Goal: Information Seeking & Learning: Learn about a topic

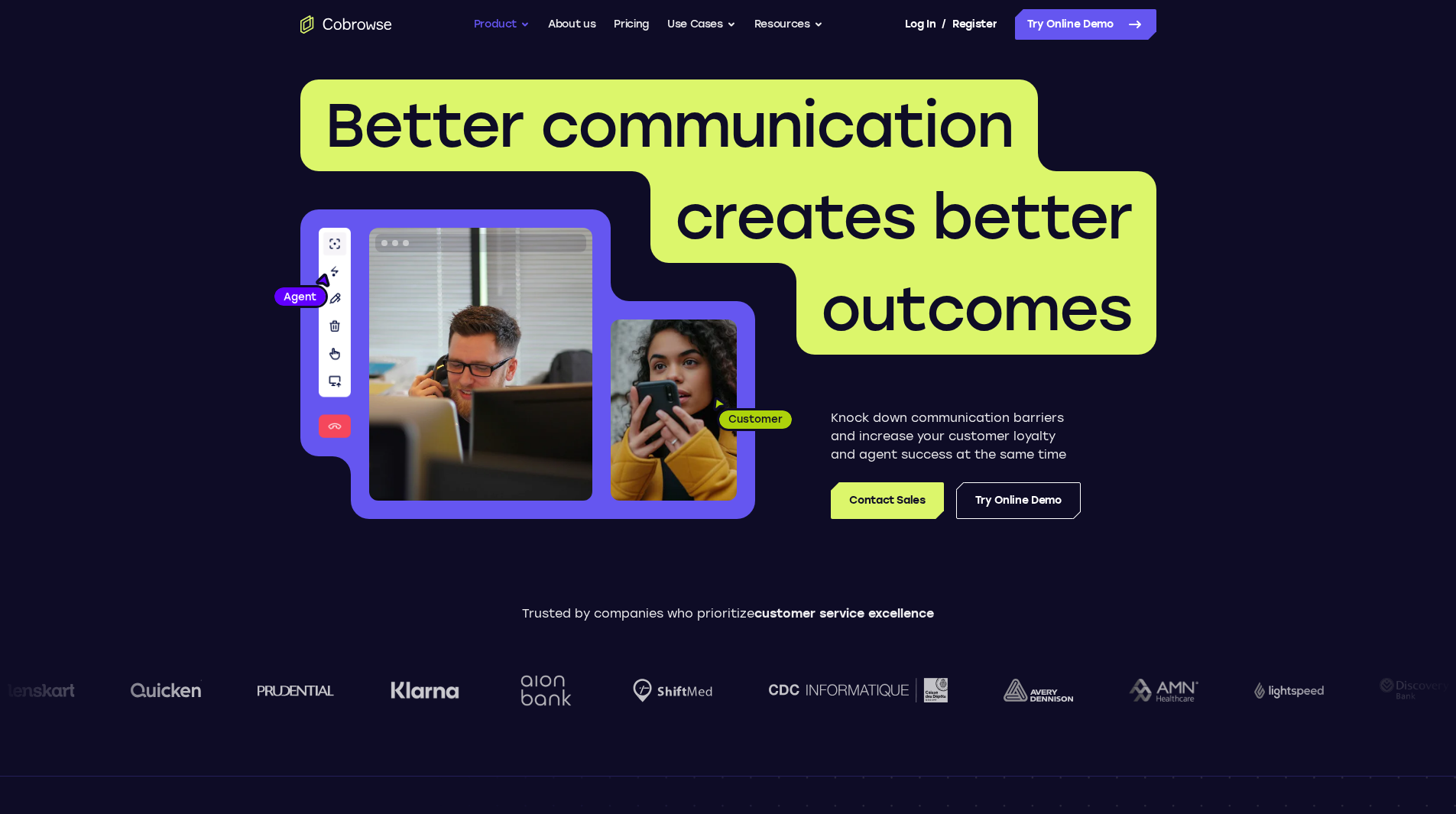
click at [520, 27] on button "Product" at bounding box center [502, 25] width 57 height 30
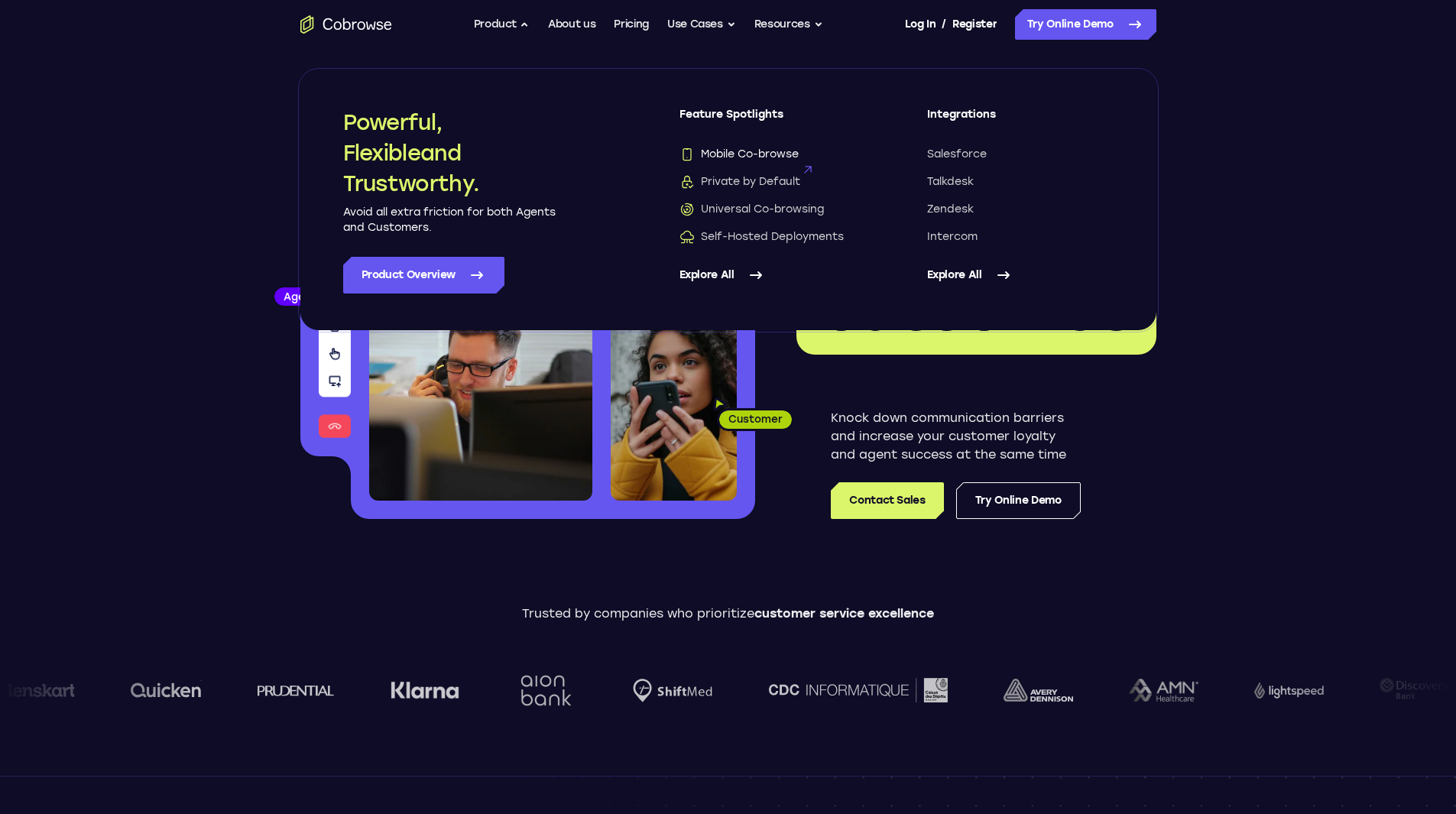
click at [766, 147] on span "Mobile Co-browse" at bounding box center [739, 154] width 119 height 15
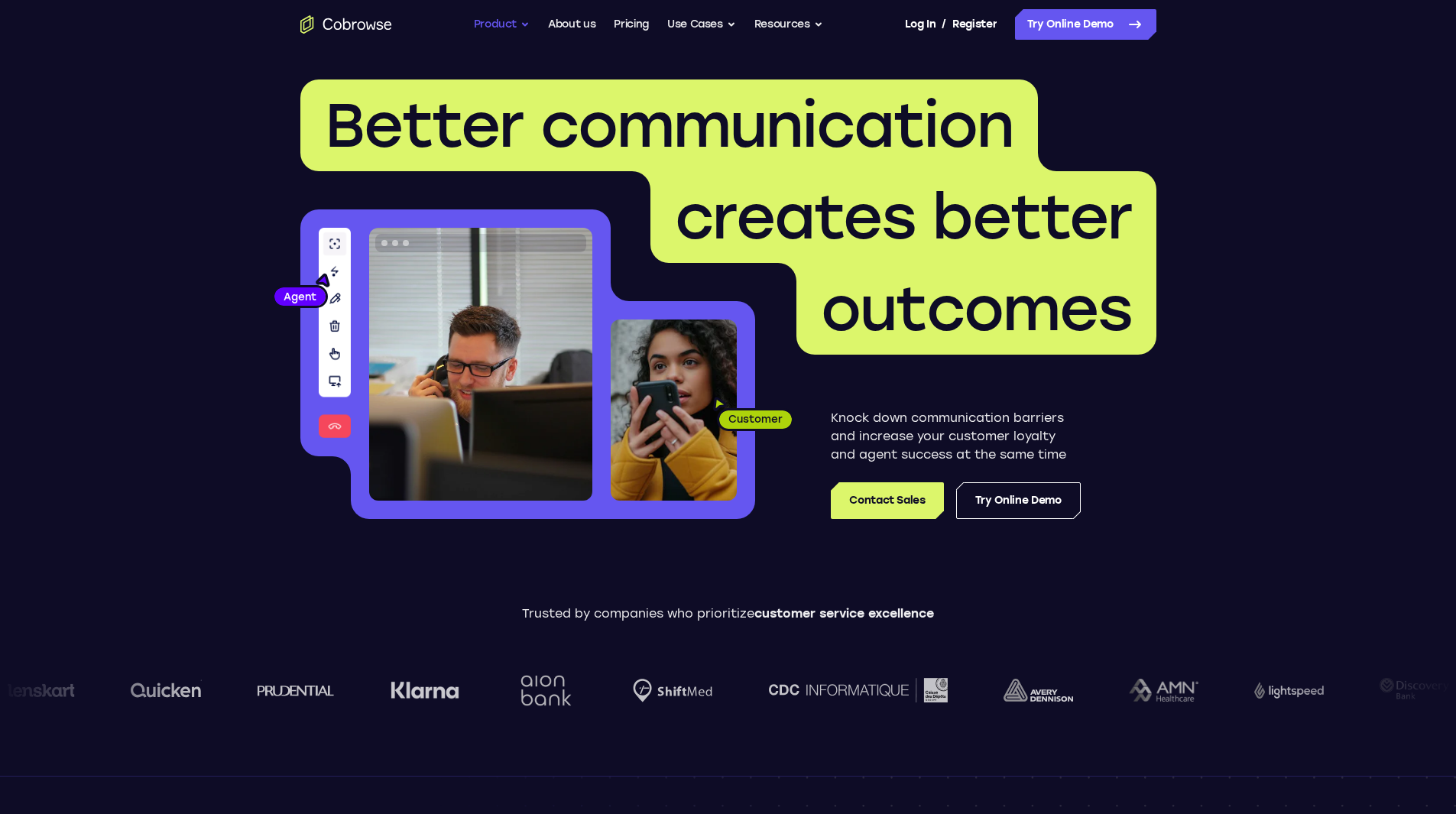
click at [520, 19] on button "Product" at bounding box center [502, 25] width 57 height 30
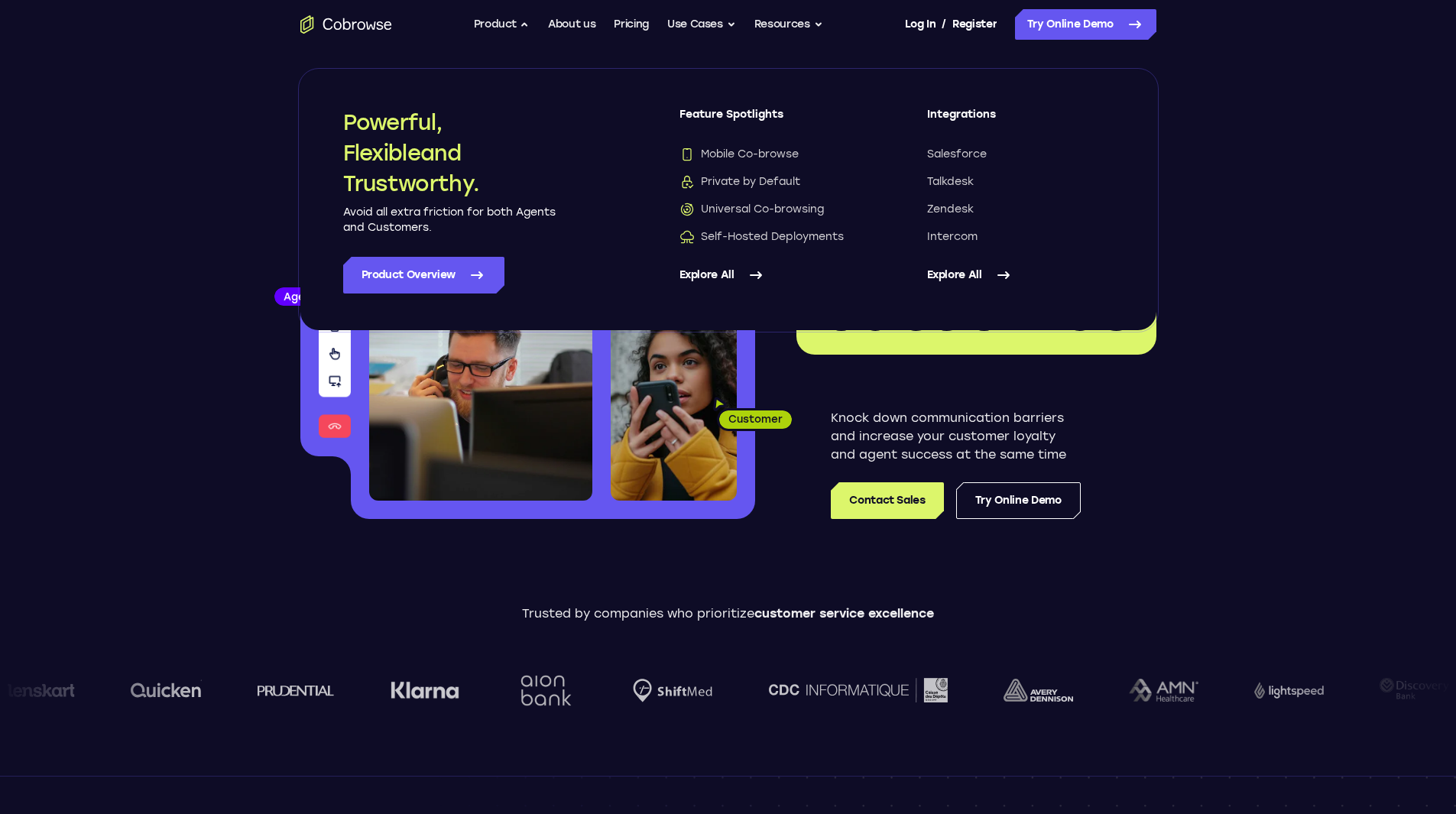
click at [976, 269] on link "Explore All" at bounding box center [1020, 274] width 186 height 36
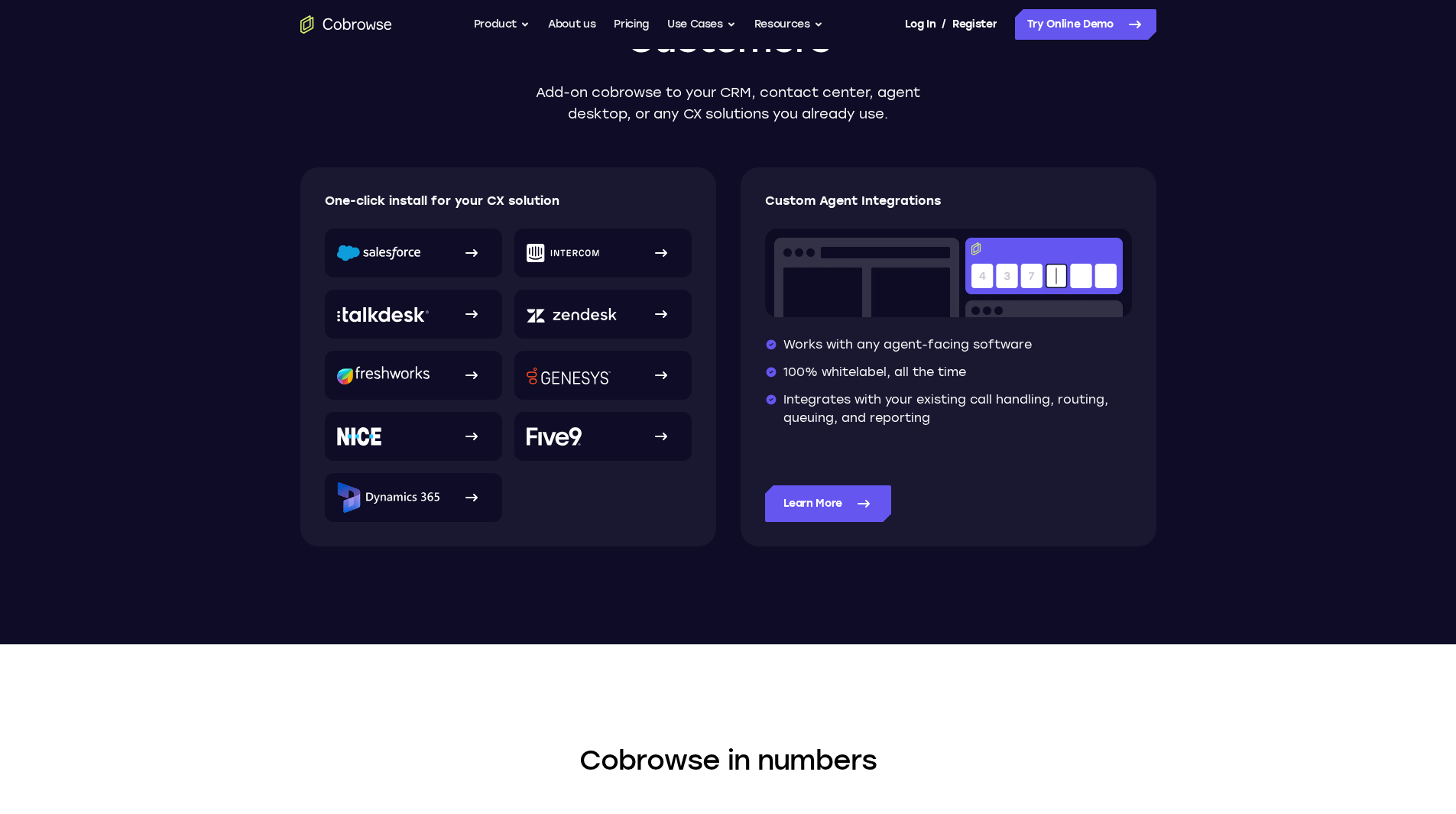
scroll to position [230, 0]
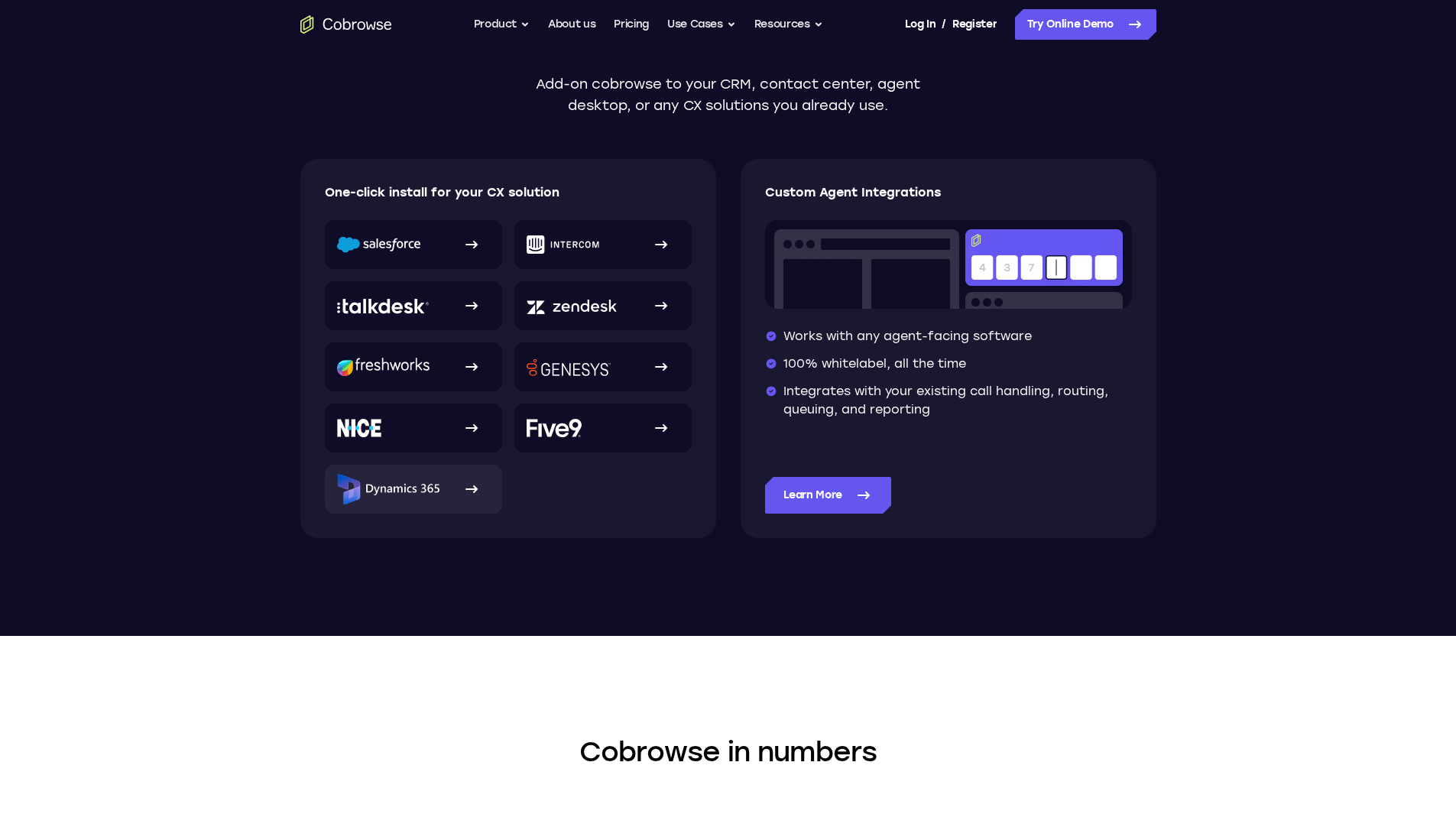
click at [425, 488] on img at bounding box center [388, 489] width 103 height 30
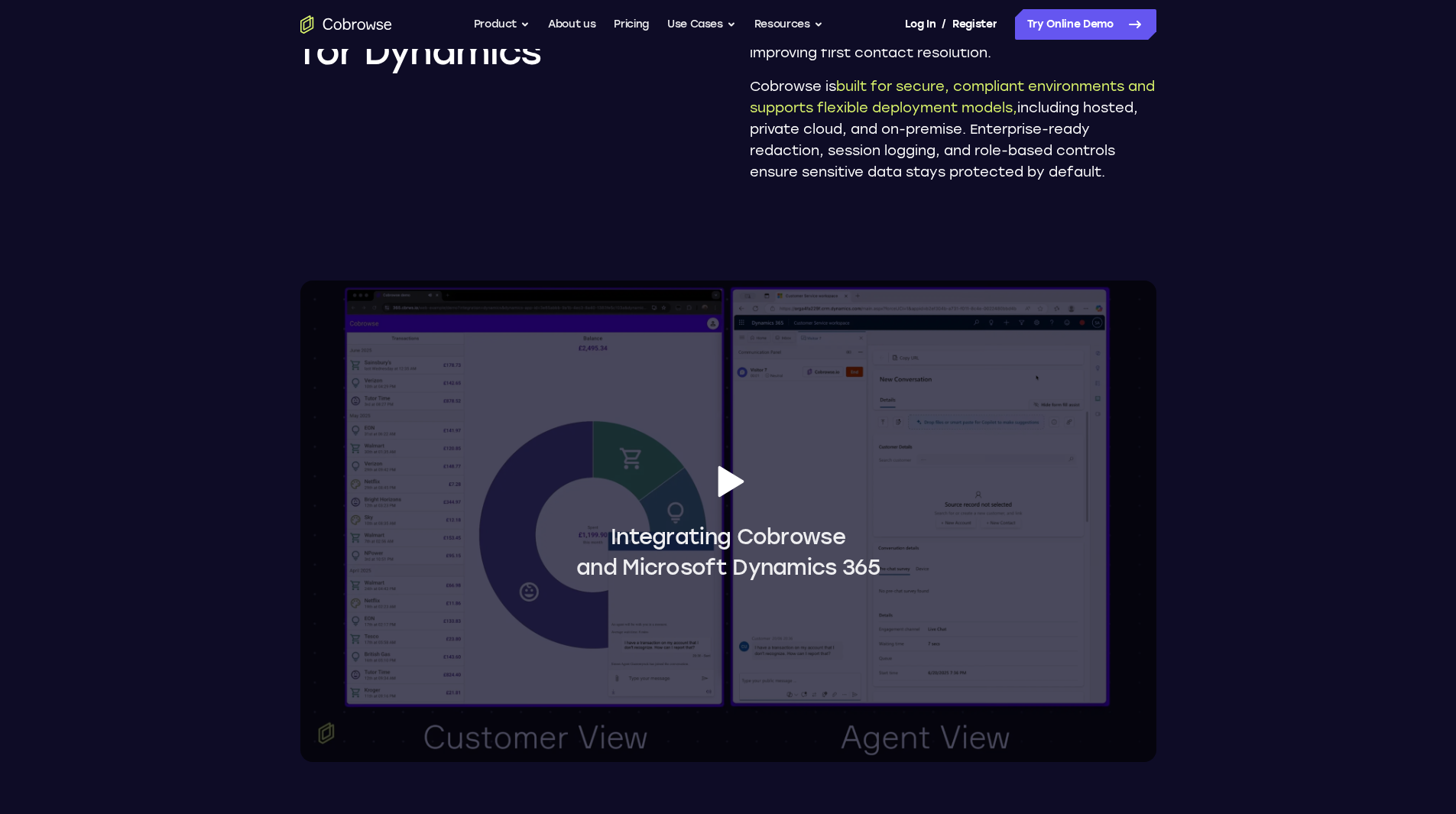
scroll to position [1146, 0]
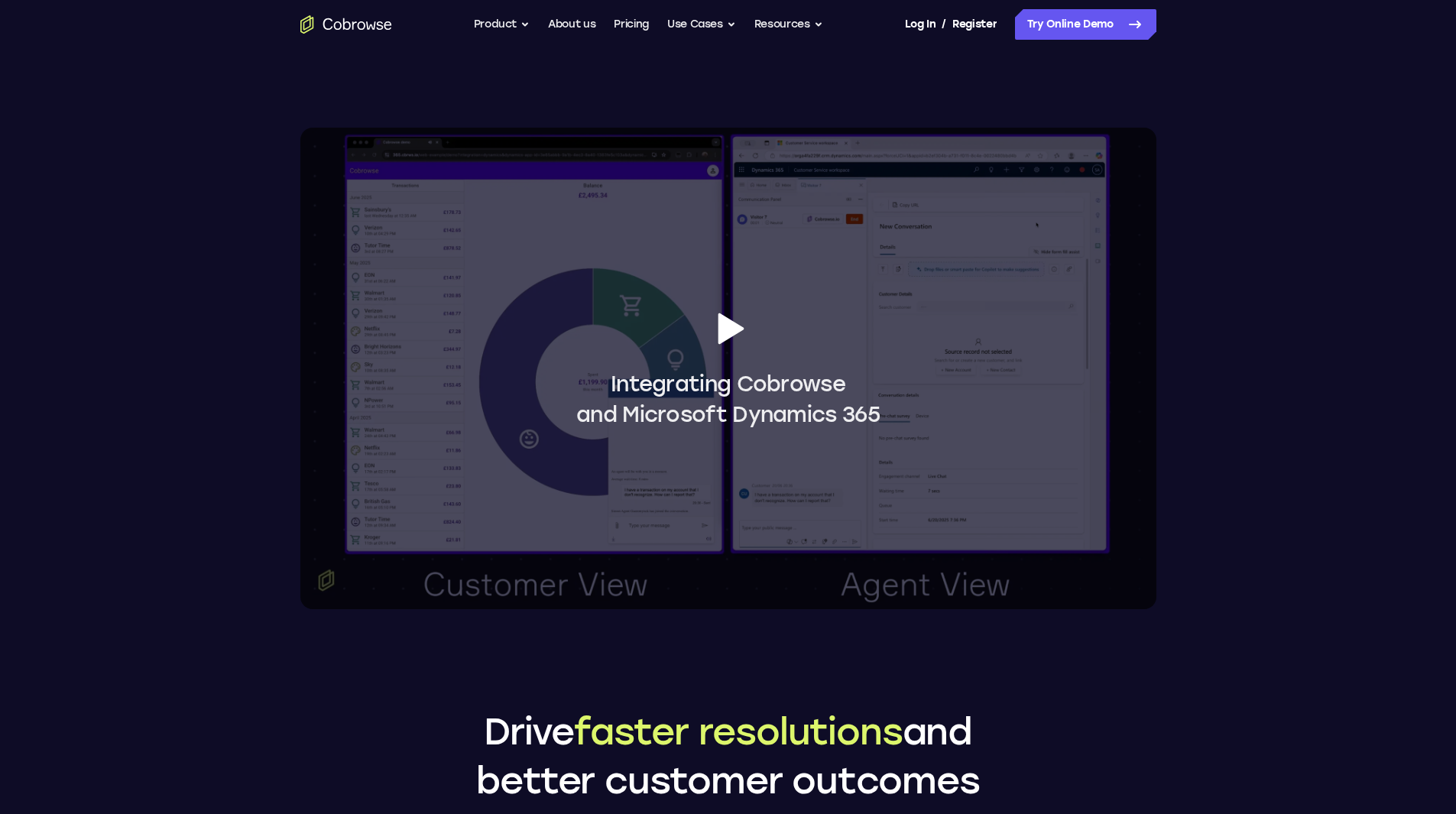
click at [723, 329] on icon at bounding box center [731, 329] width 26 height 31
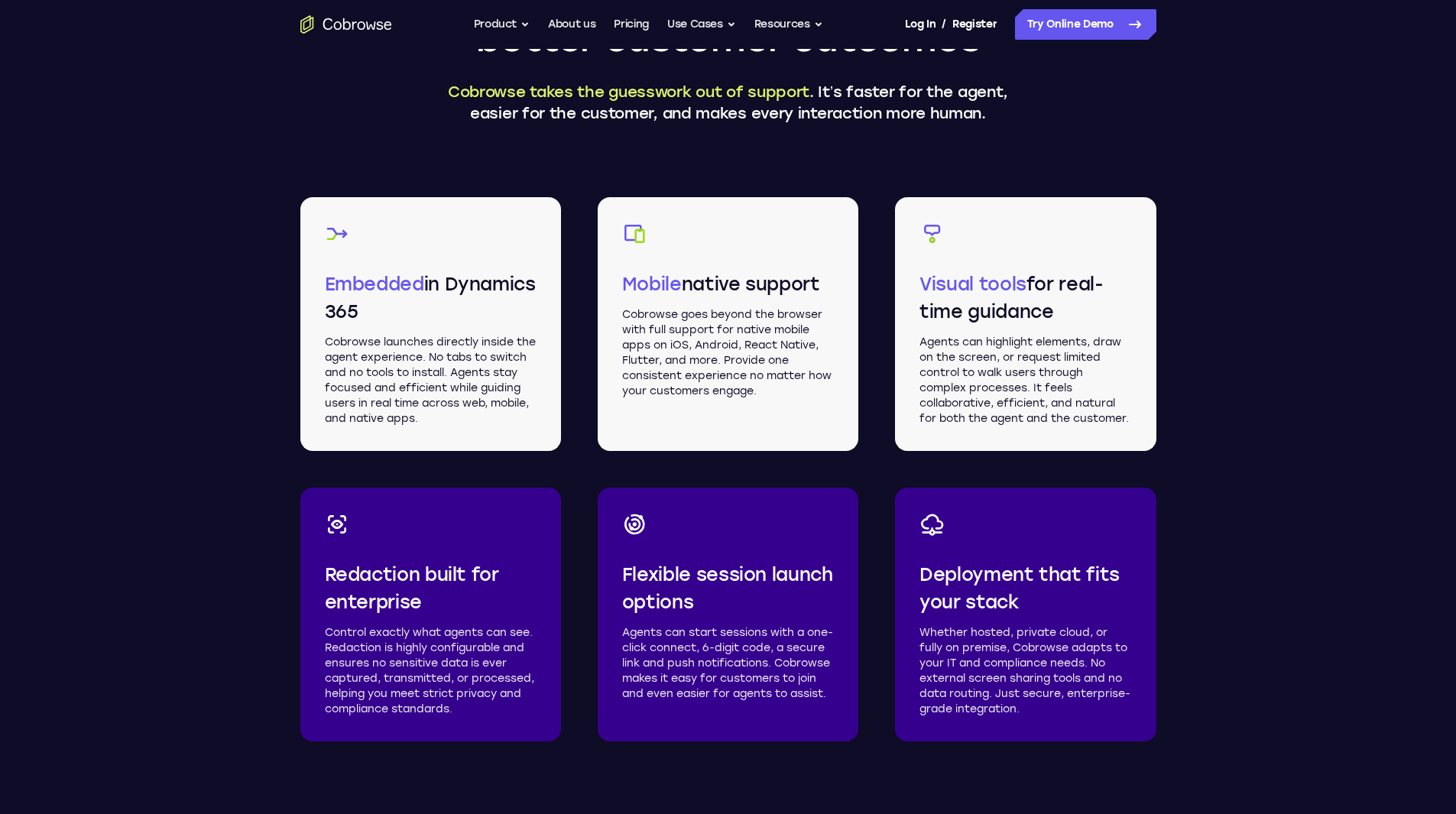
scroll to position [1910, 0]
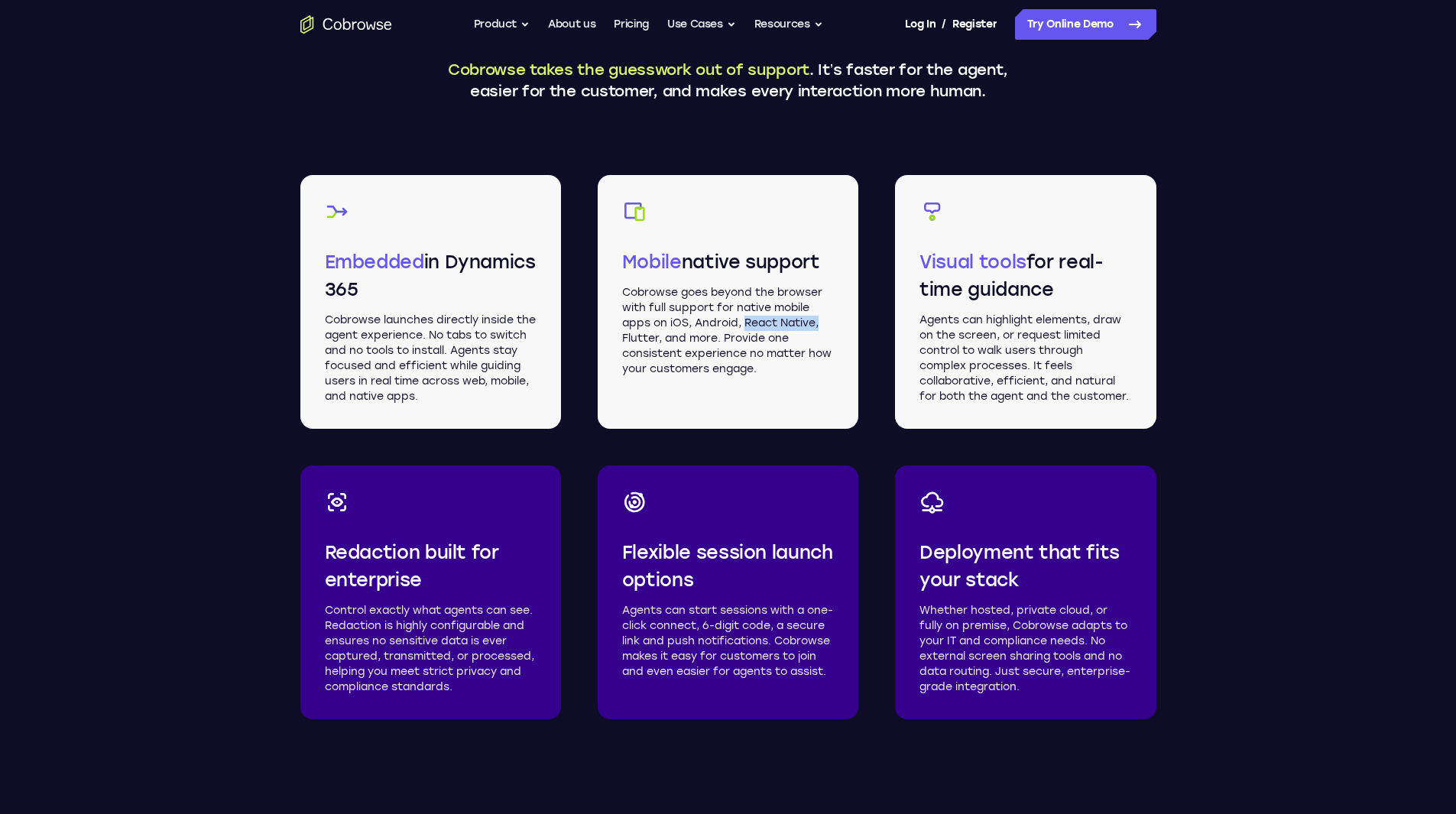
drag, startPoint x: 746, startPoint y: 321, endPoint x: 843, endPoint y: 329, distance: 97.3
click at [843, 329] on div "Mobile native support Cobrowse goes beyond the browser with full support for na…" at bounding box center [728, 302] width 261 height 253
drag, startPoint x: 678, startPoint y: 324, endPoint x: 714, endPoint y: 324, distance: 36.0
click at [714, 324] on p "Cobrowse goes beyond the browser with full support for native mobile apps on iO…" at bounding box center [728, 330] width 212 height 91
drag, startPoint x: 747, startPoint y: 320, endPoint x: 815, endPoint y: 324, distance: 68.1
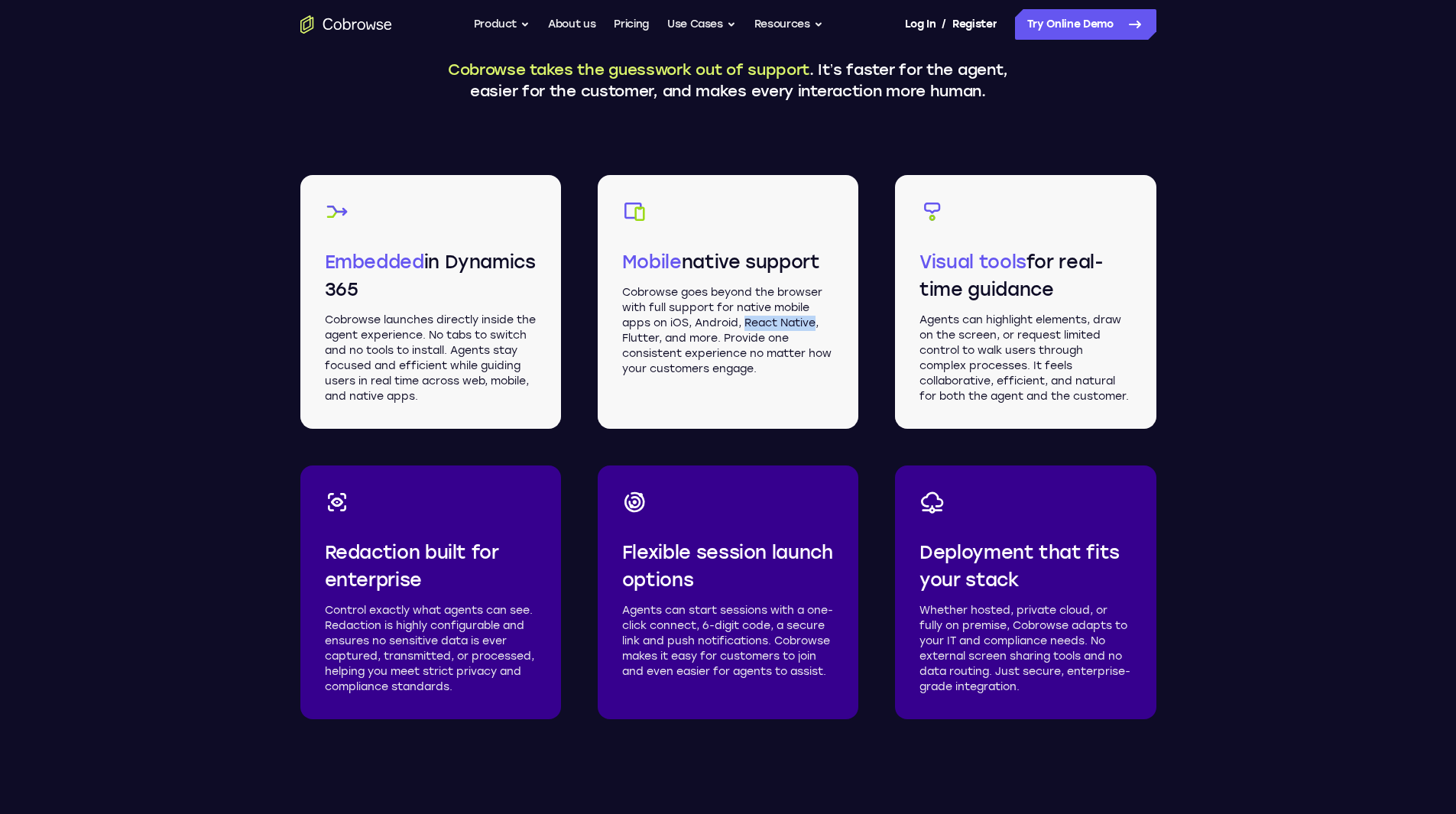
click at [816, 324] on p "Cobrowse goes beyond the browser with full support for native mobile apps on iO…" at bounding box center [728, 330] width 212 height 91
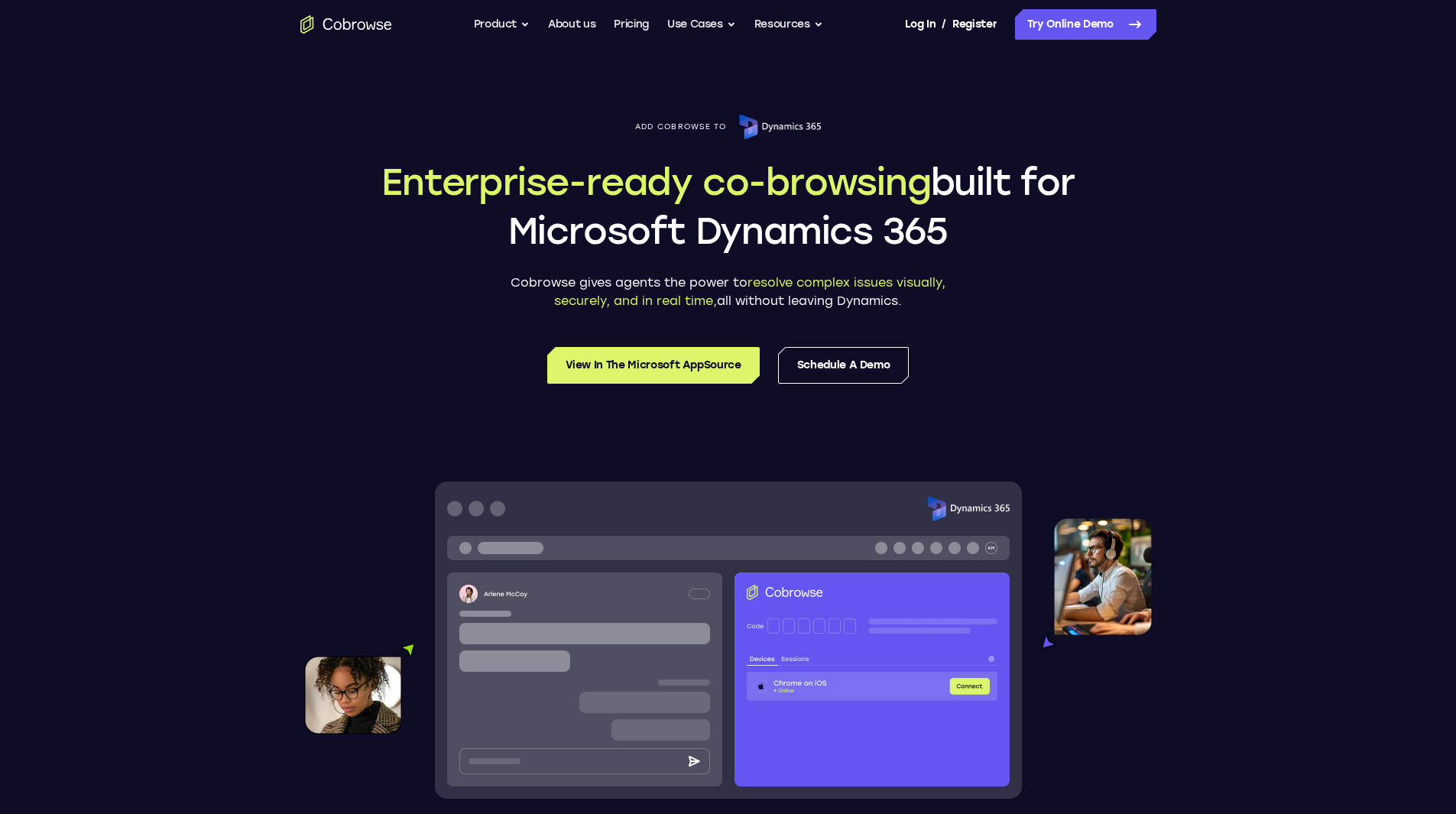
scroll to position [0, 0]
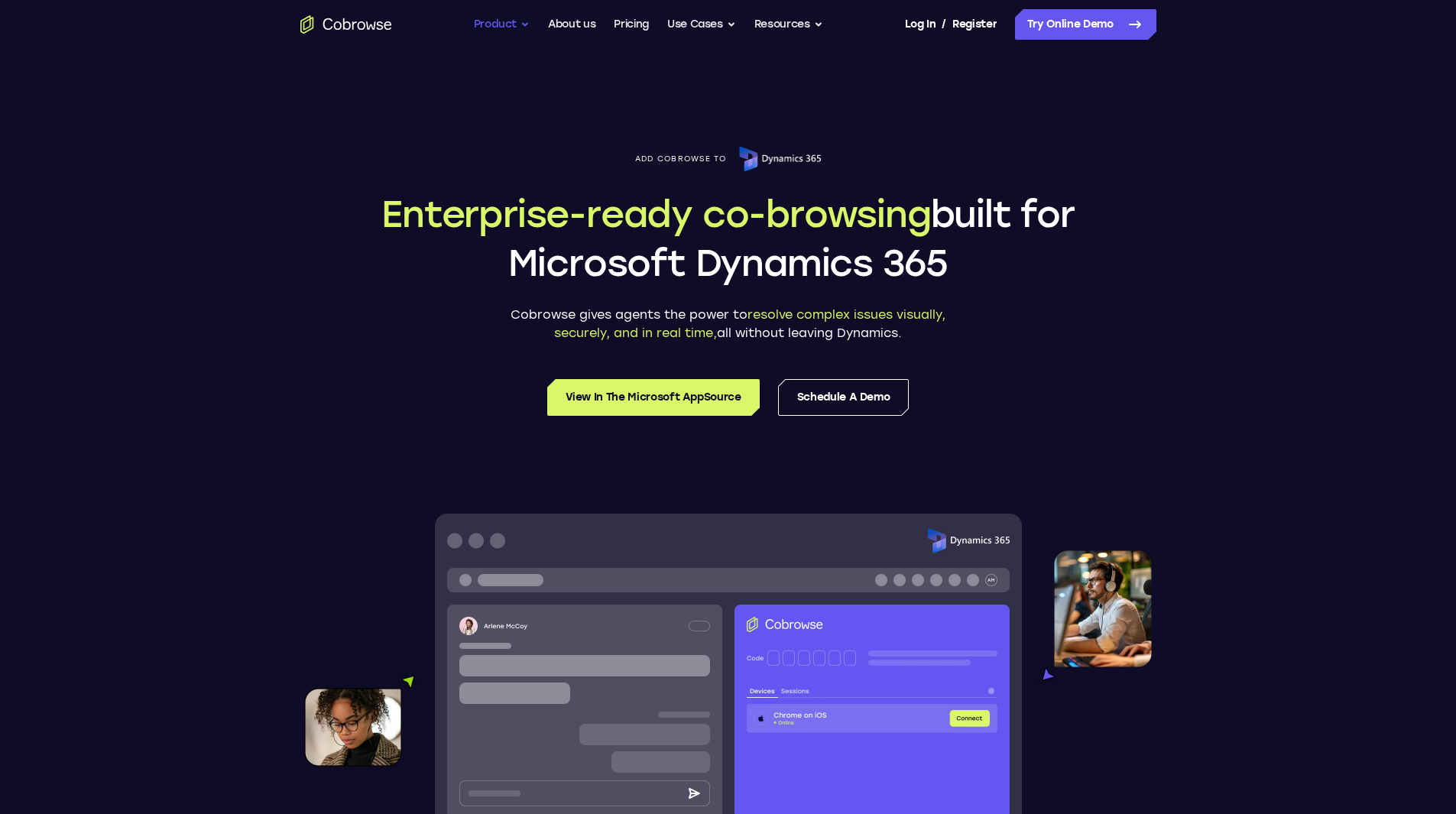
click at [497, 24] on button "Product" at bounding box center [502, 25] width 57 height 30
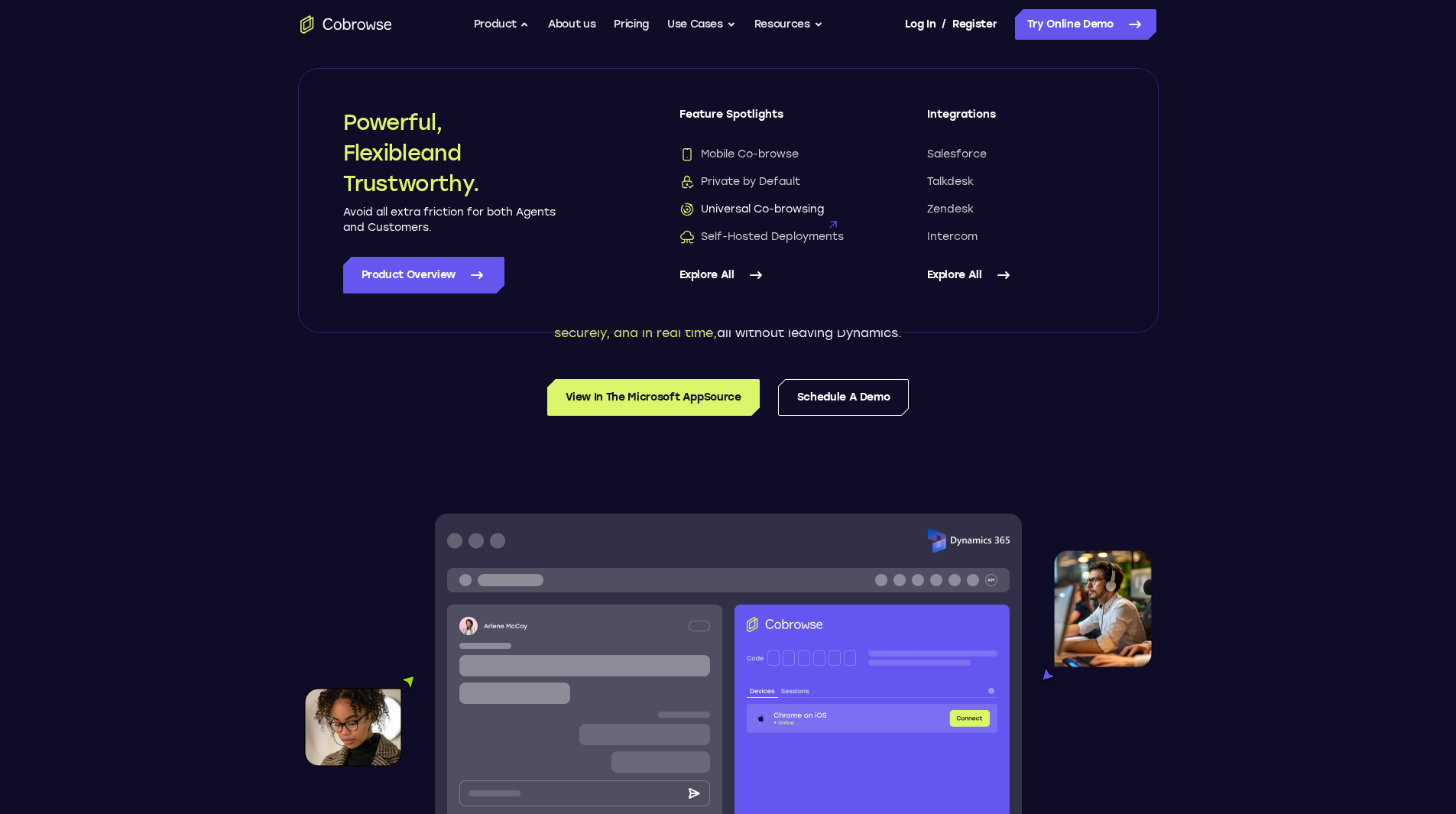
click at [789, 207] on span "Universal Co-browsing" at bounding box center [752, 209] width 144 height 15
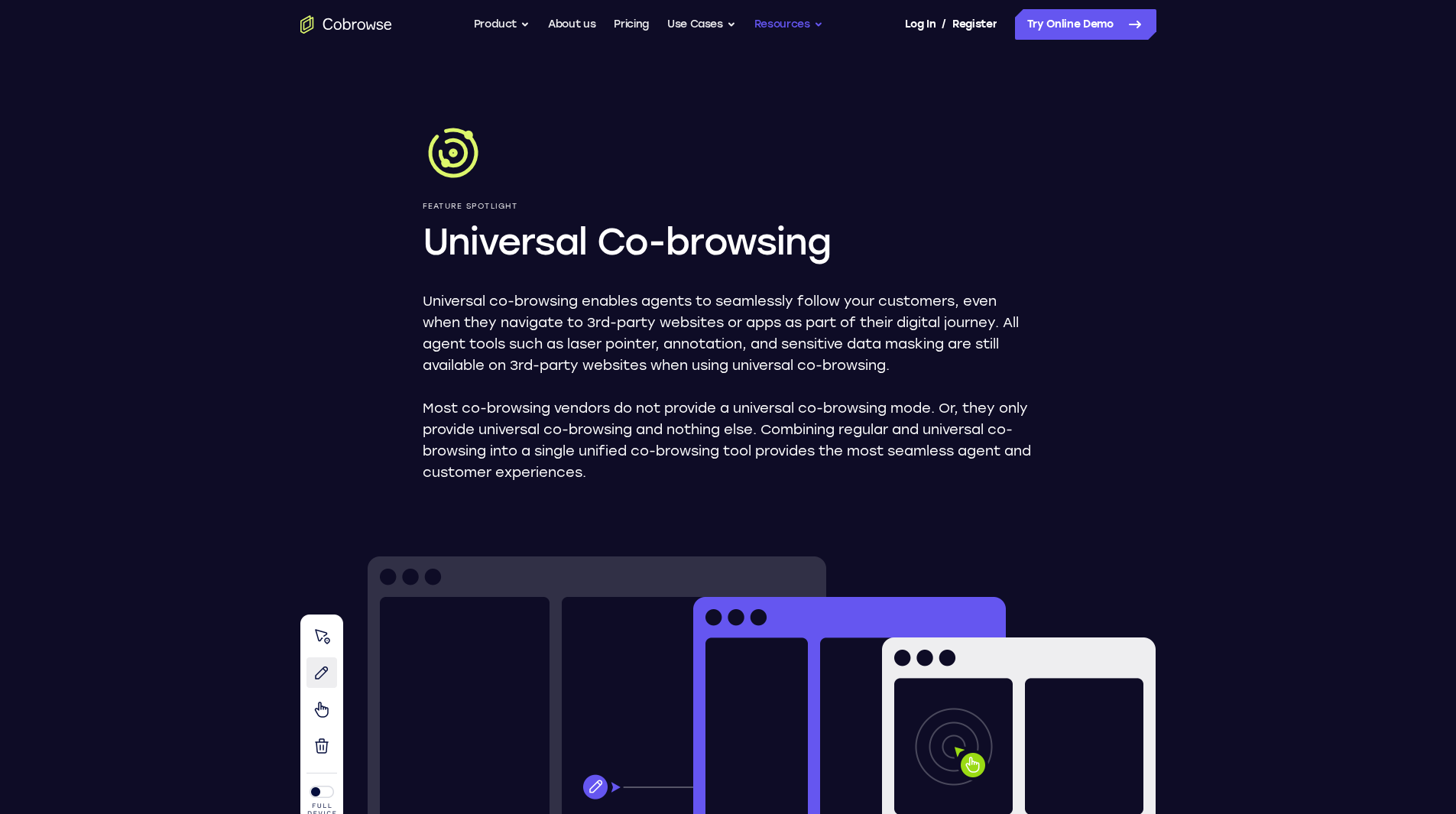
click at [785, 22] on button "Resources" at bounding box center [788, 25] width 69 height 30
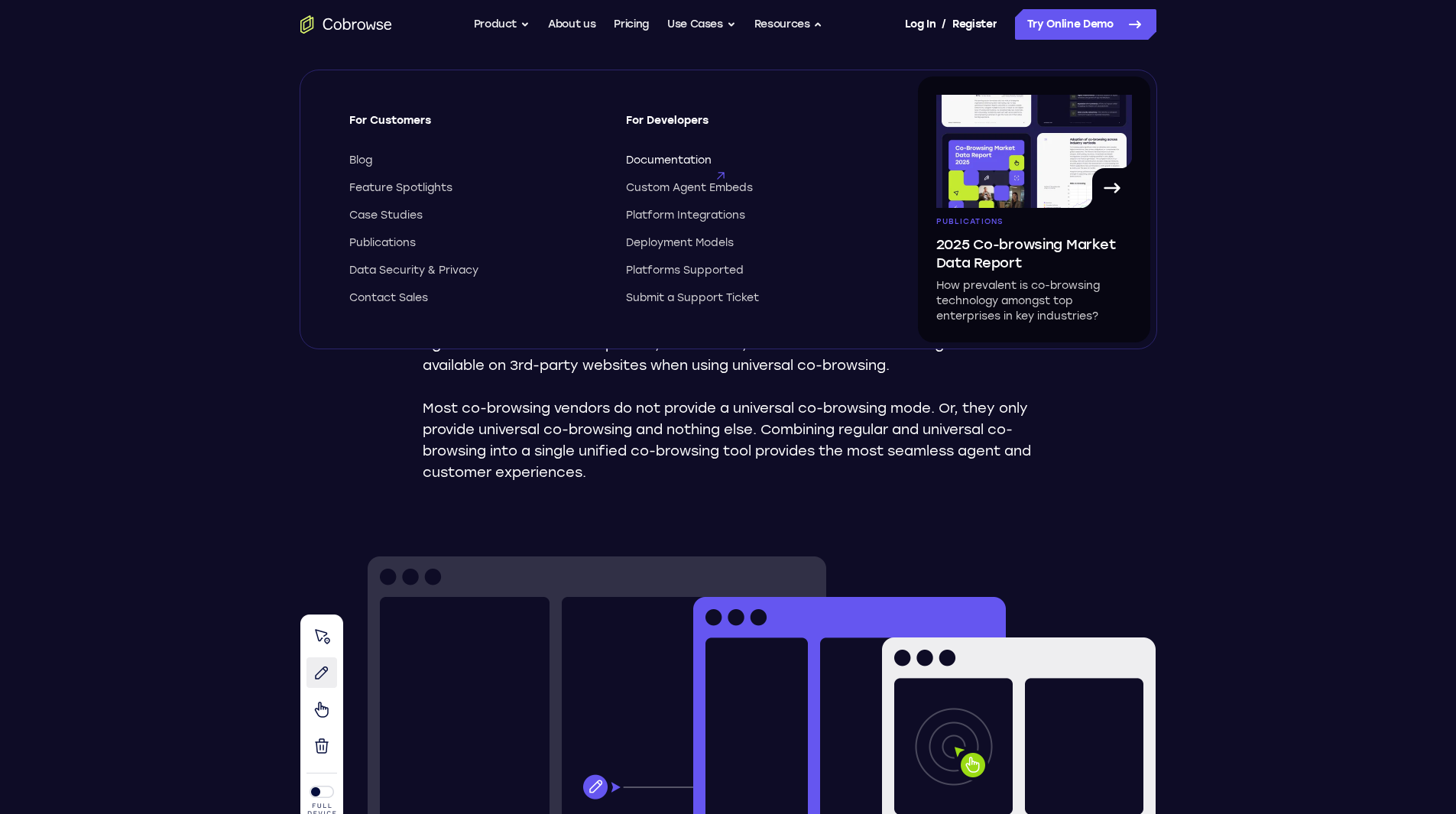
click at [675, 158] on span "Documentation" at bounding box center [669, 160] width 86 height 15
click at [393, 28] on div "Go back Powerful, Flexible and Trustworthy. Avoid all extra friction for both A…" at bounding box center [728, 25] width 979 height 30
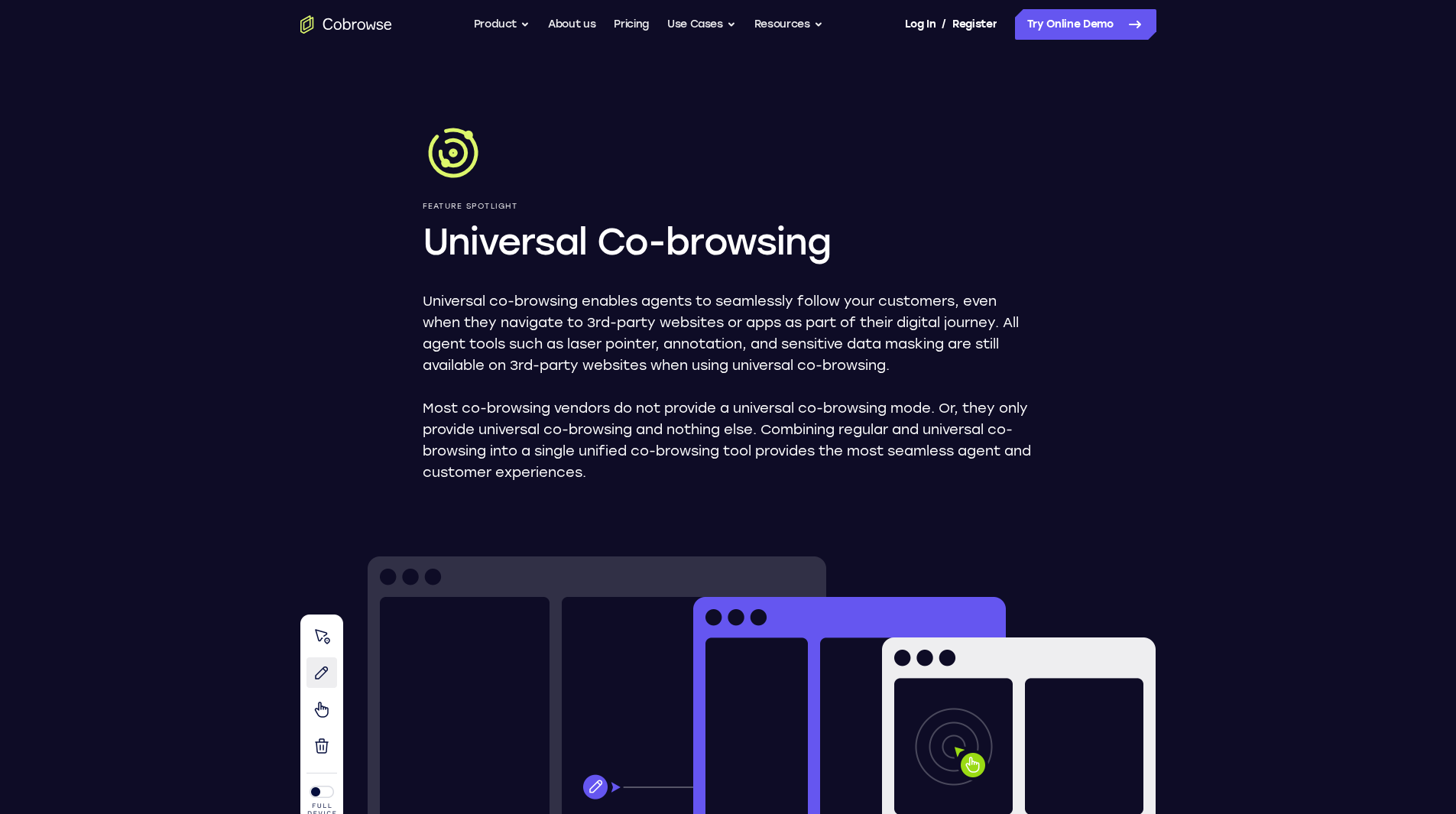
click at [378, 22] on icon "Go to the home page" at bounding box center [380, 25] width 7 height 8
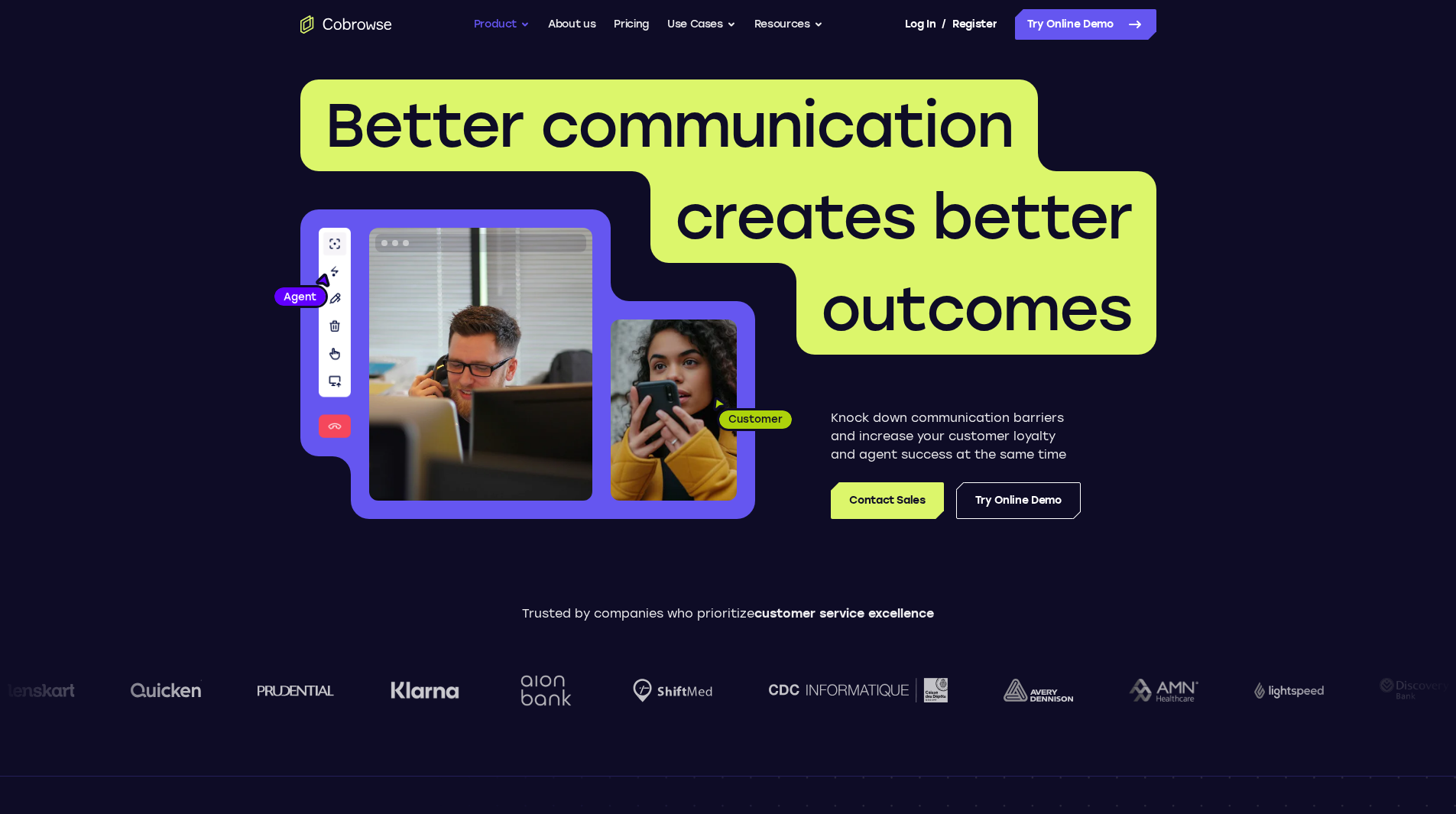
click at [508, 25] on button "Product" at bounding box center [502, 25] width 57 height 30
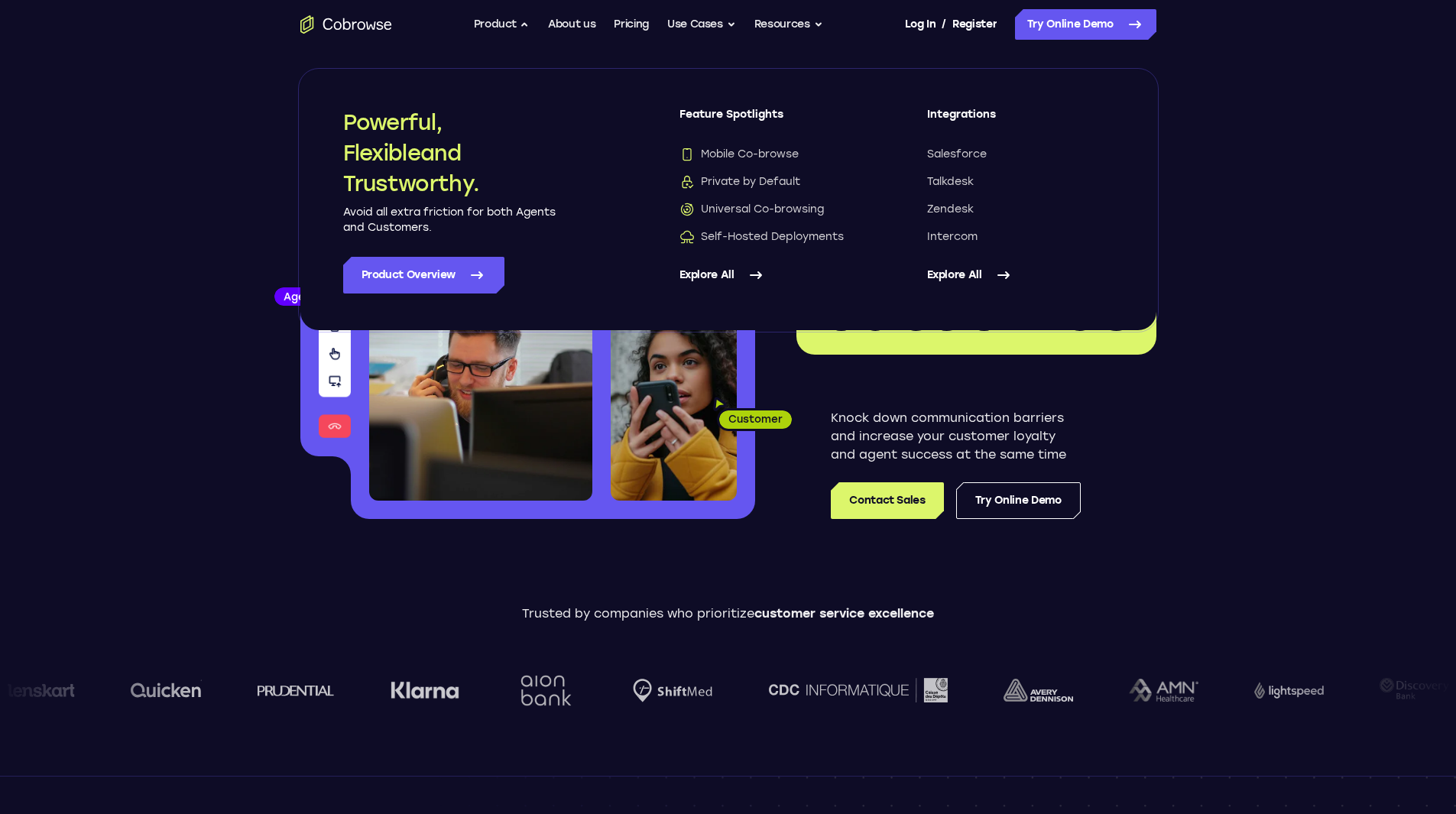
click at [720, 269] on link "Explore All" at bounding box center [773, 274] width 186 height 36
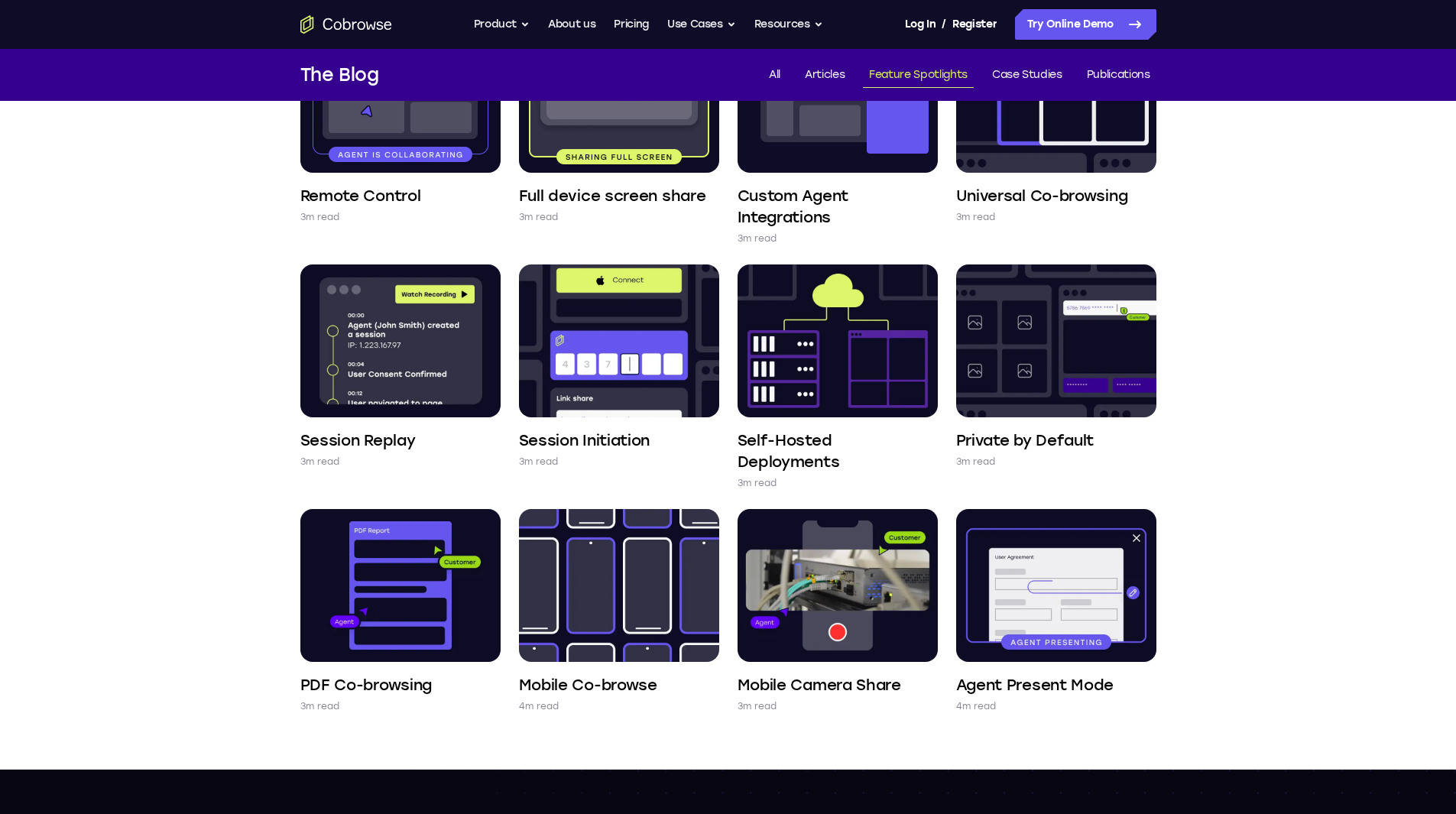
scroll to position [458, 0]
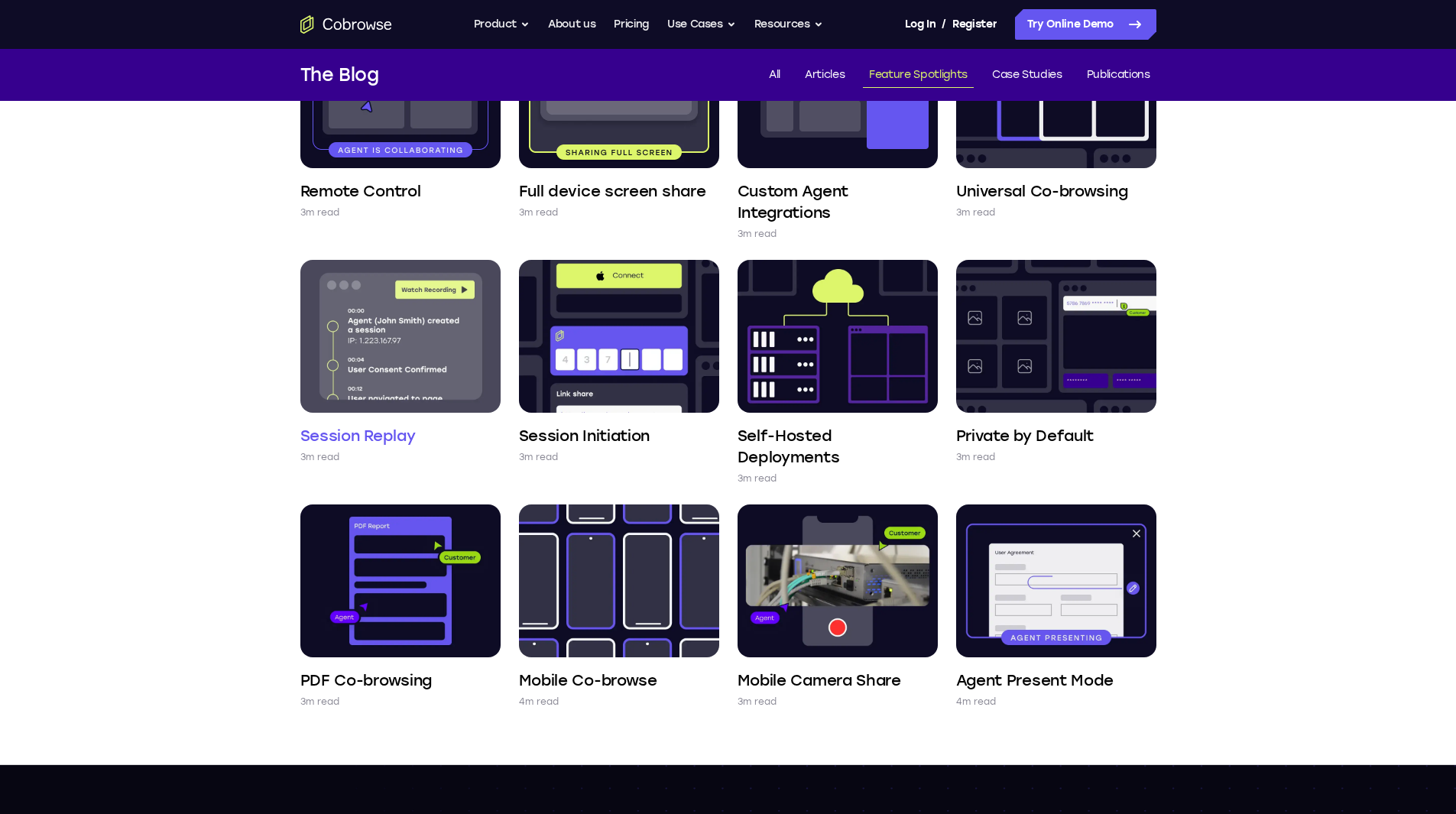
click at [468, 353] on img at bounding box center [401, 336] width 200 height 152
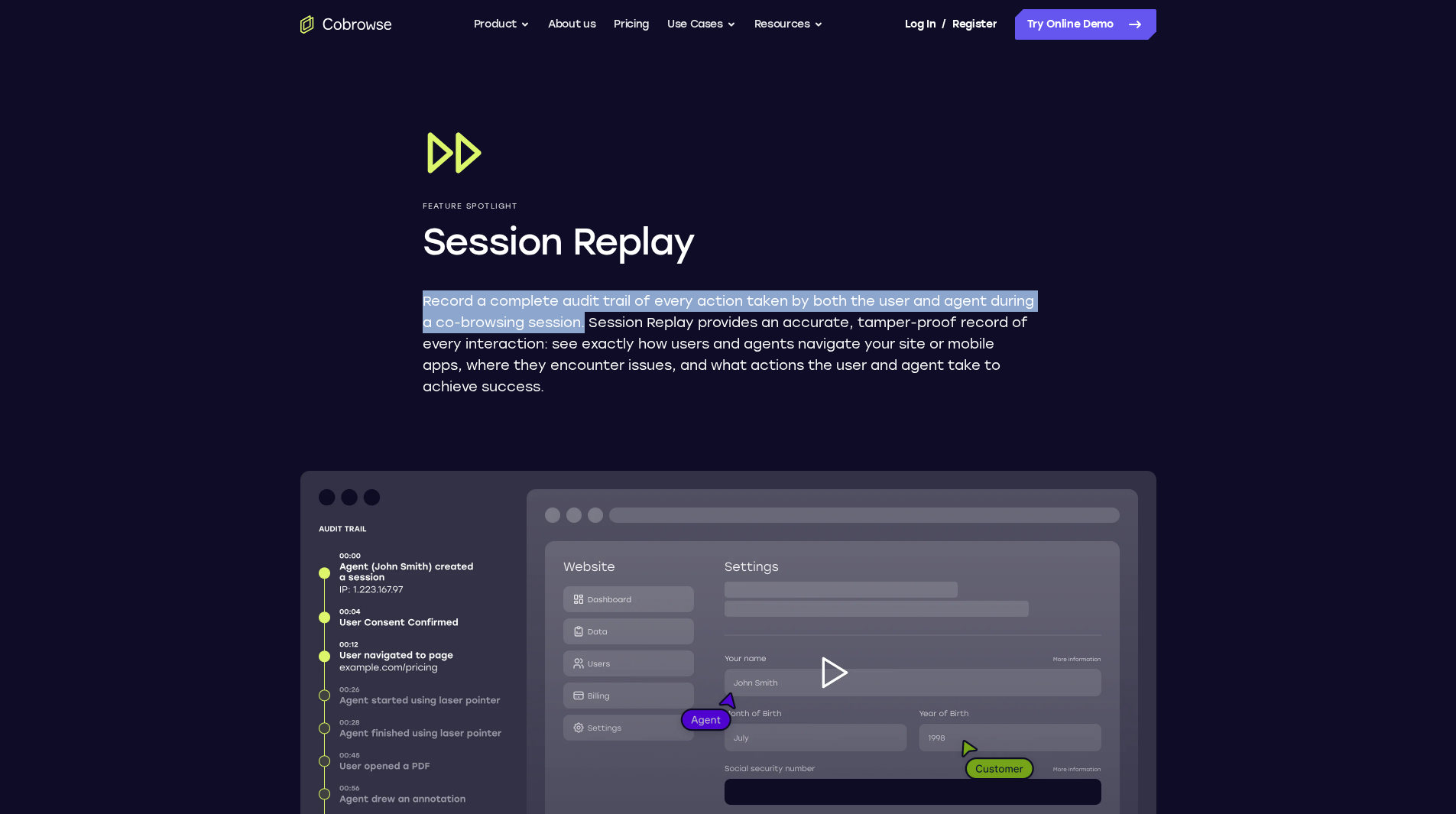
drag, startPoint x: 423, startPoint y: 295, endPoint x: 636, endPoint y: 323, distance: 214.8
click at [636, 323] on div "Feature Spotlight Session Replay Record a complete audit trail of every action …" at bounding box center [728, 817] width 979 height 1537
click at [516, 24] on button "Product" at bounding box center [502, 25] width 57 height 30
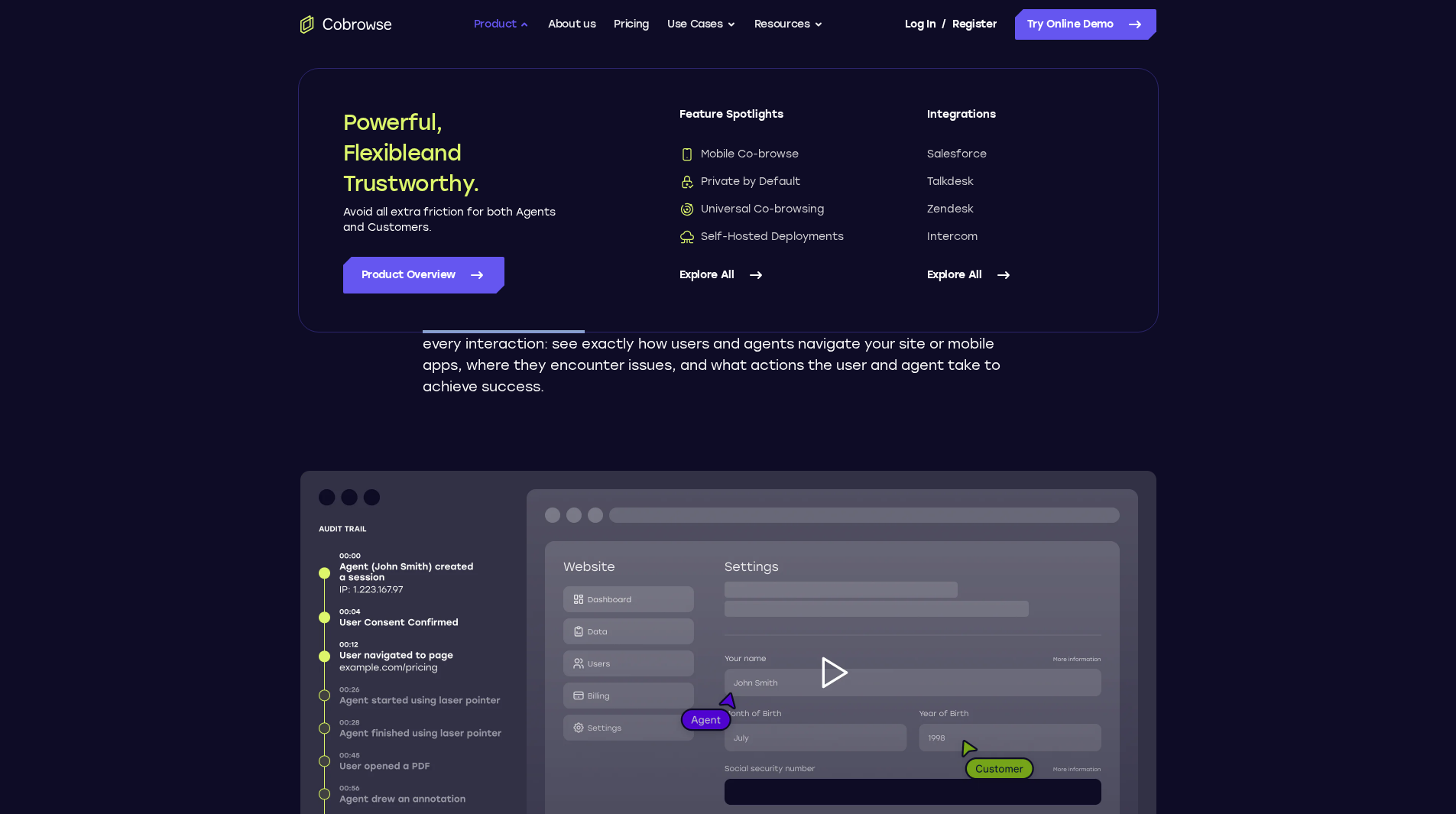
click at [507, 24] on button "Product" at bounding box center [502, 25] width 57 height 30
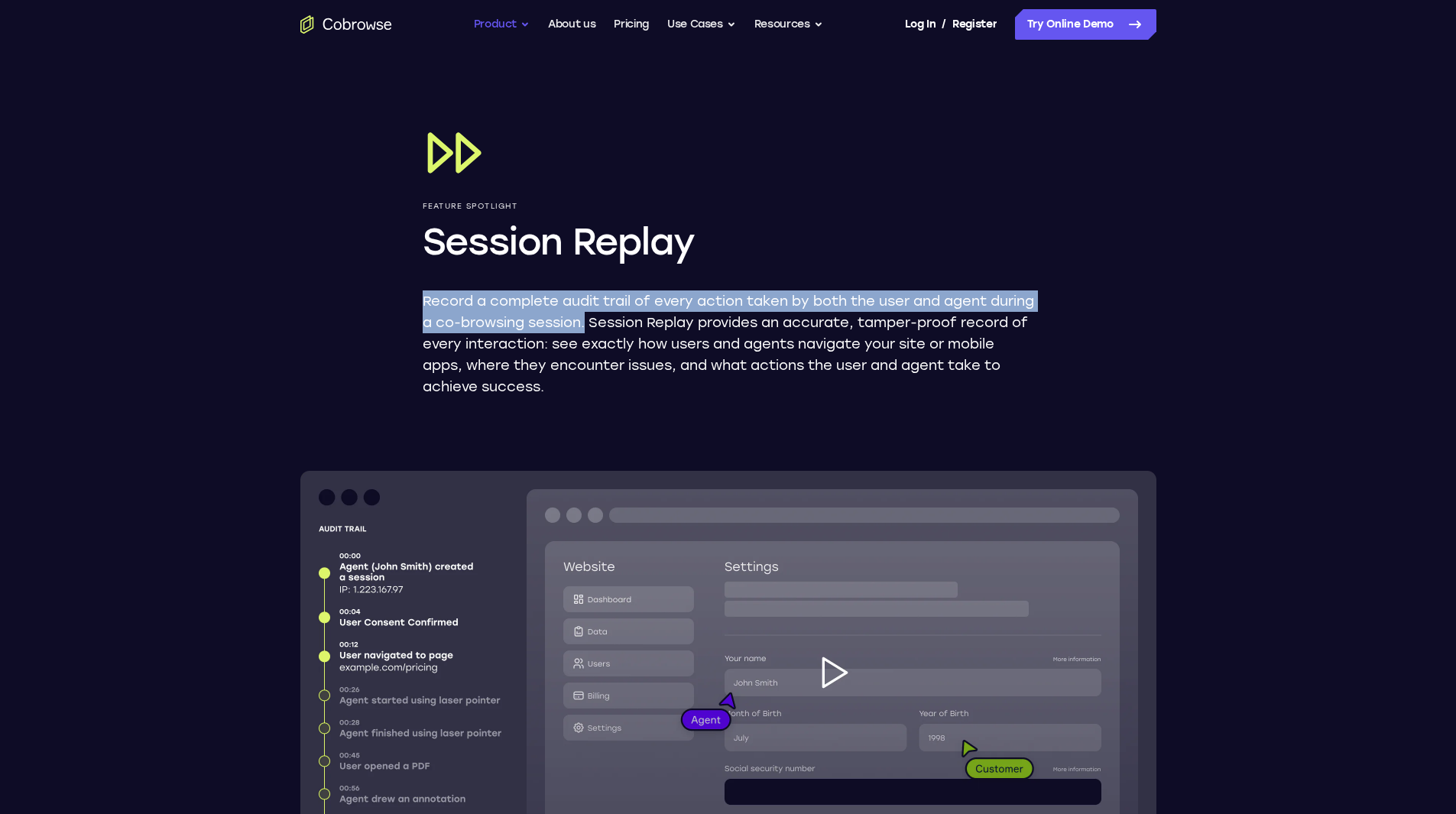
click at [505, 24] on button "Product" at bounding box center [502, 25] width 57 height 30
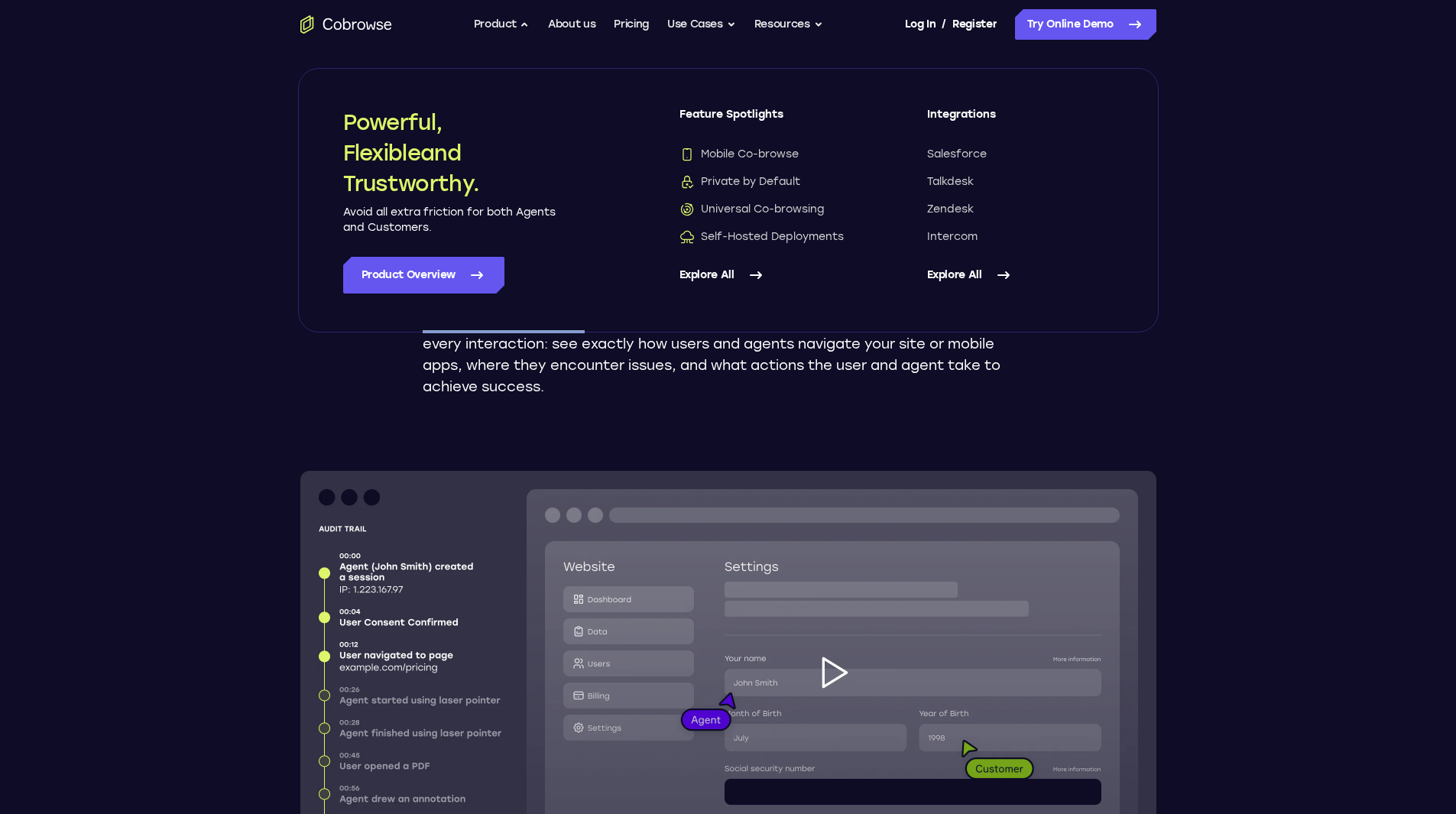
click at [727, 269] on link "Explore All" at bounding box center [773, 274] width 186 height 36
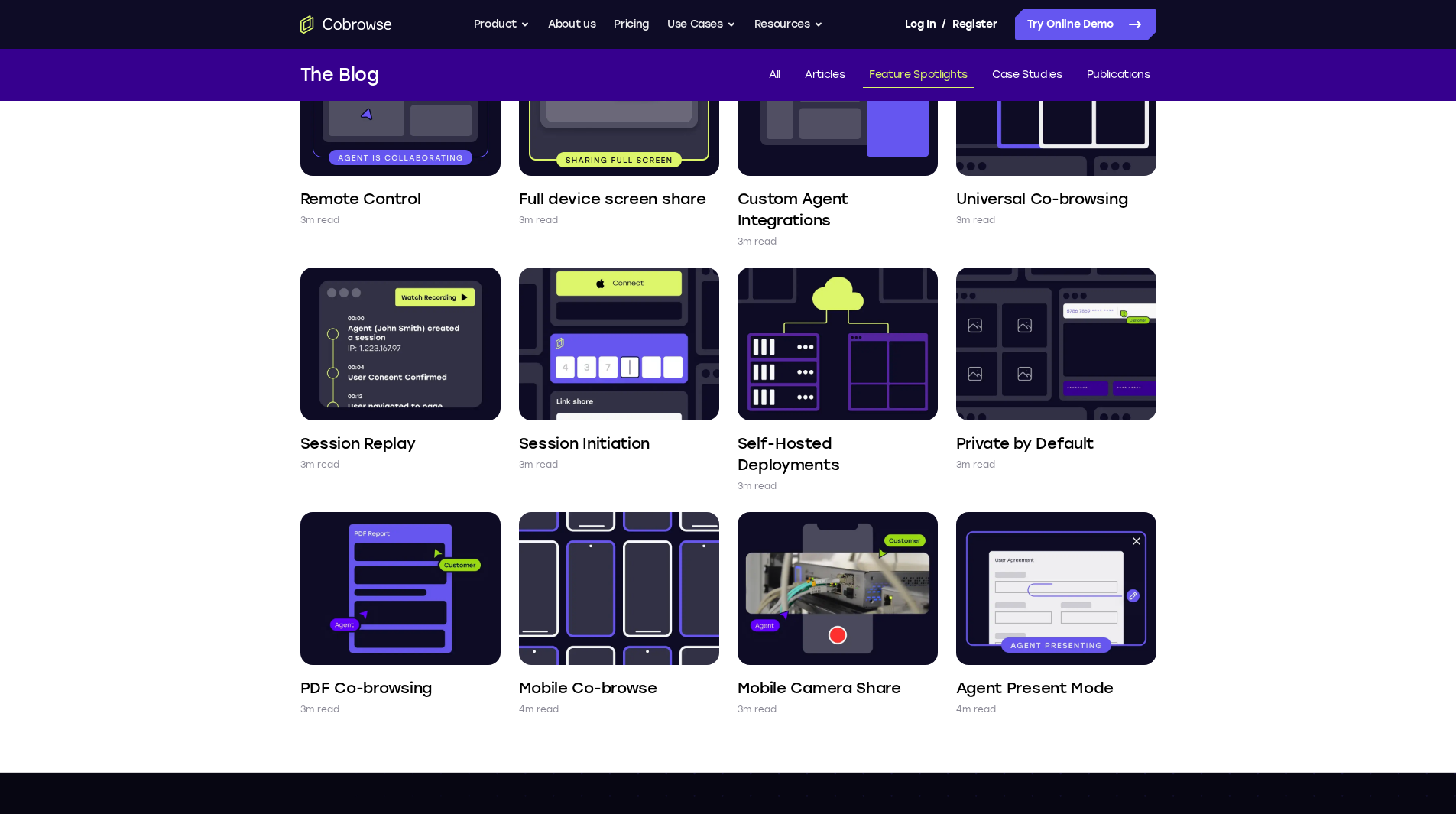
scroll to position [306, 0]
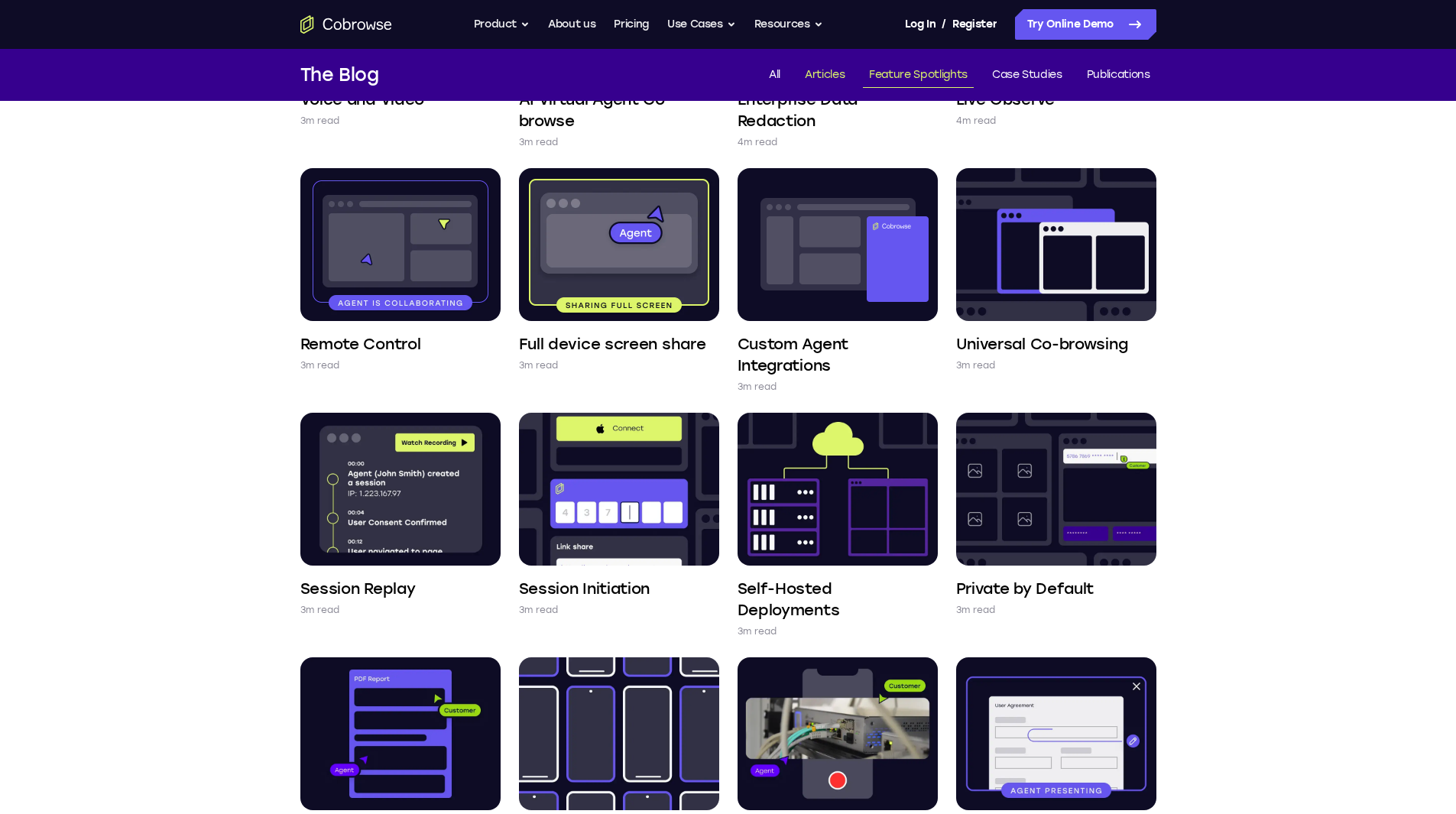
click at [830, 72] on link "Articles" at bounding box center [825, 75] width 52 height 25
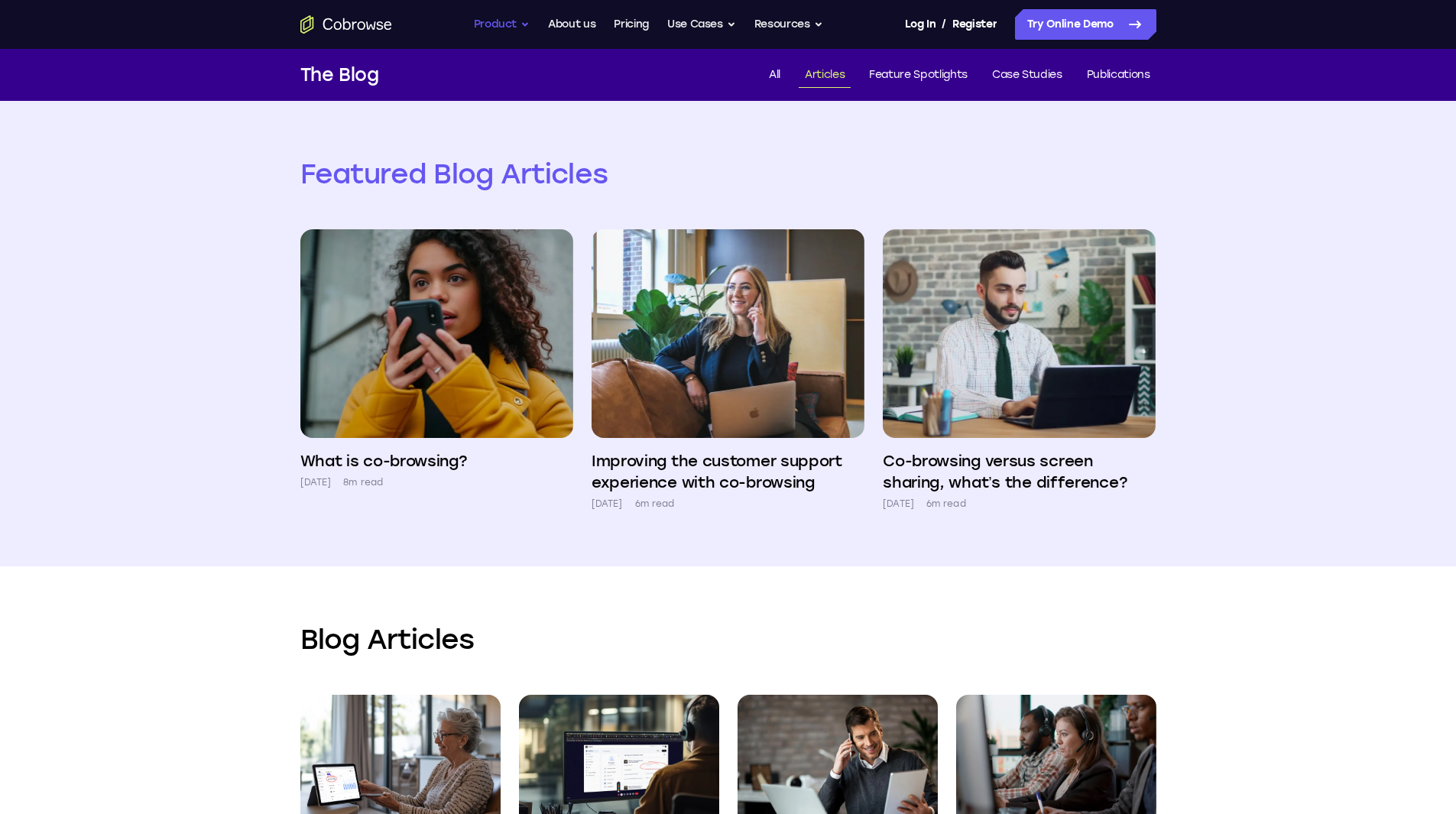
click at [497, 19] on button "Product" at bounding box center [502, 25] width 57 height 30
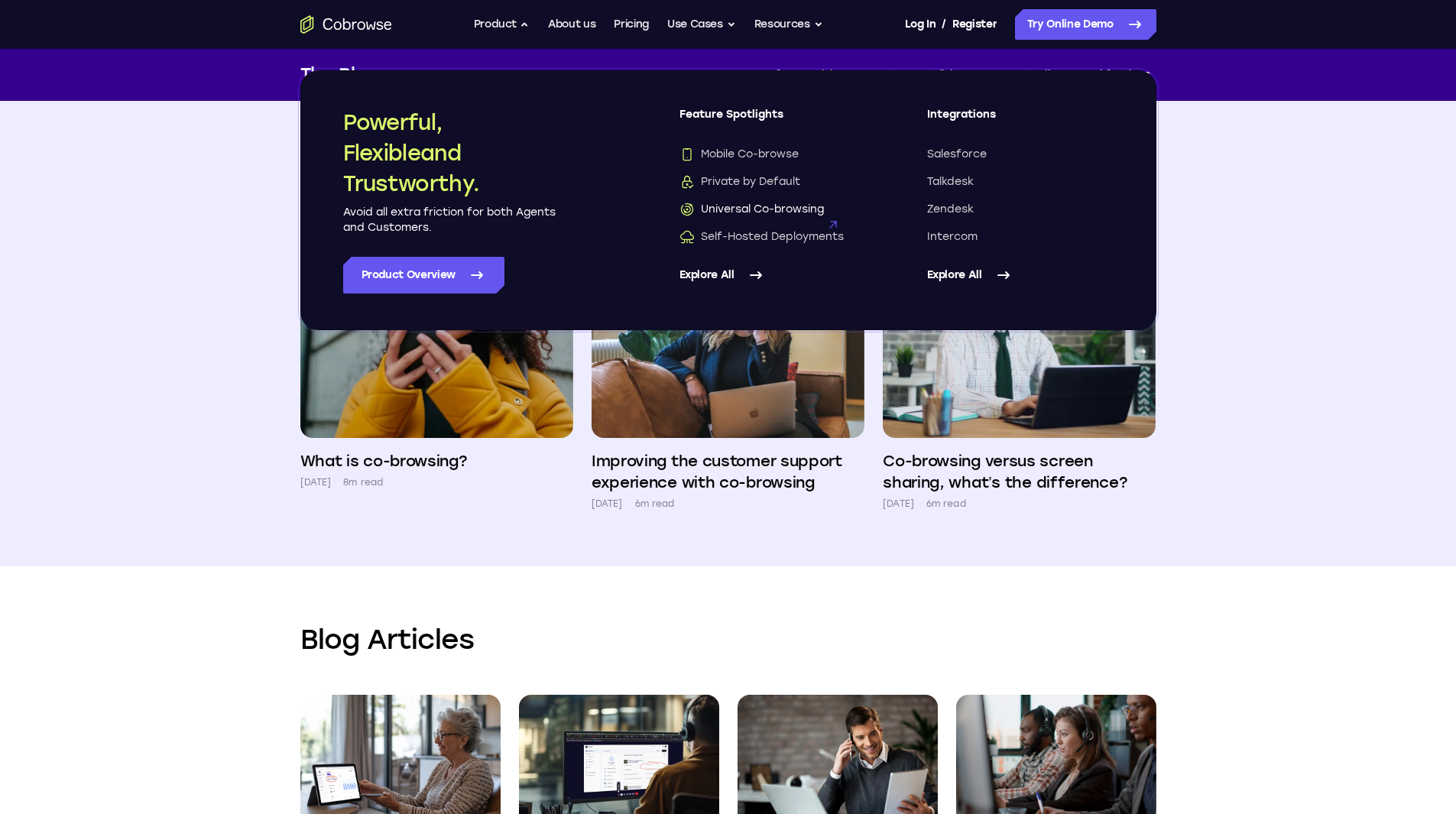
click at [738, 203] on span "Universal Co-browsing" at bounding box center [752, 209] width 144 height 15
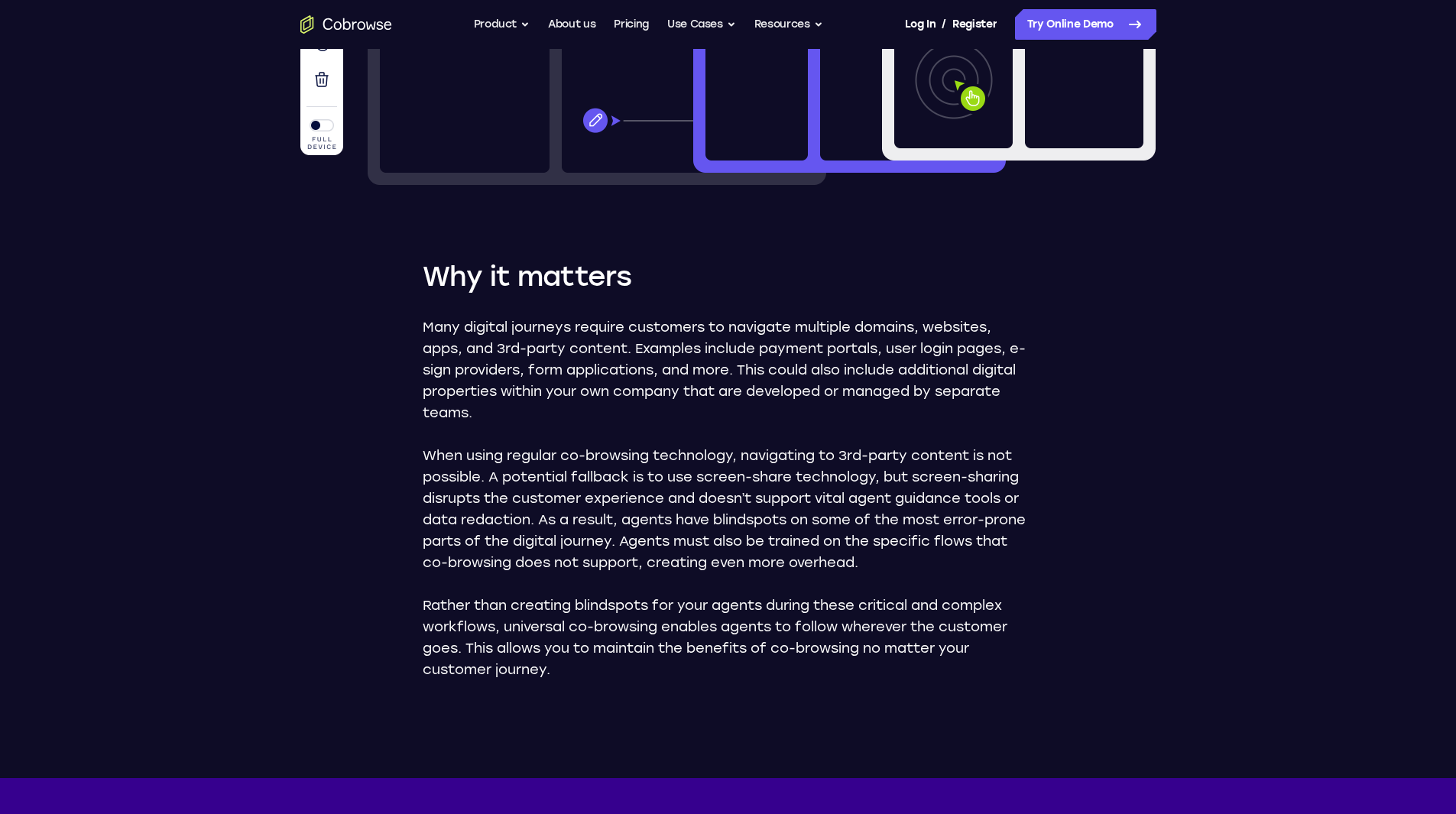
scroll to position [306, 0]
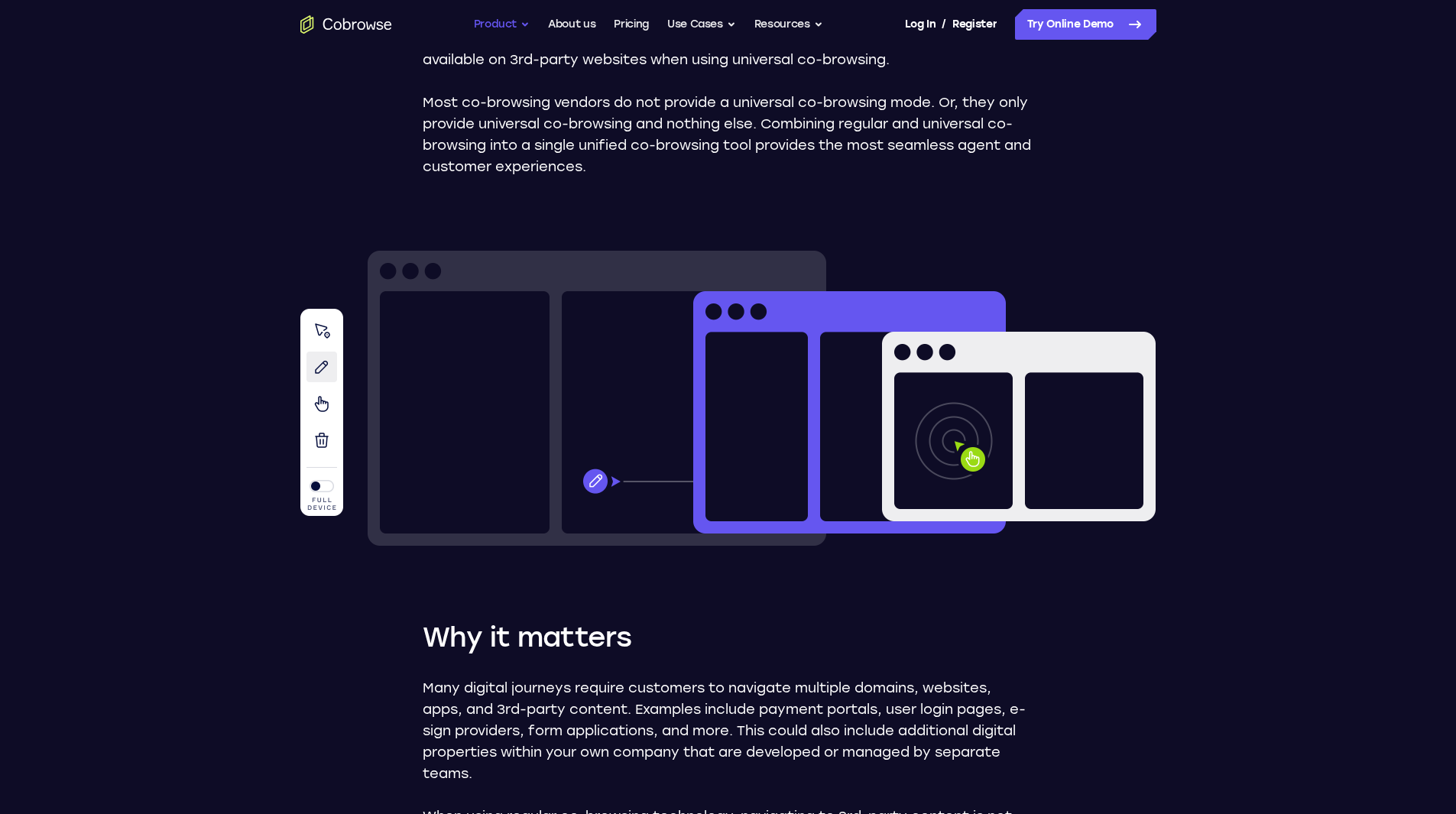
click at [513, 27] on button "Product" at bounding box center [502, 25] width 57 height 30
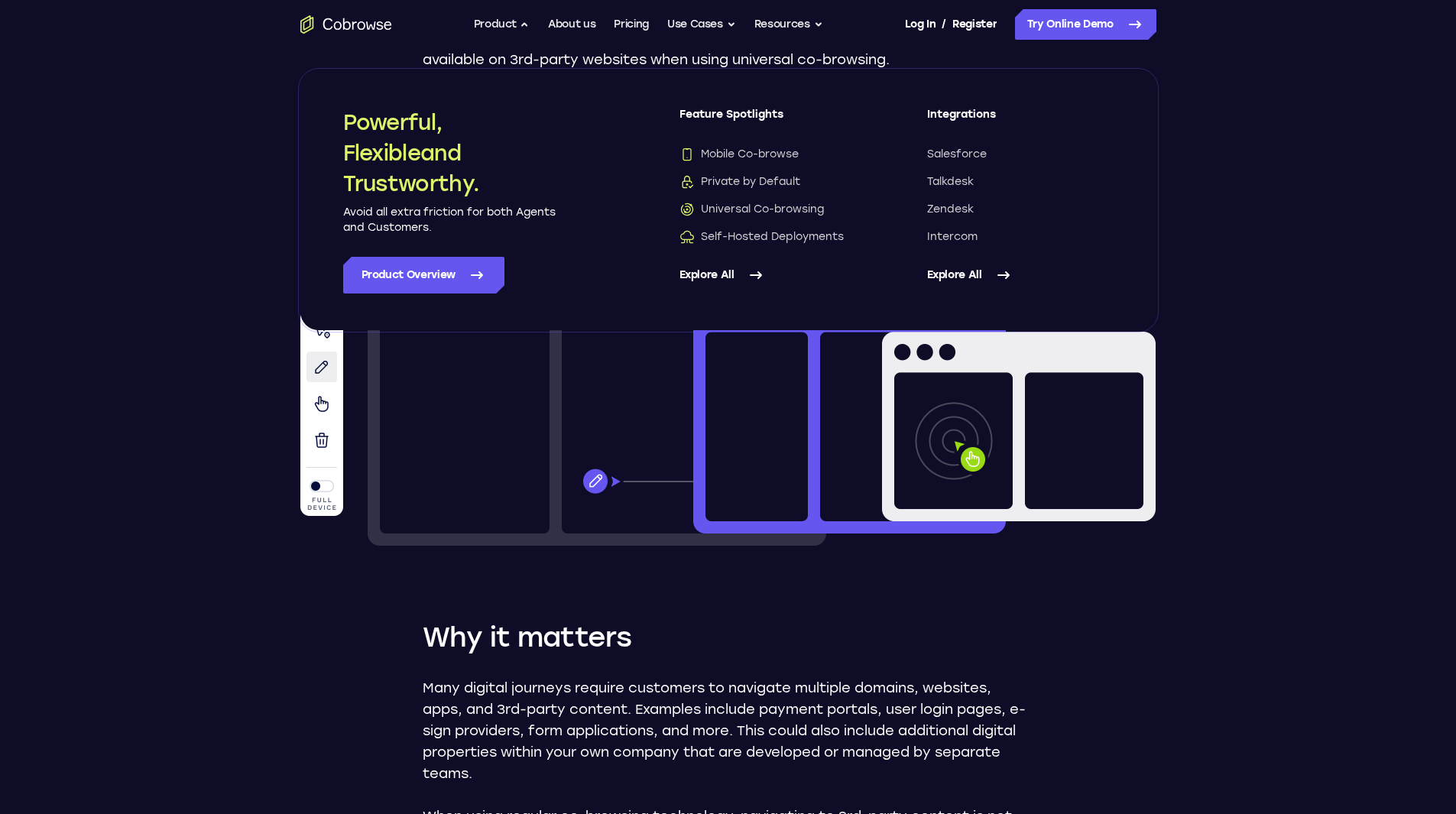
click at [718, 267] on link "Explore All" at bounding box center [773, 274] width 186 height 36
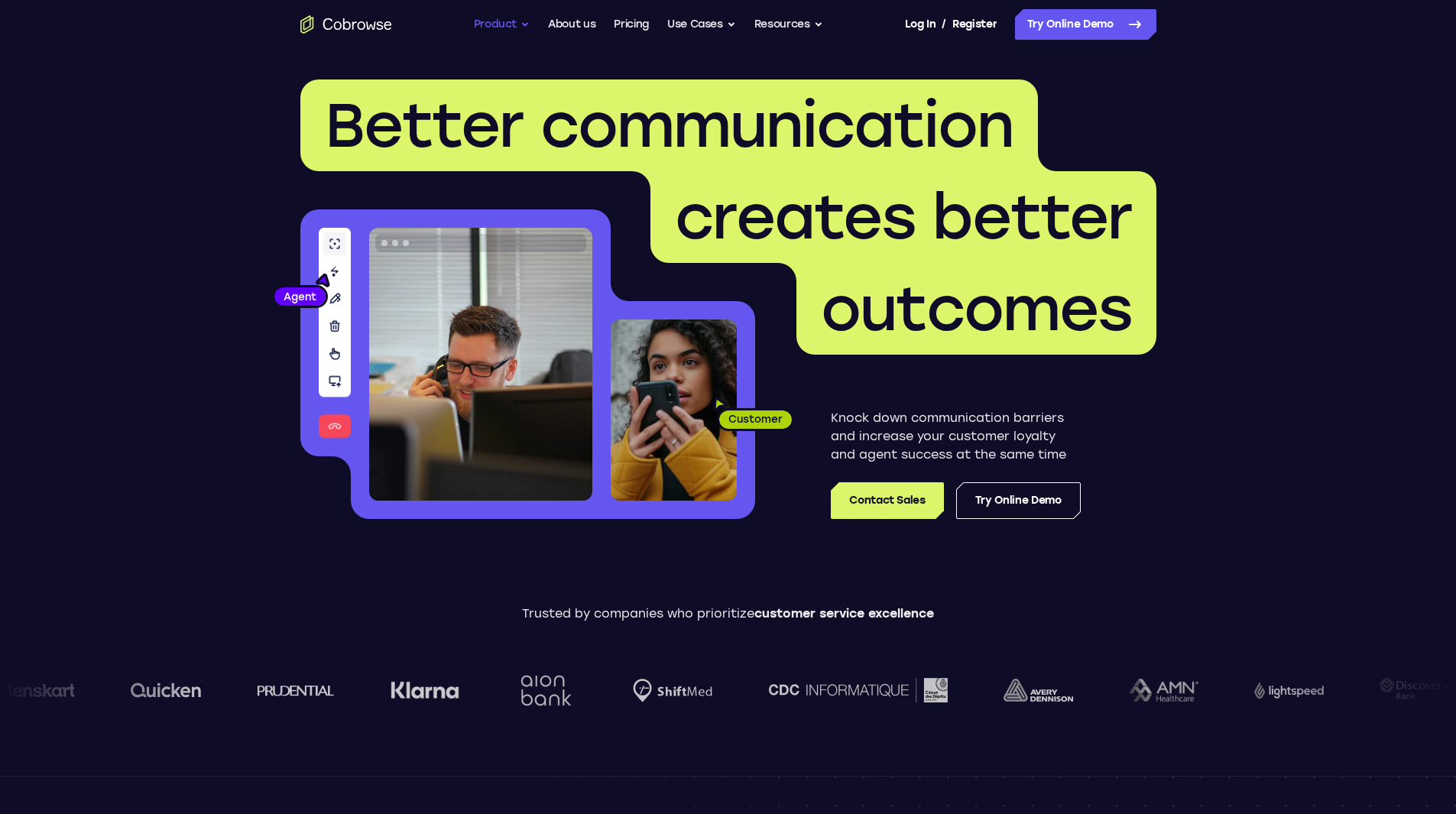
click at [511, 22] on button "Product" at bounding box center [502, 25] width 57 height 30
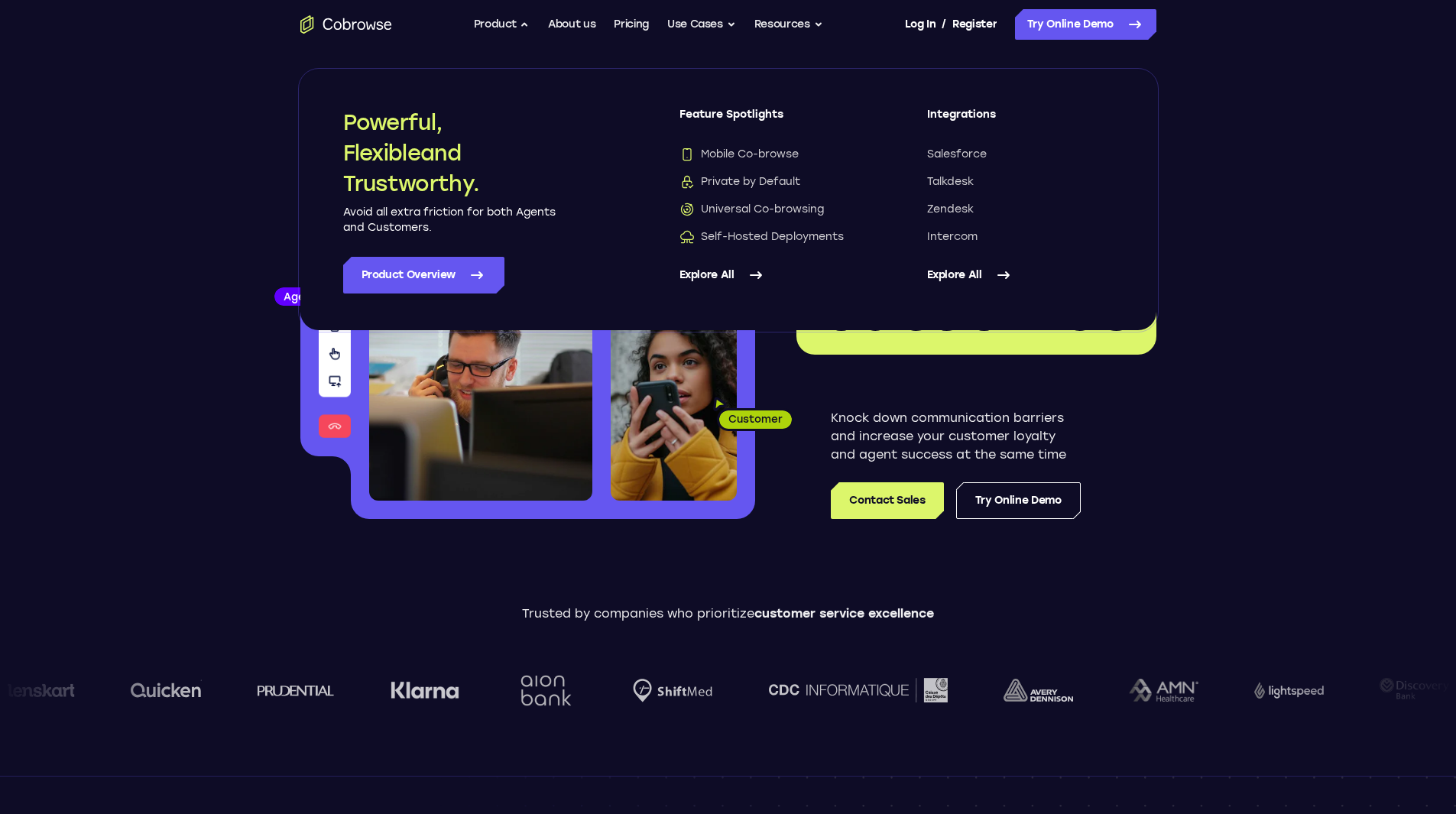
click at [714, 269] on link "Explore All" at bounding box center [773, 274] width 186 height 36
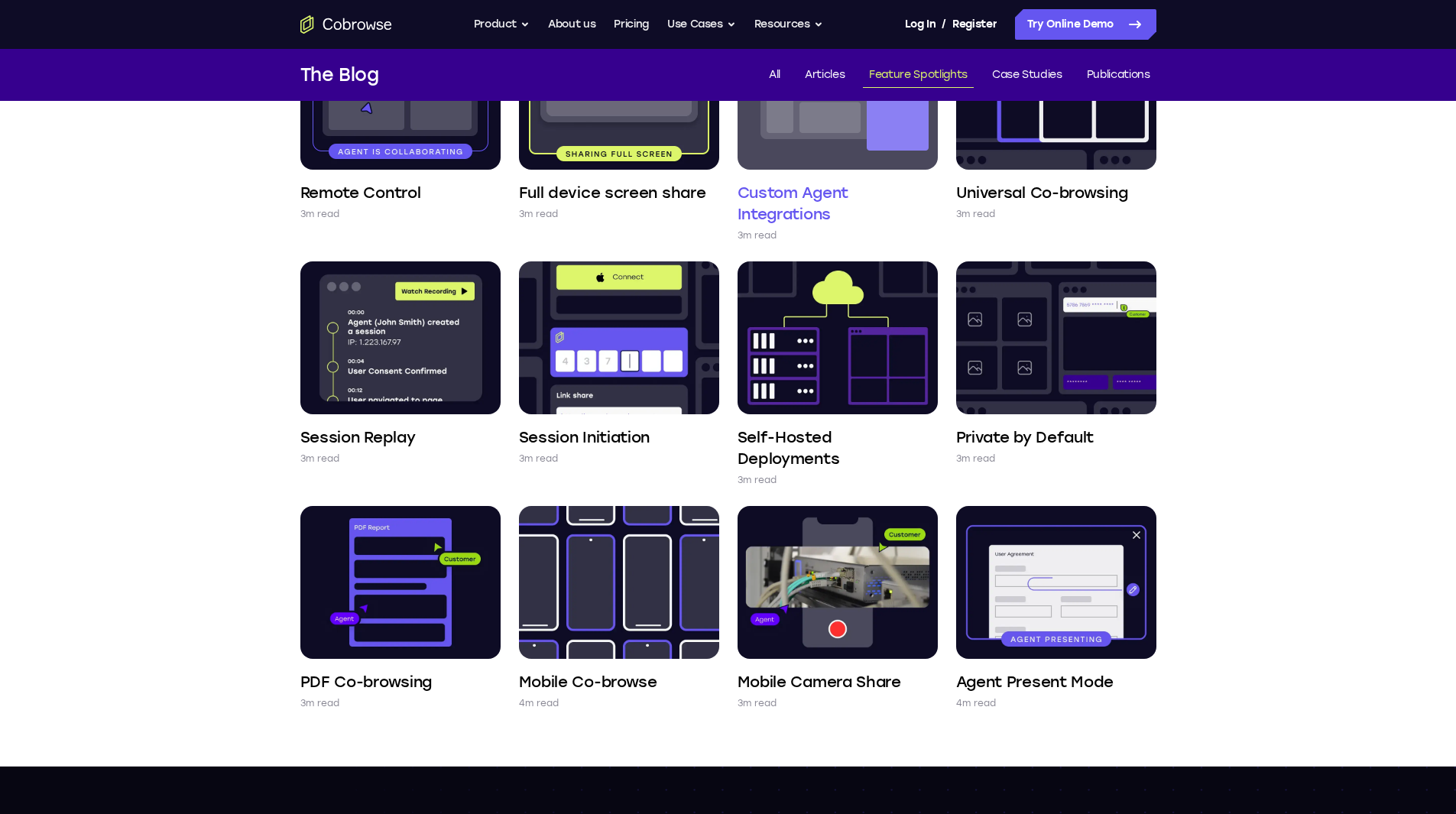
scroll to position [458, 0]
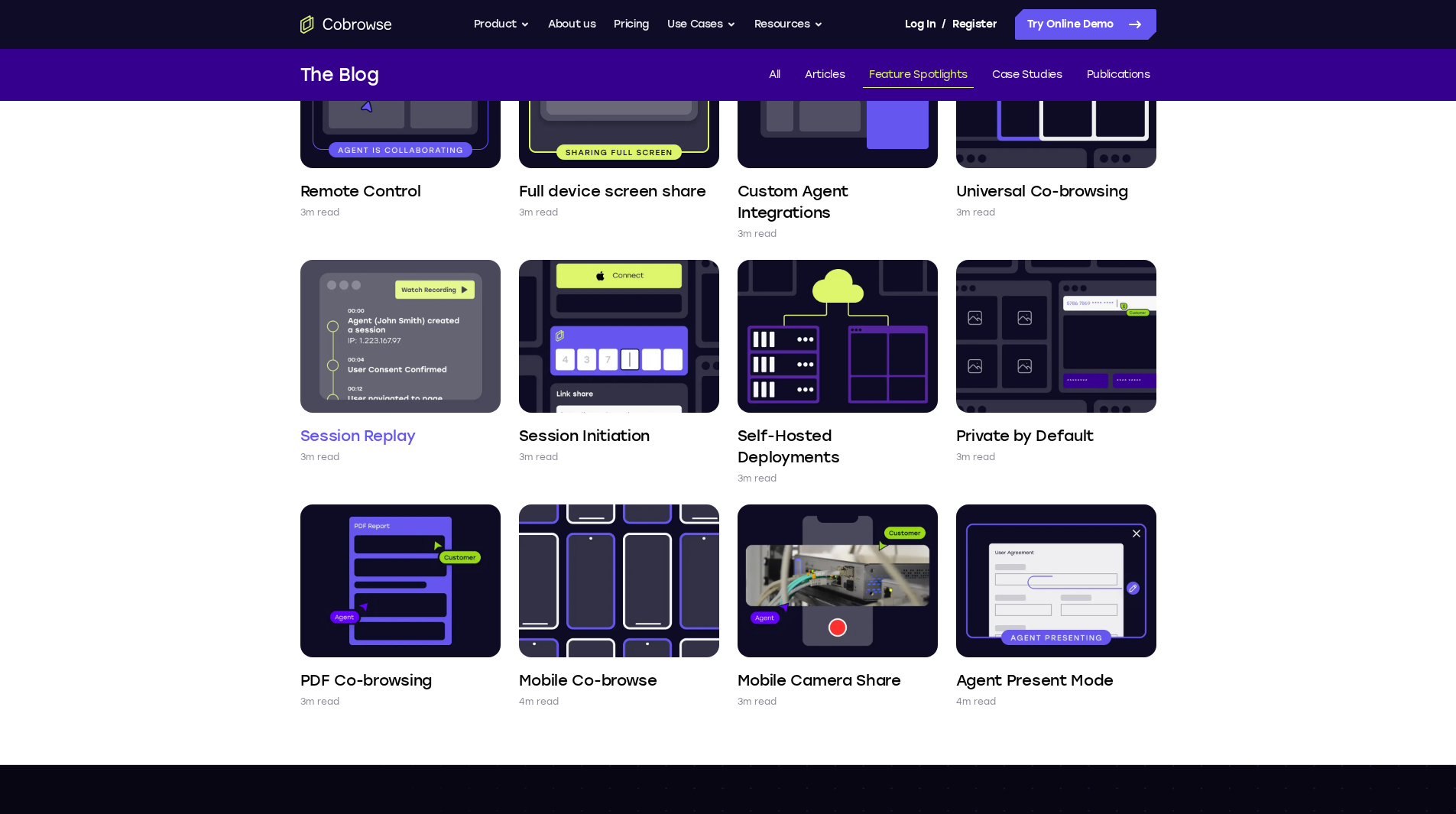
click at [450, 370] on img at bounding box center [401, 336] width 200 height 152
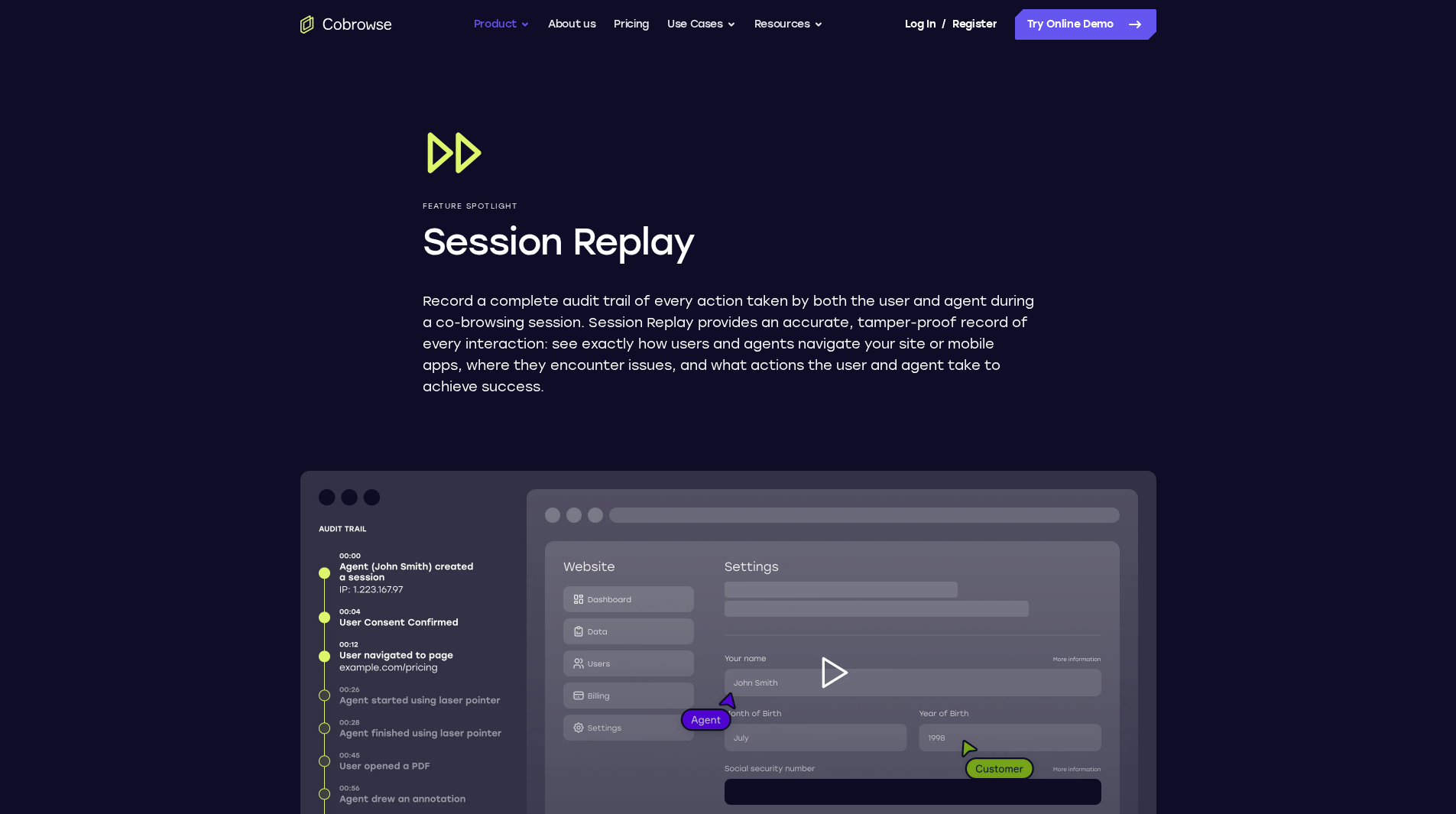
click at [511, 27] on button "Product" at bounding box center [502, 25] width 57 height 30
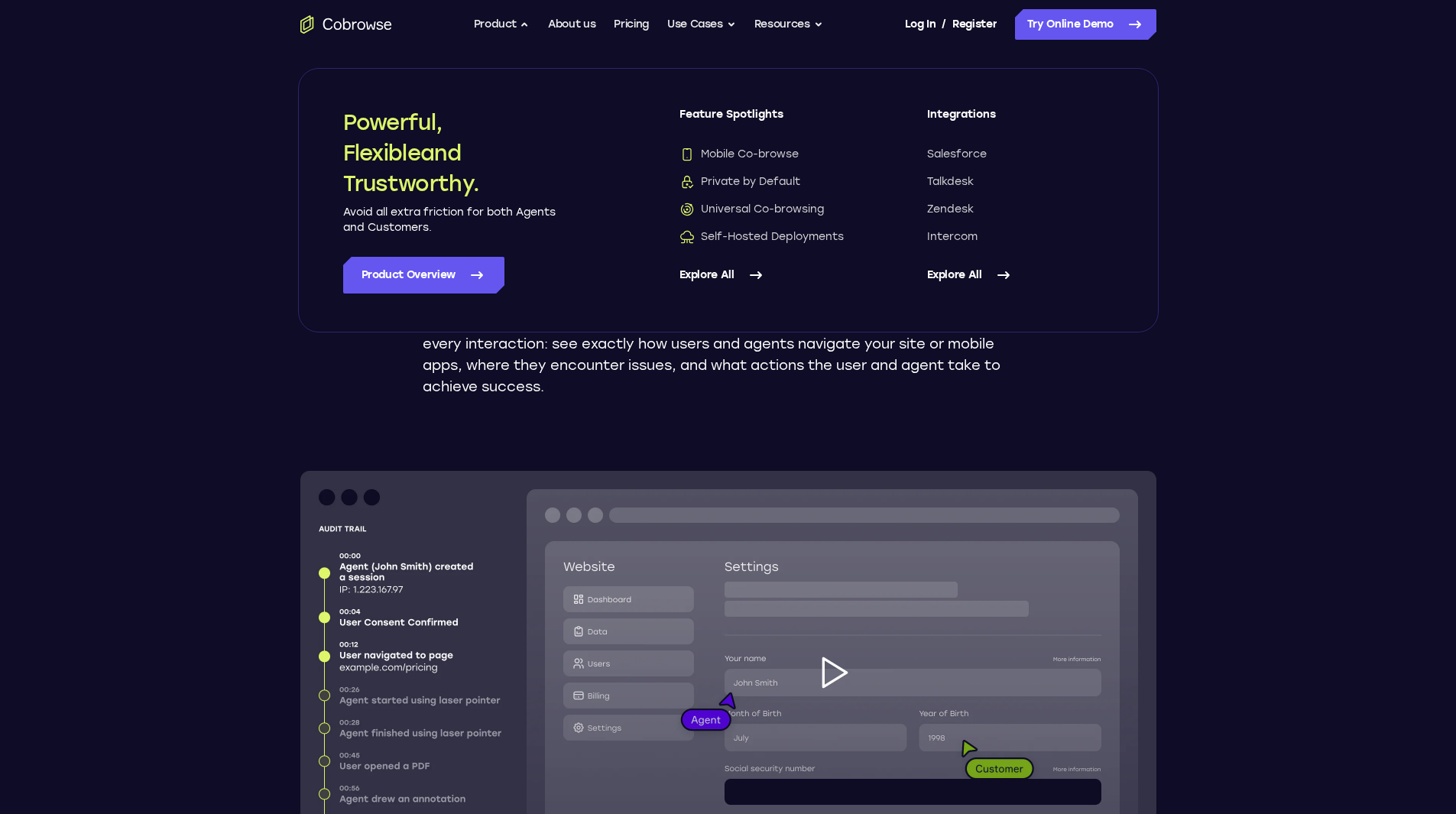
click at [716, 278] on link "Explore All" at bounding box center [773, 274] width 186 height 36
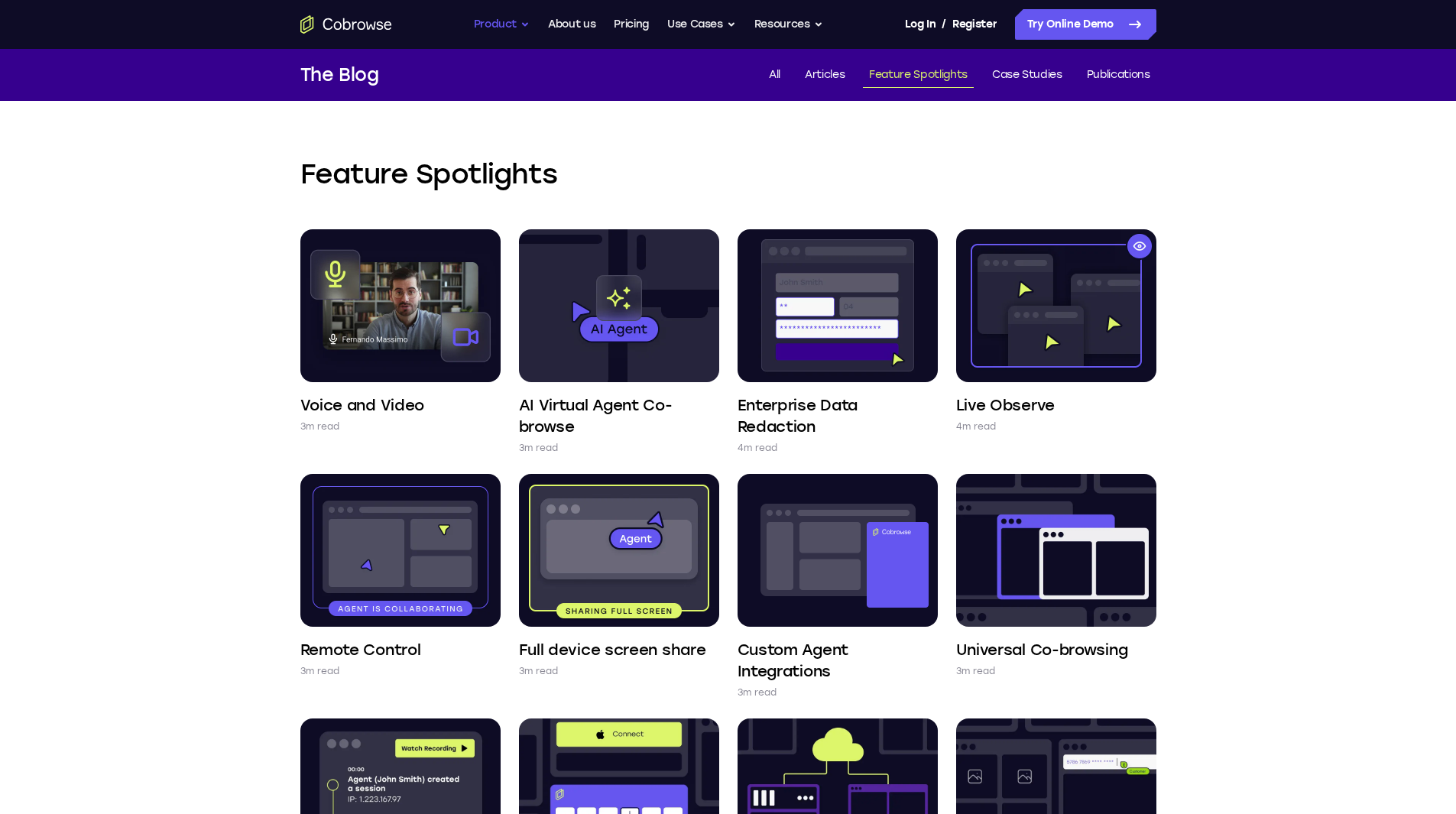
click at [503, 24] on button "Product" at bounding box center [502, 25] width 57 height 30
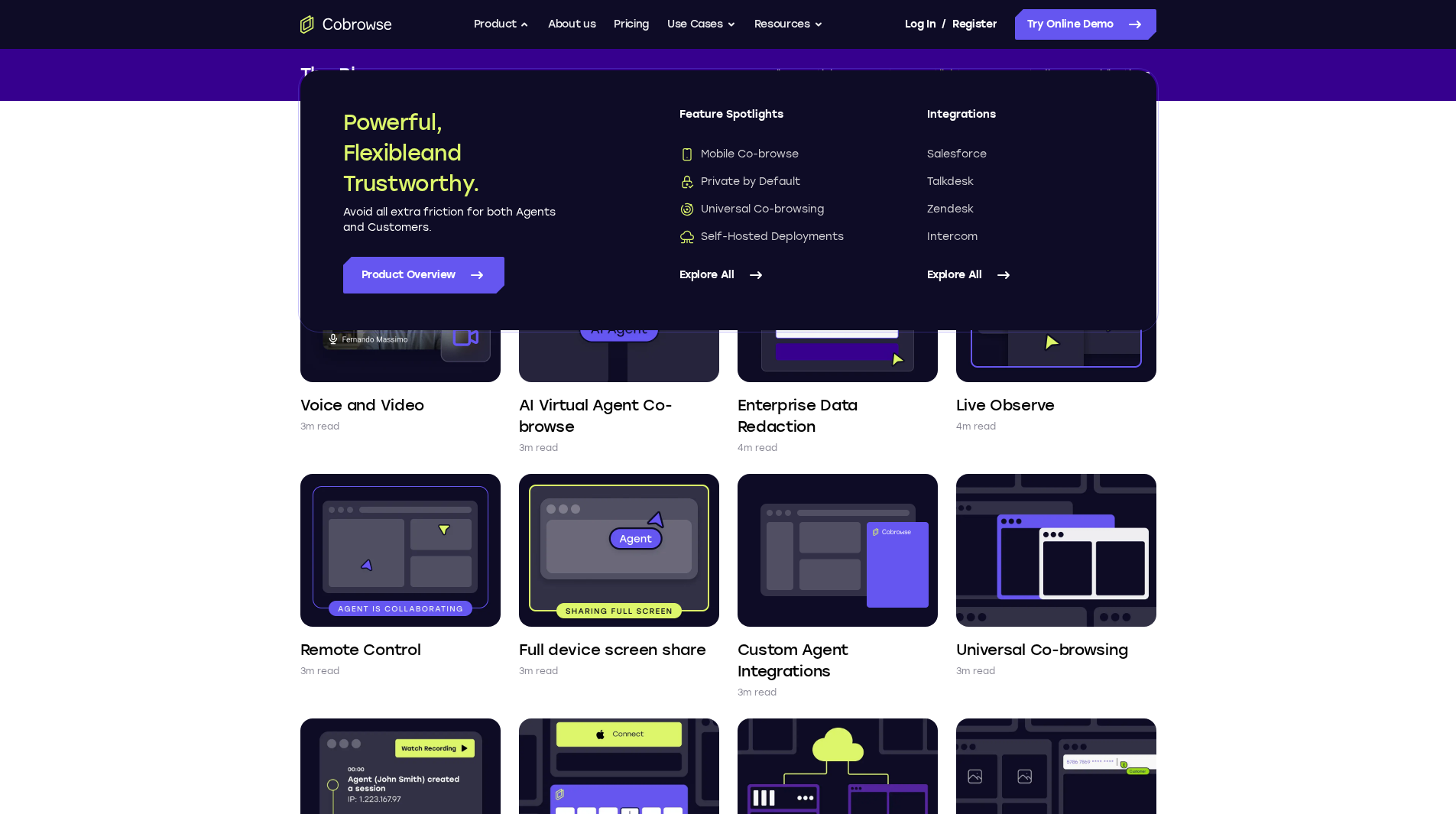
click at [968, 269] on link "Explore All" at bounding box center [1020, 274] width 186 height 36
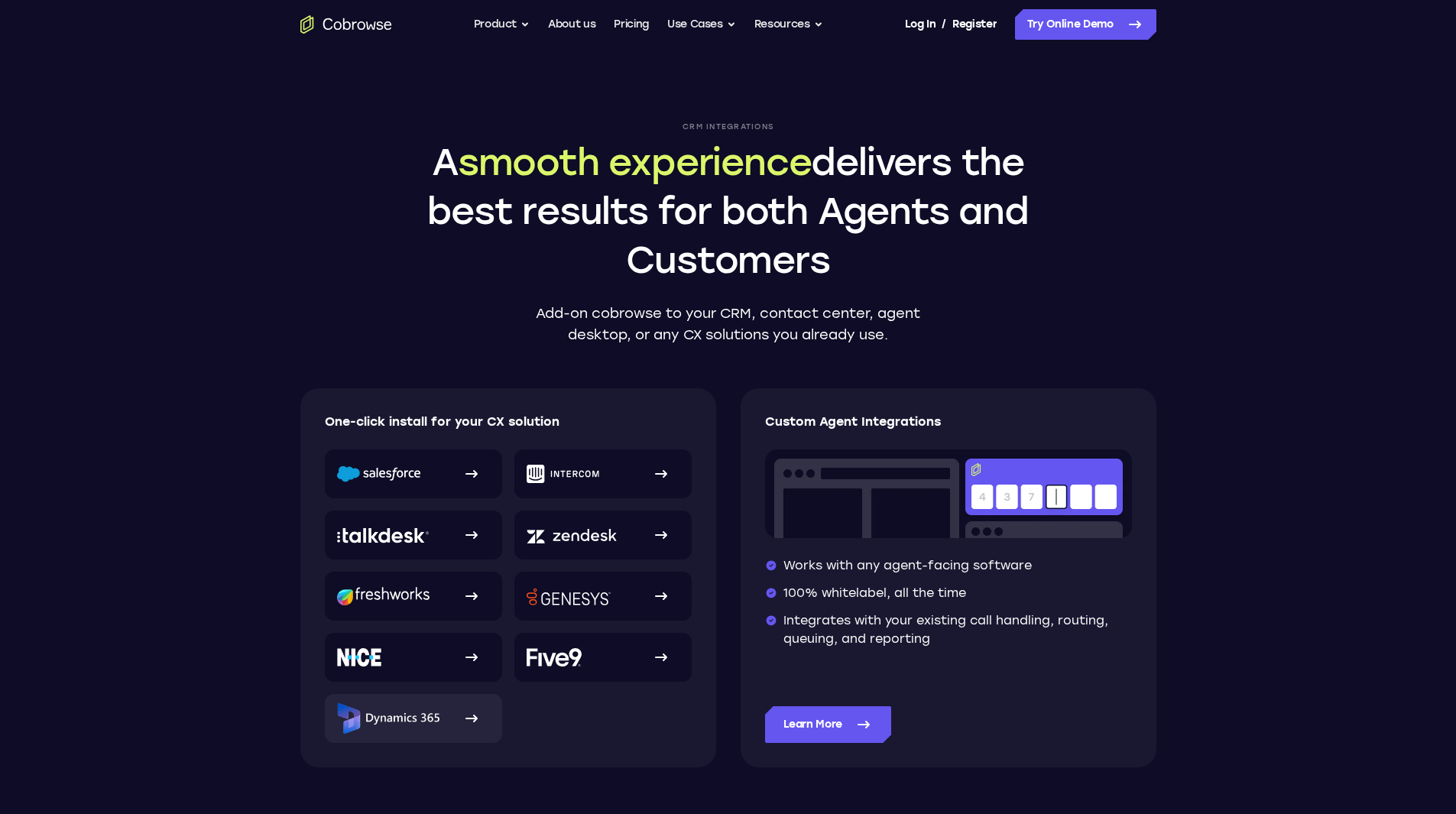
click at [391, 709] on img at bounding box center [388, 718] width 103 height 30
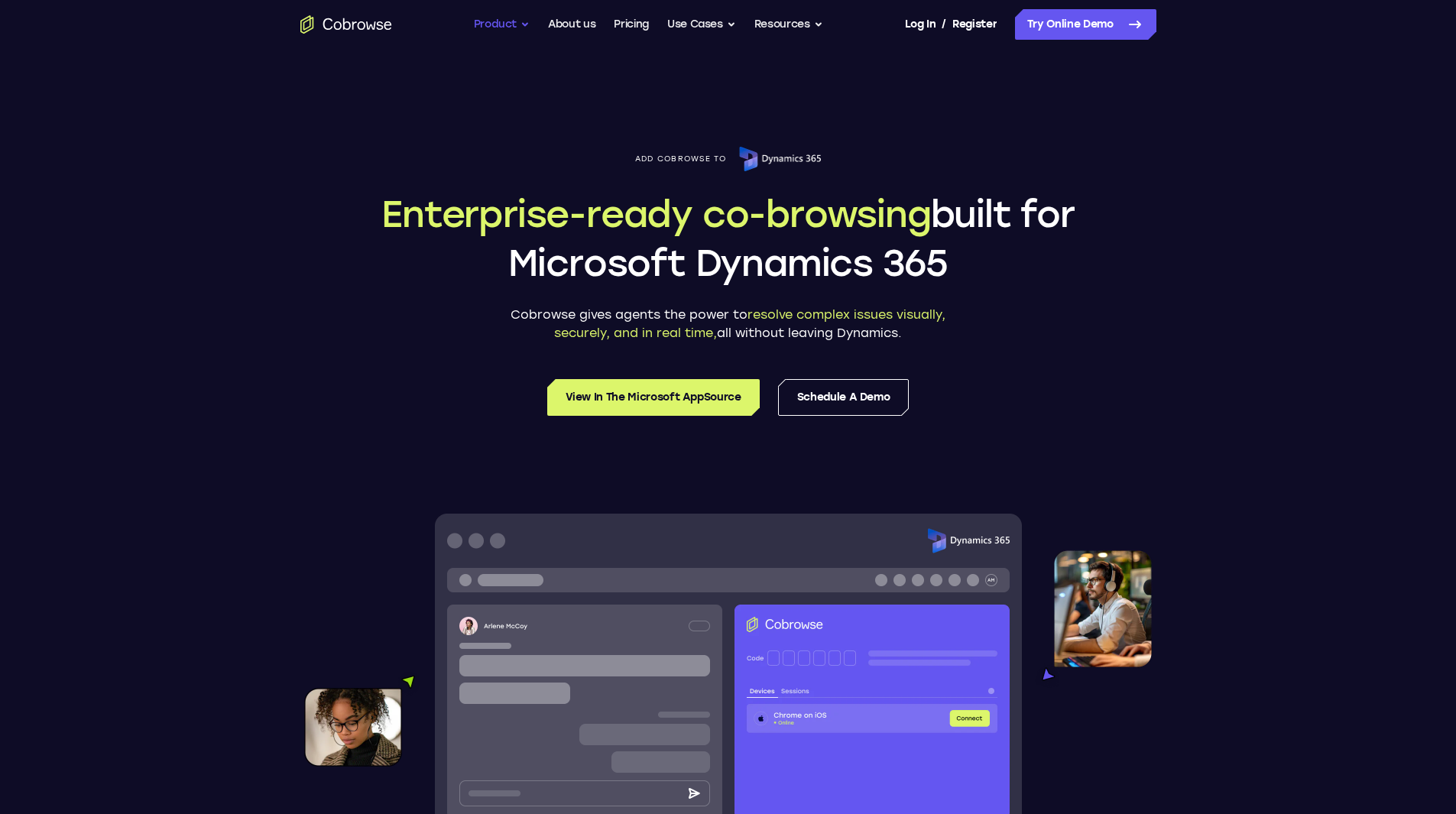
click at [488, 20] on button "Product" at bounding box center [502, 25] width 57 height 30
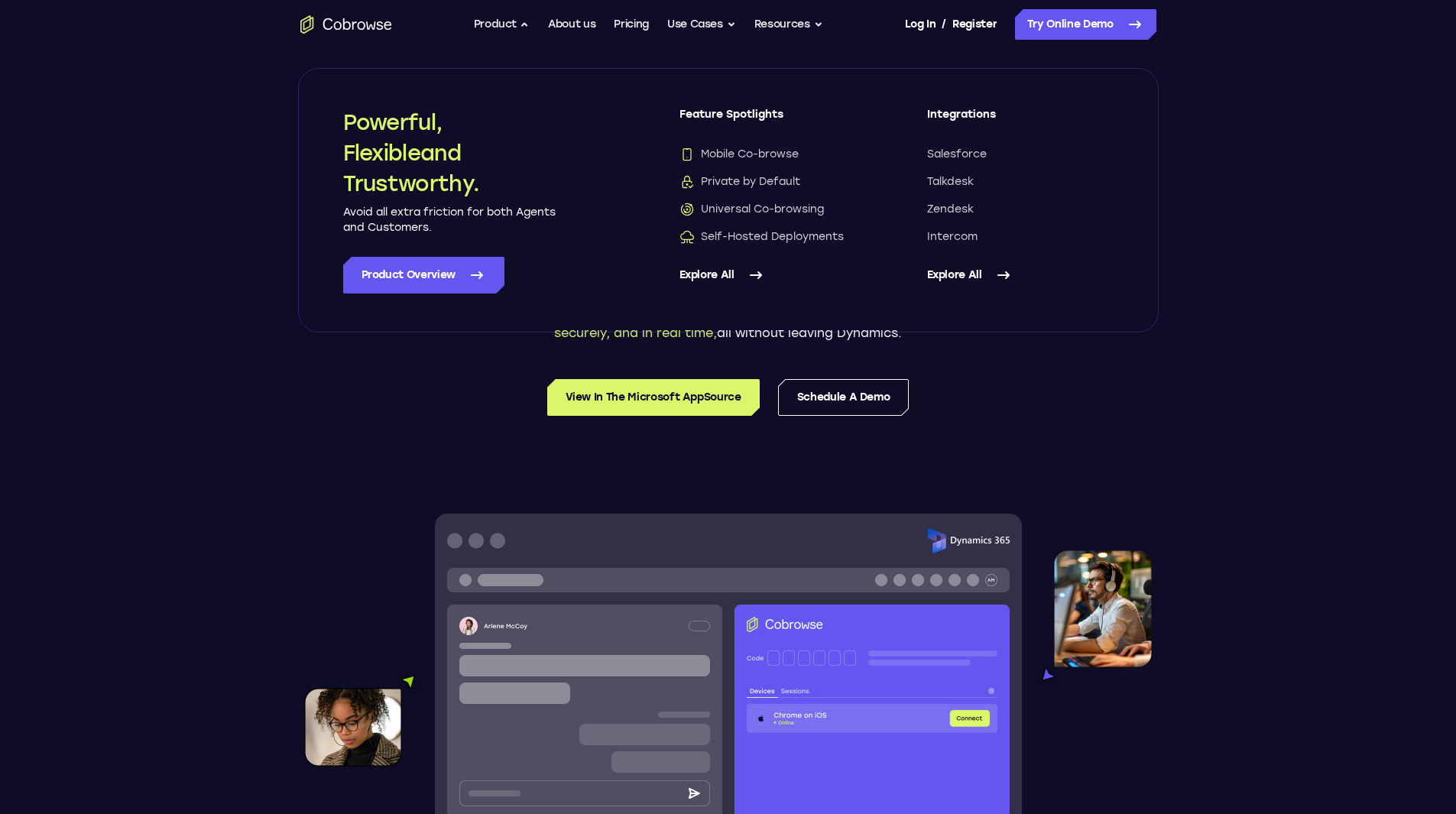
click at [721, 273] on link "Explore All" at bounding box center [773, 274] width 186 height 36
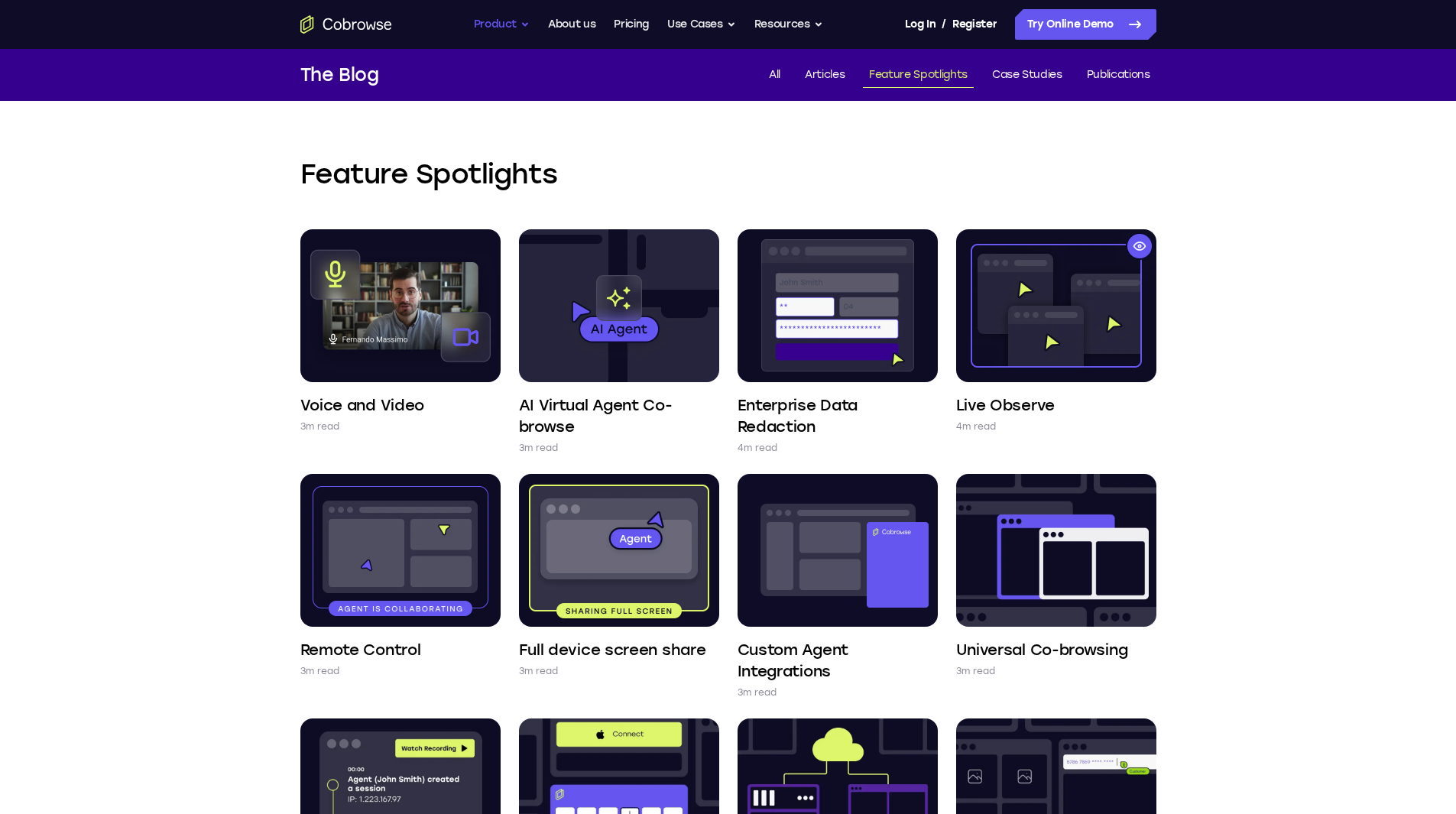
click at [525, 27] on button "Product" at bounding box center [502, 25] width 57 height 30
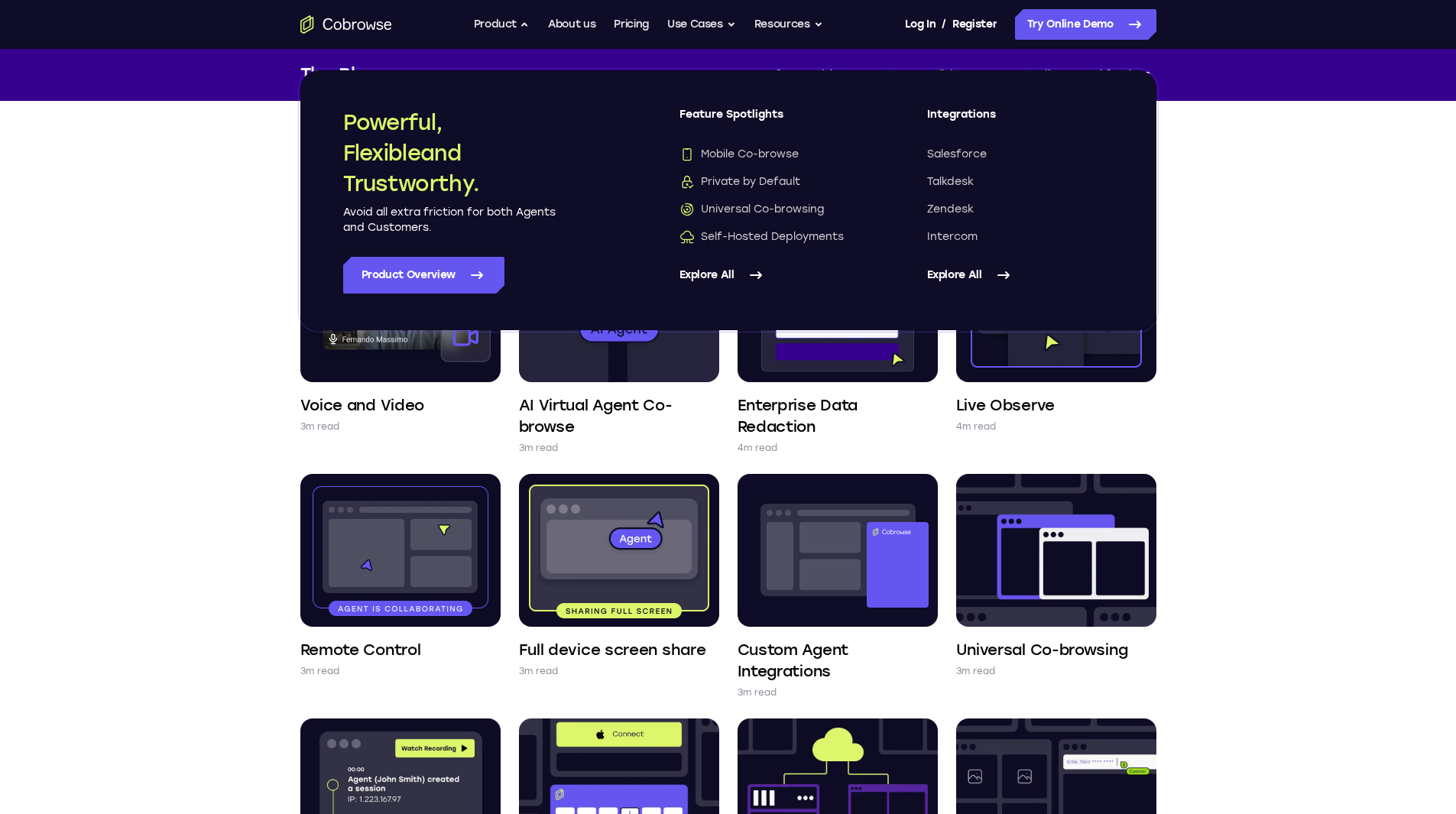
click at [960, 269] on link "Explore All" at bounding box center [1020, 274] width 186 height 36
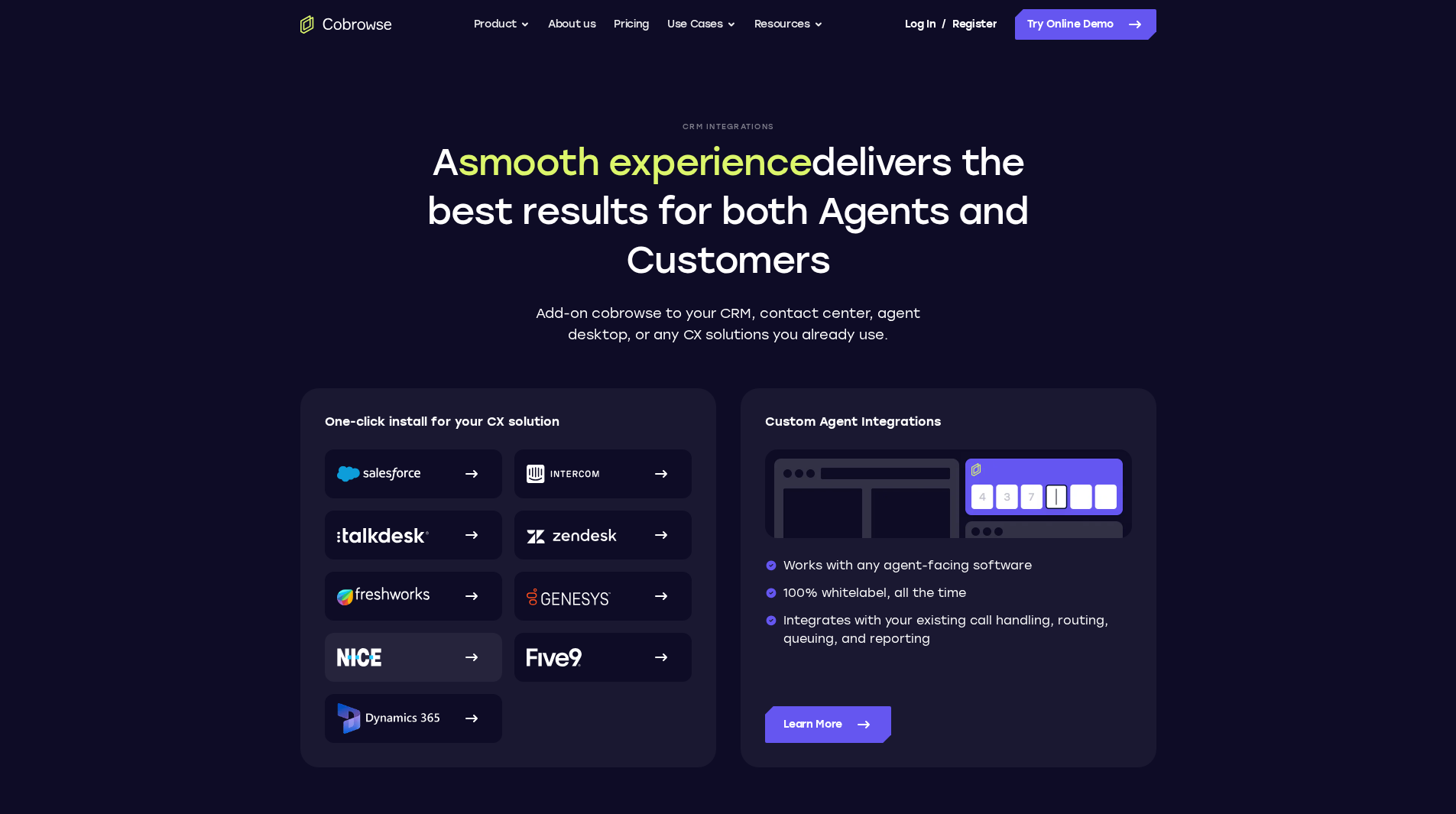
click at [394, 646] on link at bounding box center [413, 657] width 177 height 49
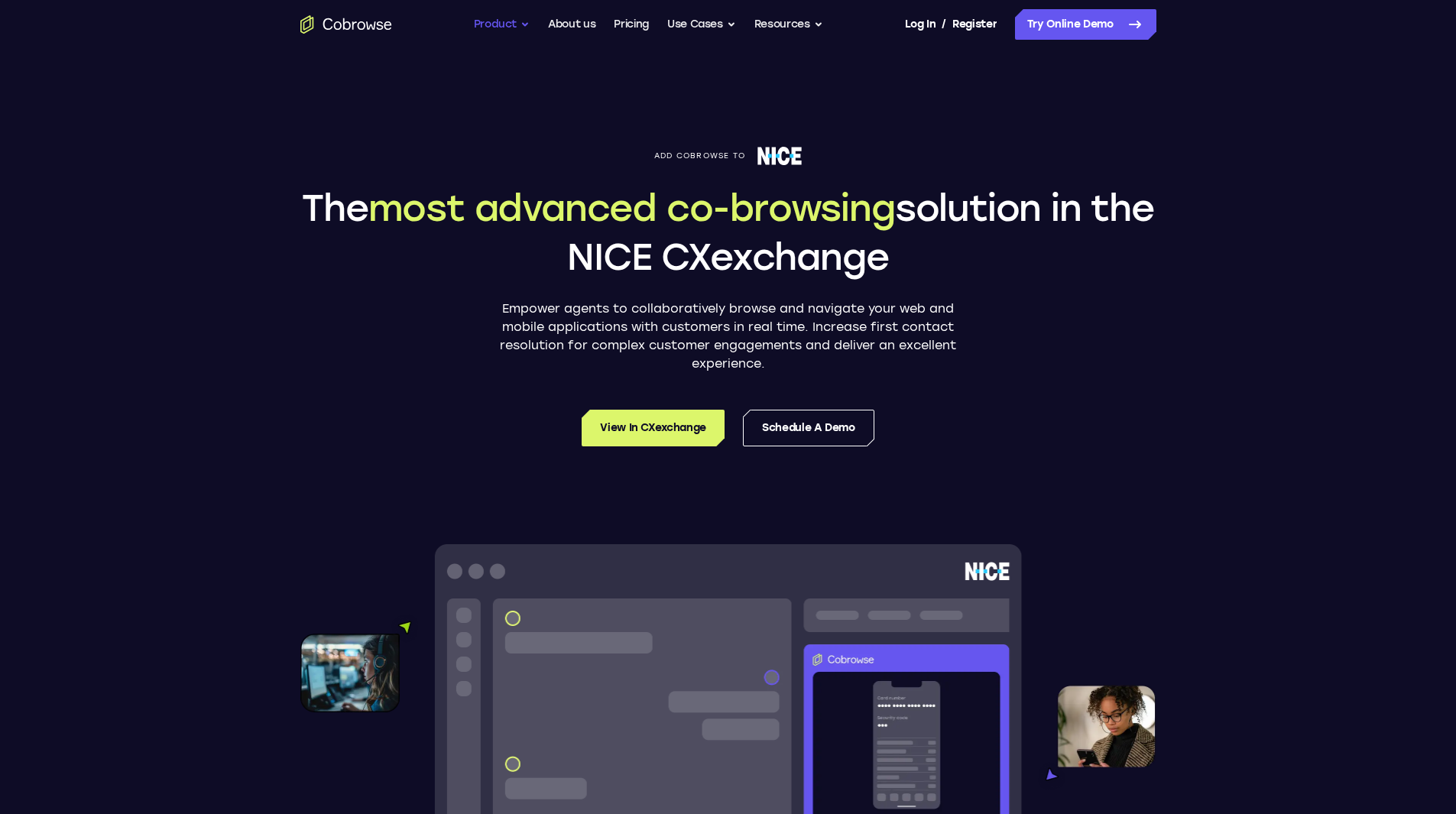
click at [515, 29] on button "Product" at bounding box center [502, 25] width 57 height 30
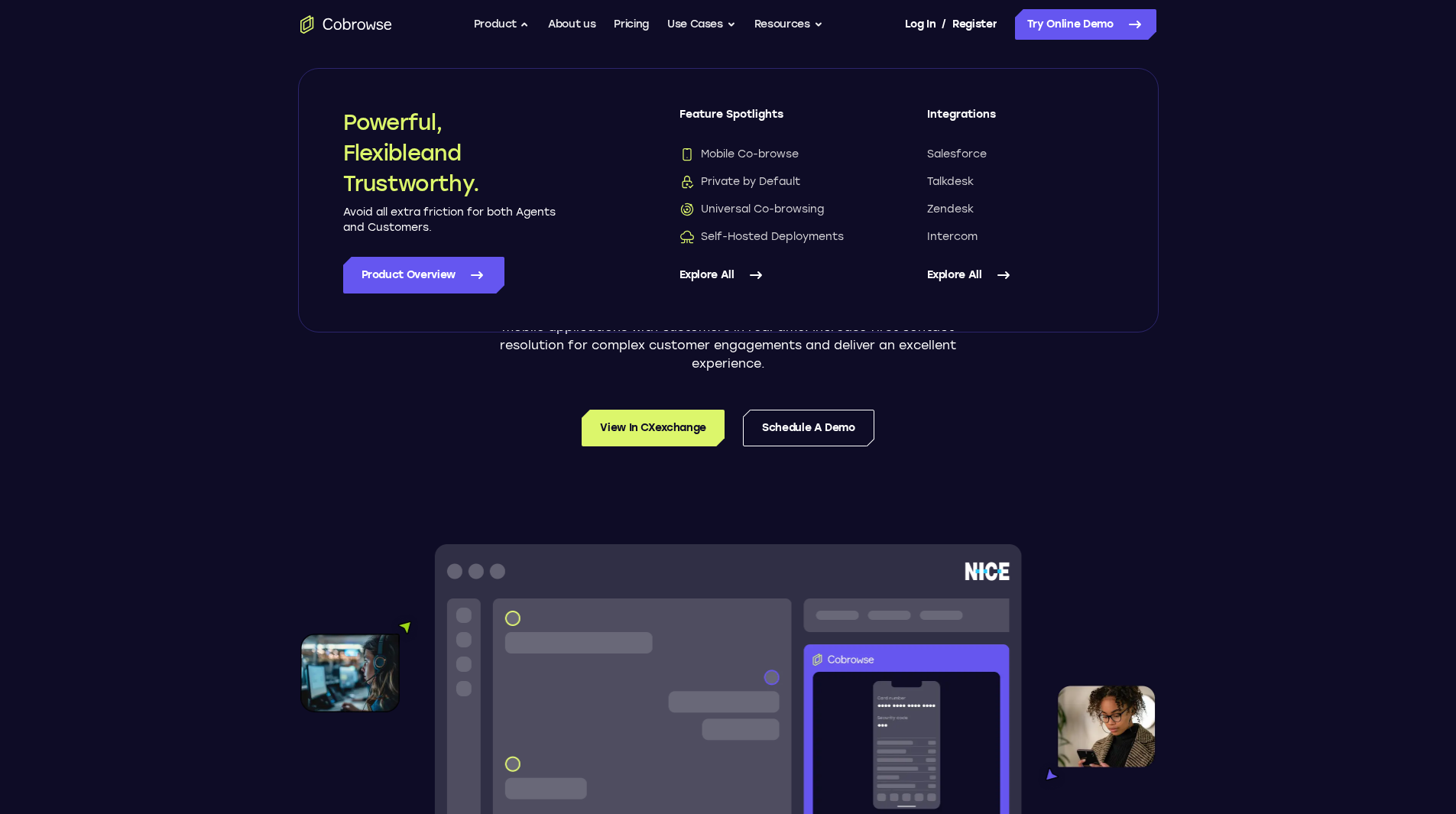
click at [709, 277] on link "Explore All" at bounding box center [773, 274] width 186 height 36
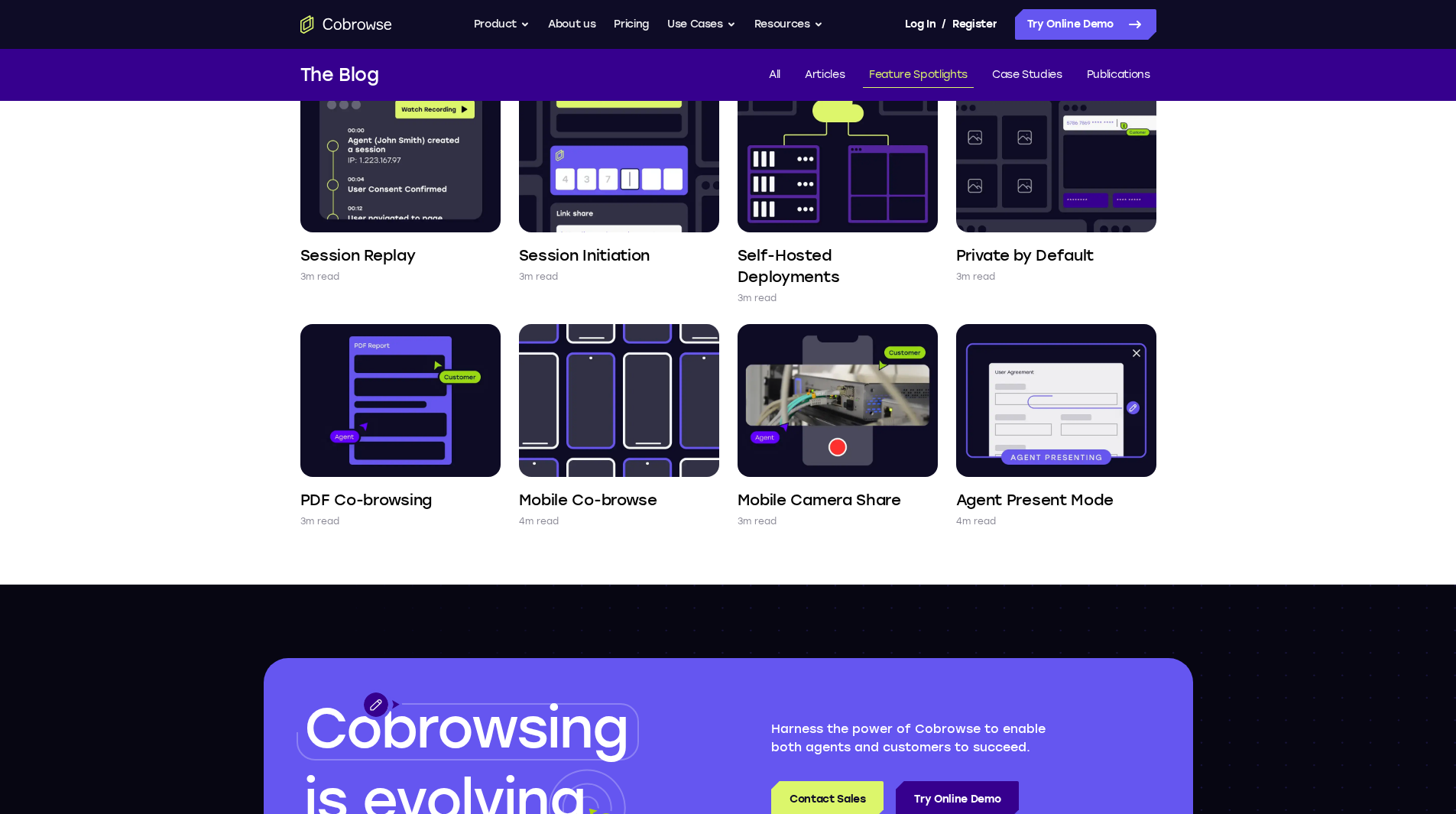
scroll to position [612, 0]
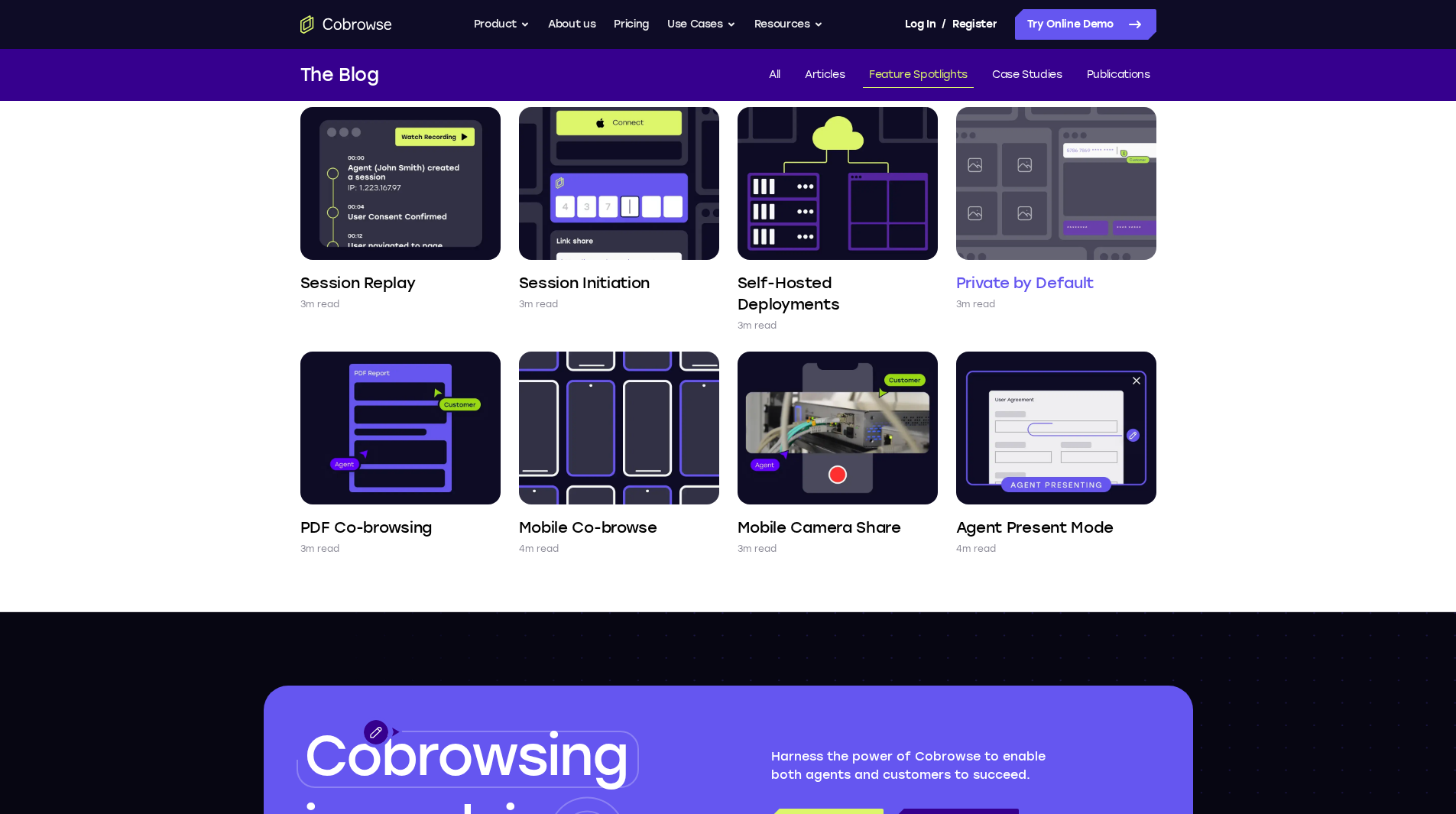
click at [1047, 187] on img at bounding box center [1057, 183] width 200 height 152
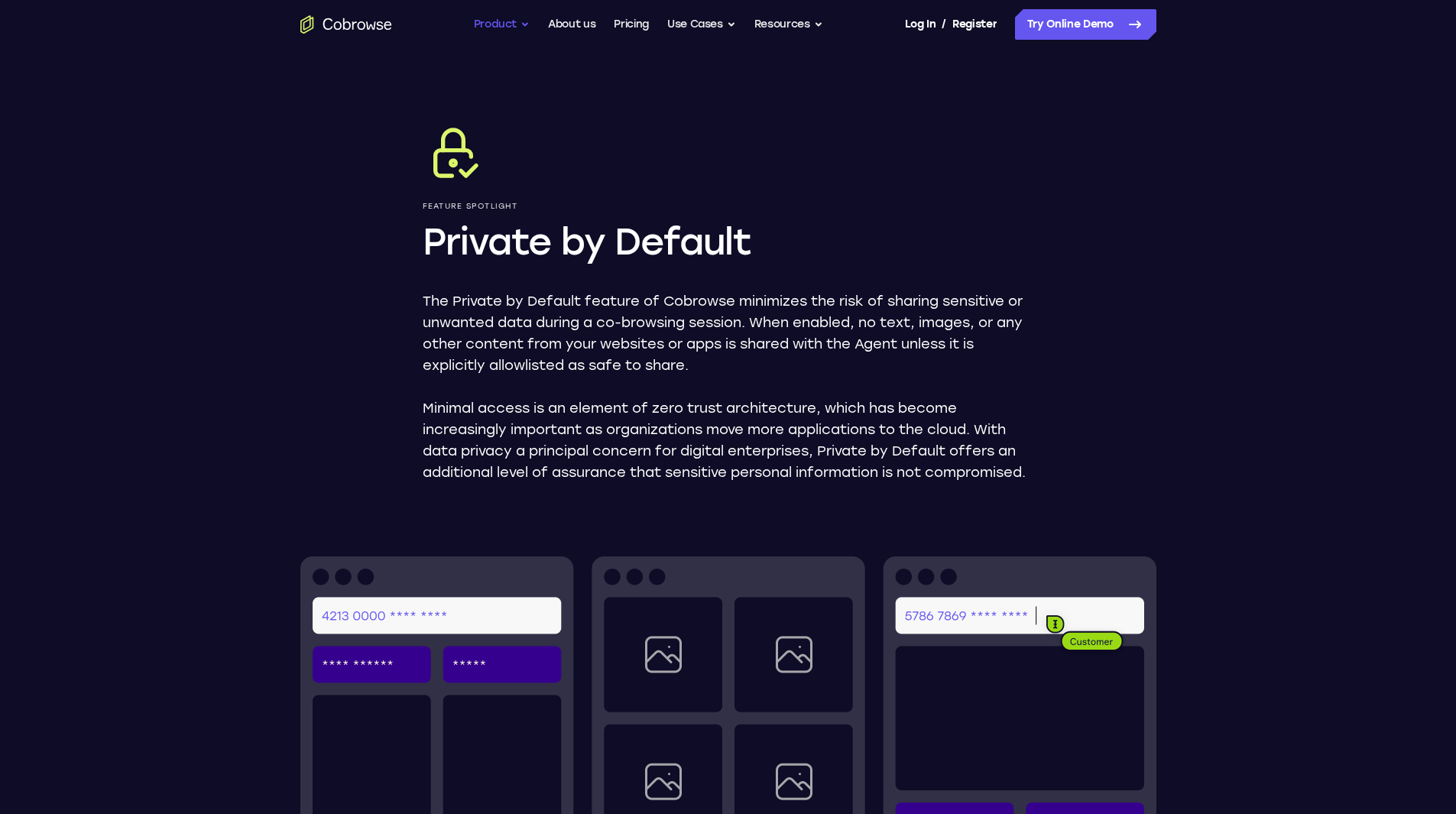
click at [511, 26] on button "Product" at bounding box center [502, 25] width 57 height 30
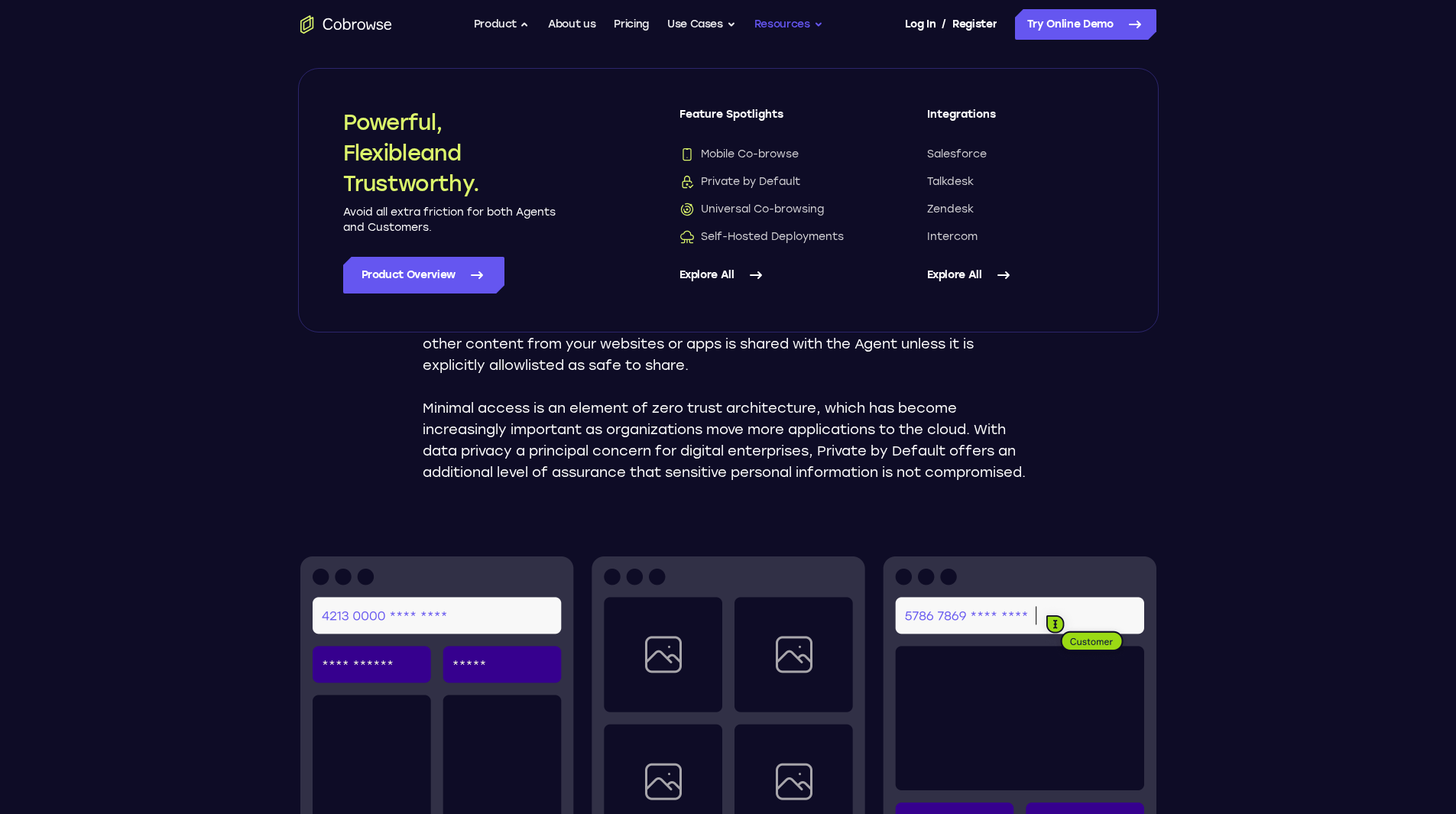
click at [786, 24] on button "Resources" at bounding box center [788, 25] width 69 height 30
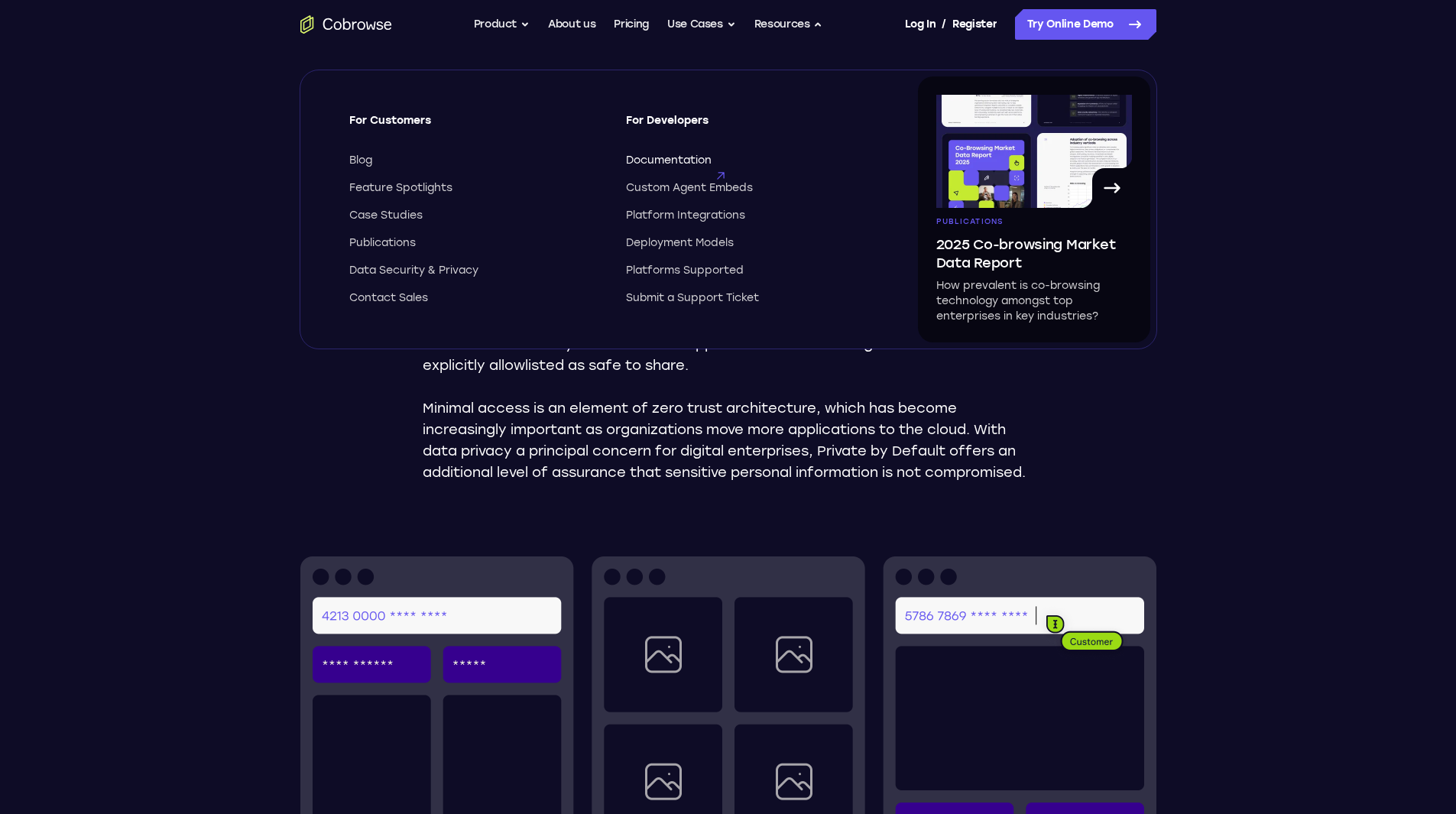
click at [701, 158] on span "Documentation" at bounding box center [669, 160] width 86 height 15
click at [725, 180] on span "Custom Agent Embeds" at bounding box center [690, 188] width 127 height 15
click at [709, 269] on span "Platforms Supported" at bounding box center [685, 270] width 118 height 15
click at [496, 19] on button "Product" at bounding box center [502, 25] width 57 height 30
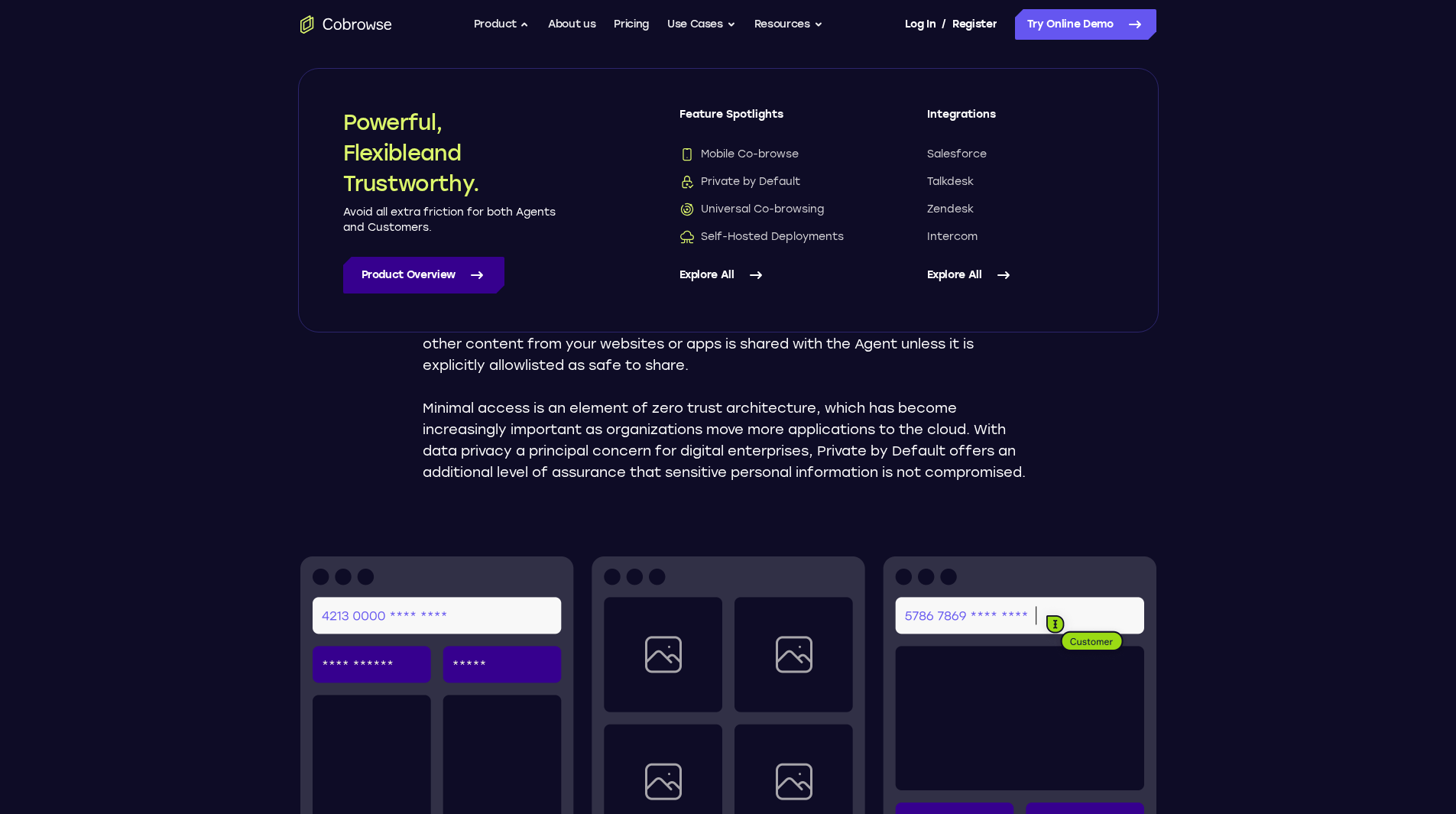
click at [449, 279] on link "Product Overview" at bounding box center [424, 274] width 161 height 36
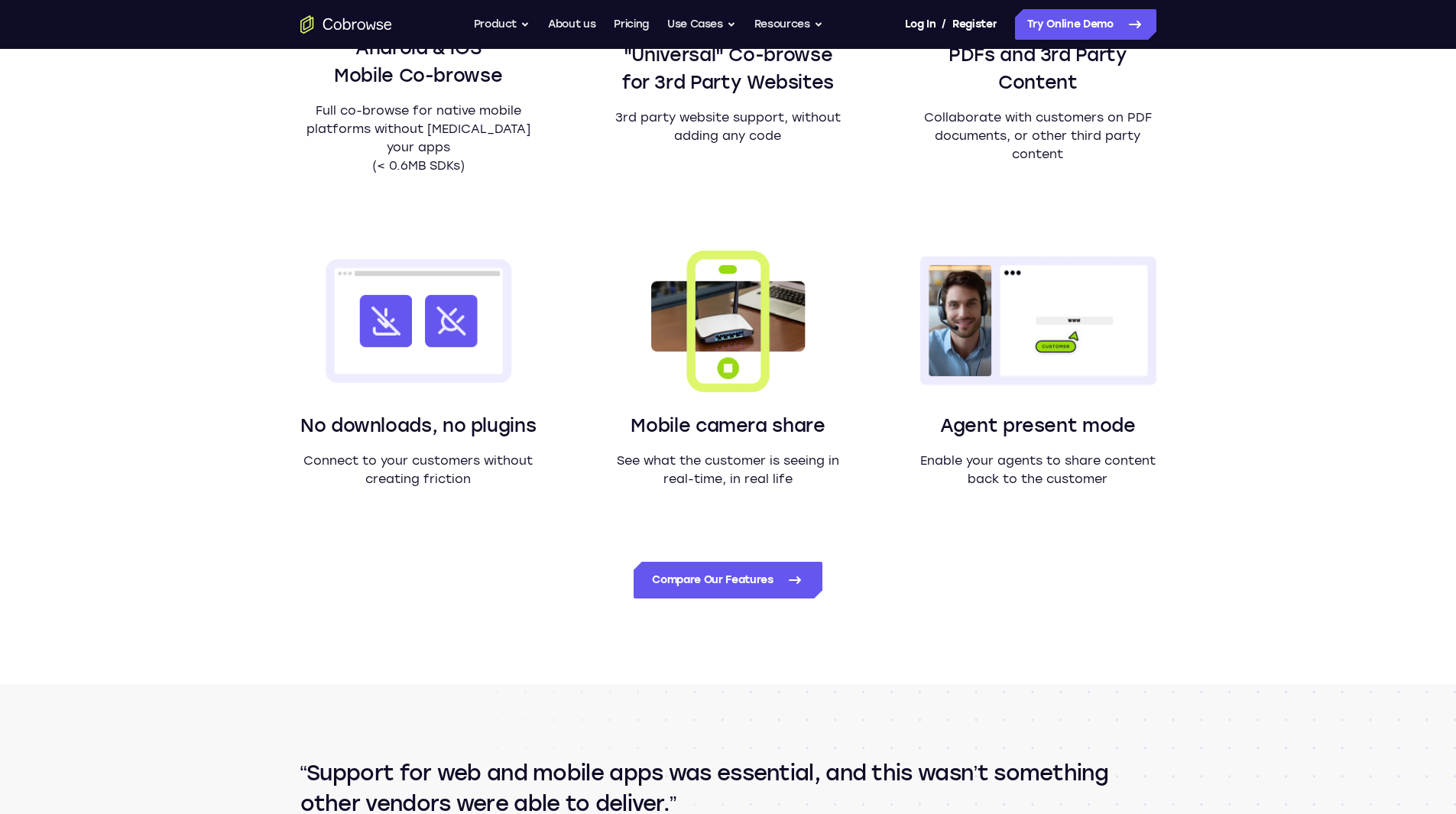
scroll to position [1222, 0]
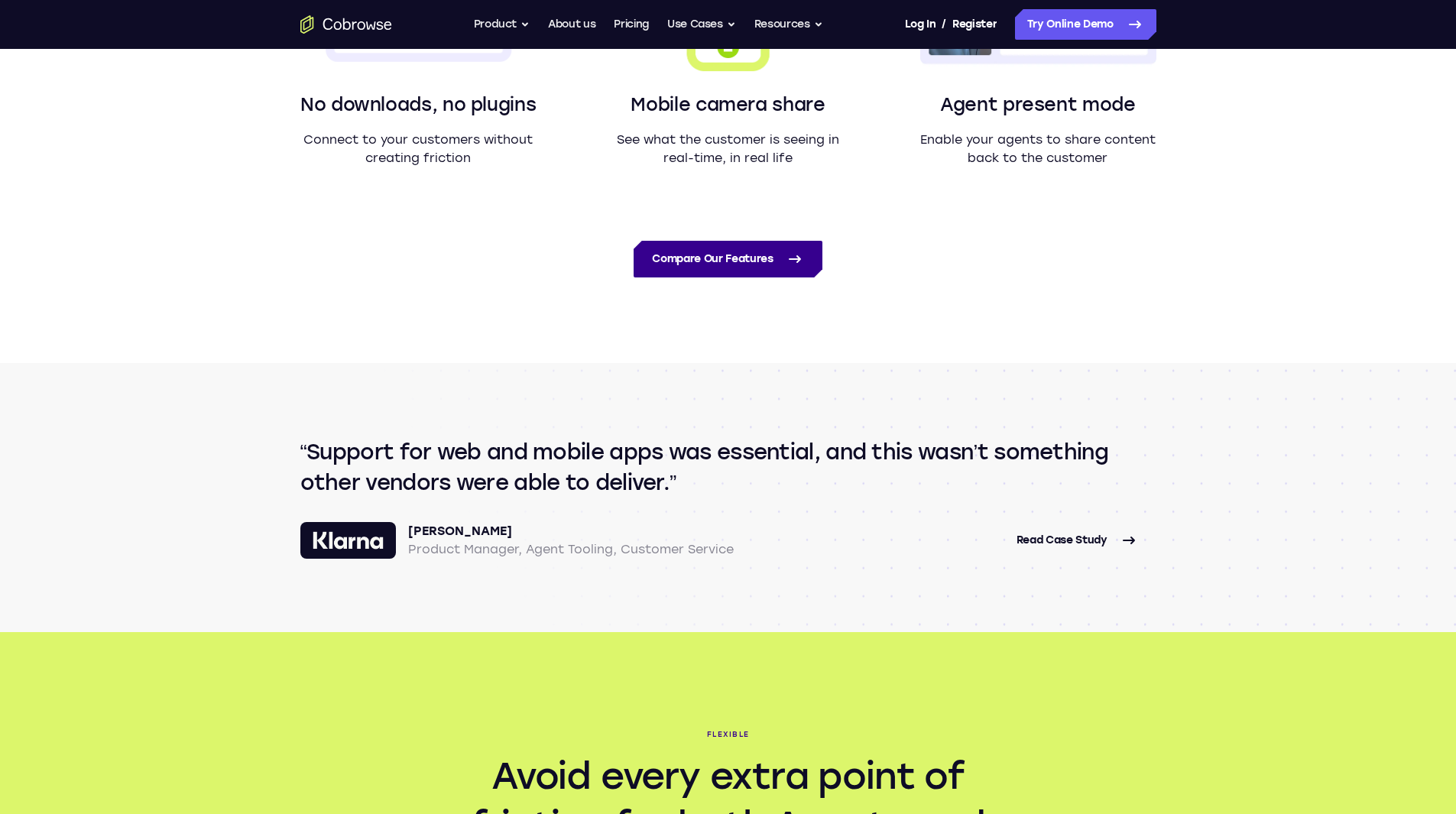
click at [707, 247] on link "Compare Our Features" at bounding box center [728, 258] width 188 height 36
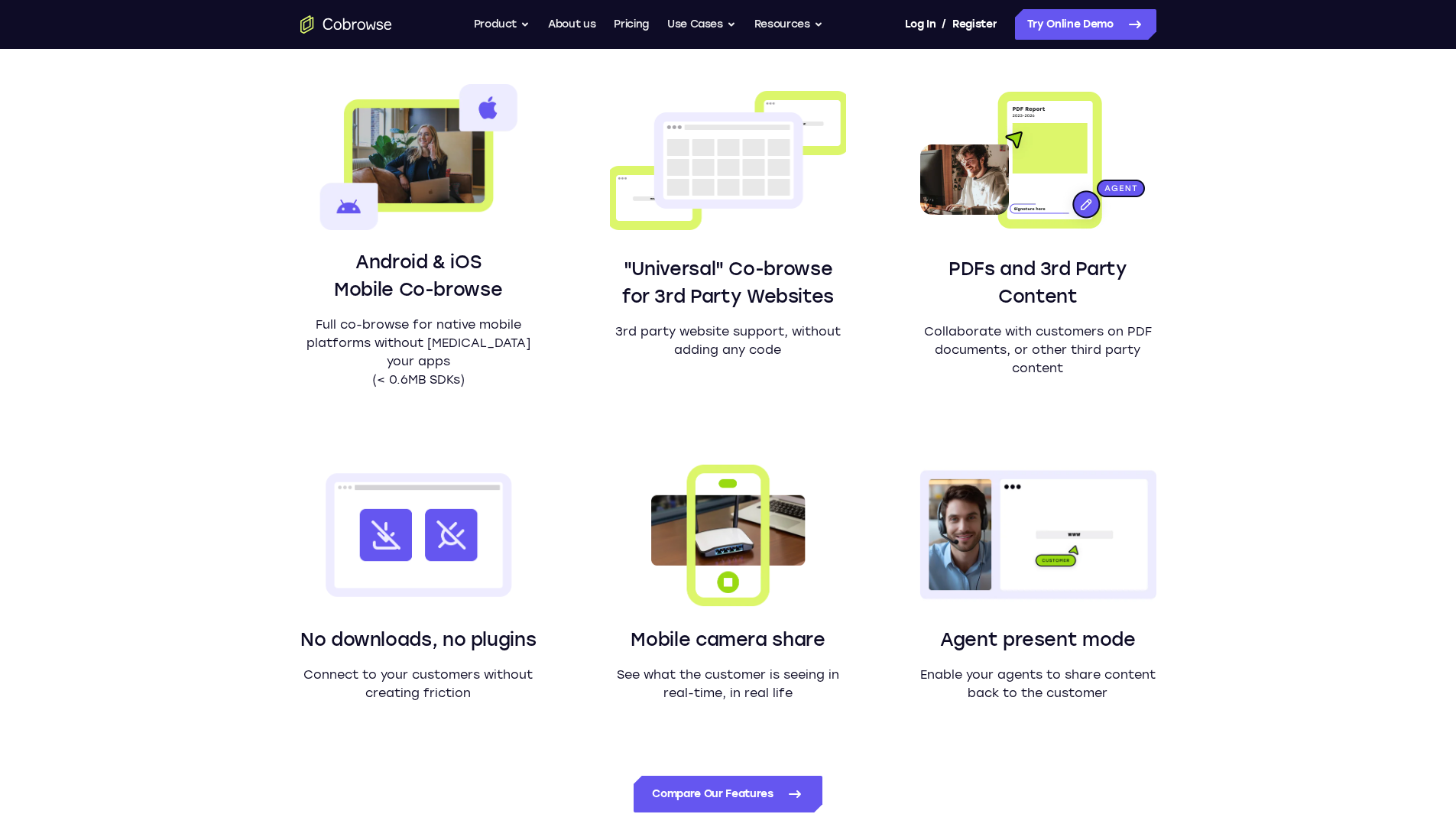
scroll to position [1376, 0]
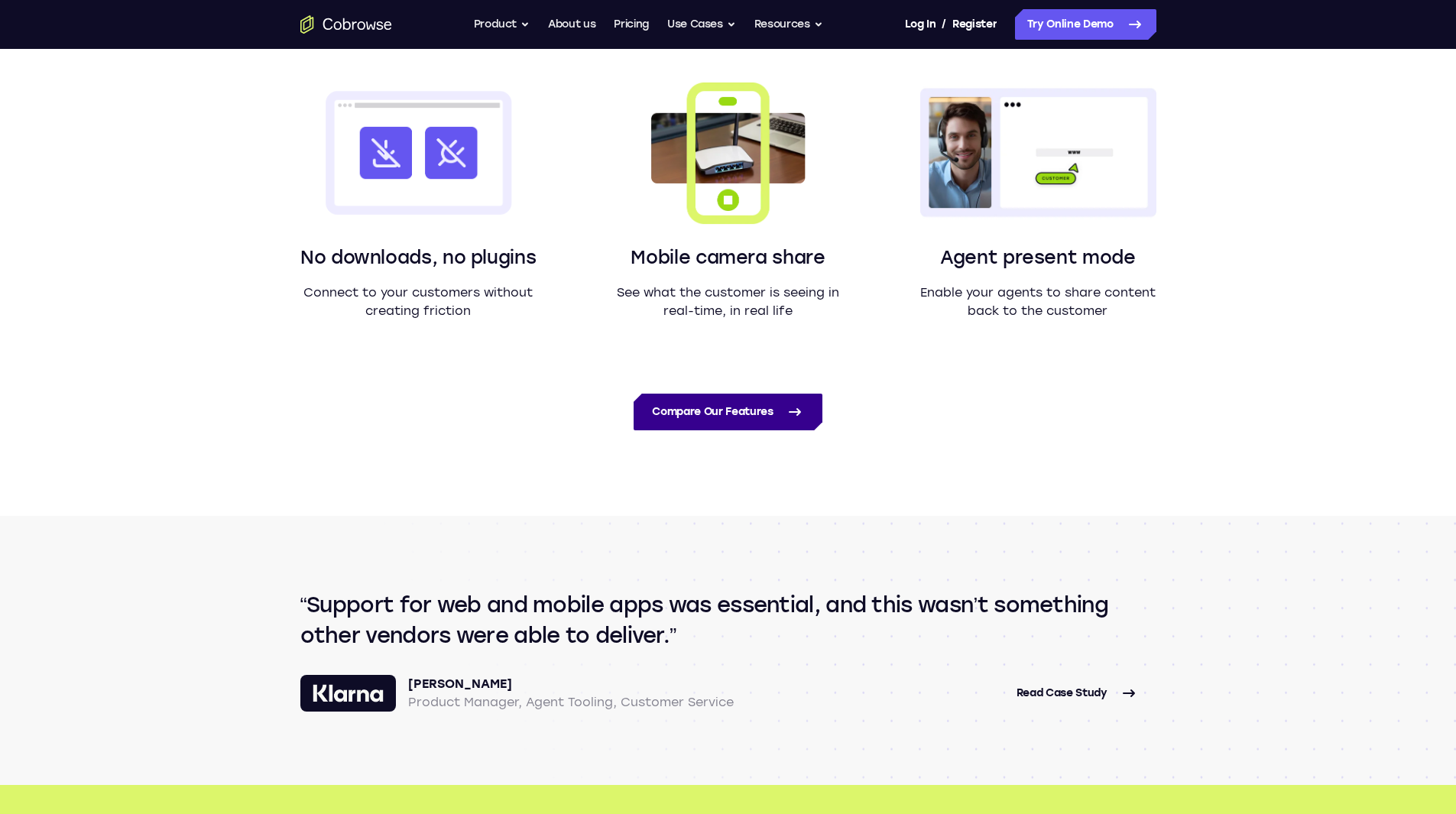
click at [722, 412] on link "Compare Our Features" at bounding box center [728, 412] width 188 height 36
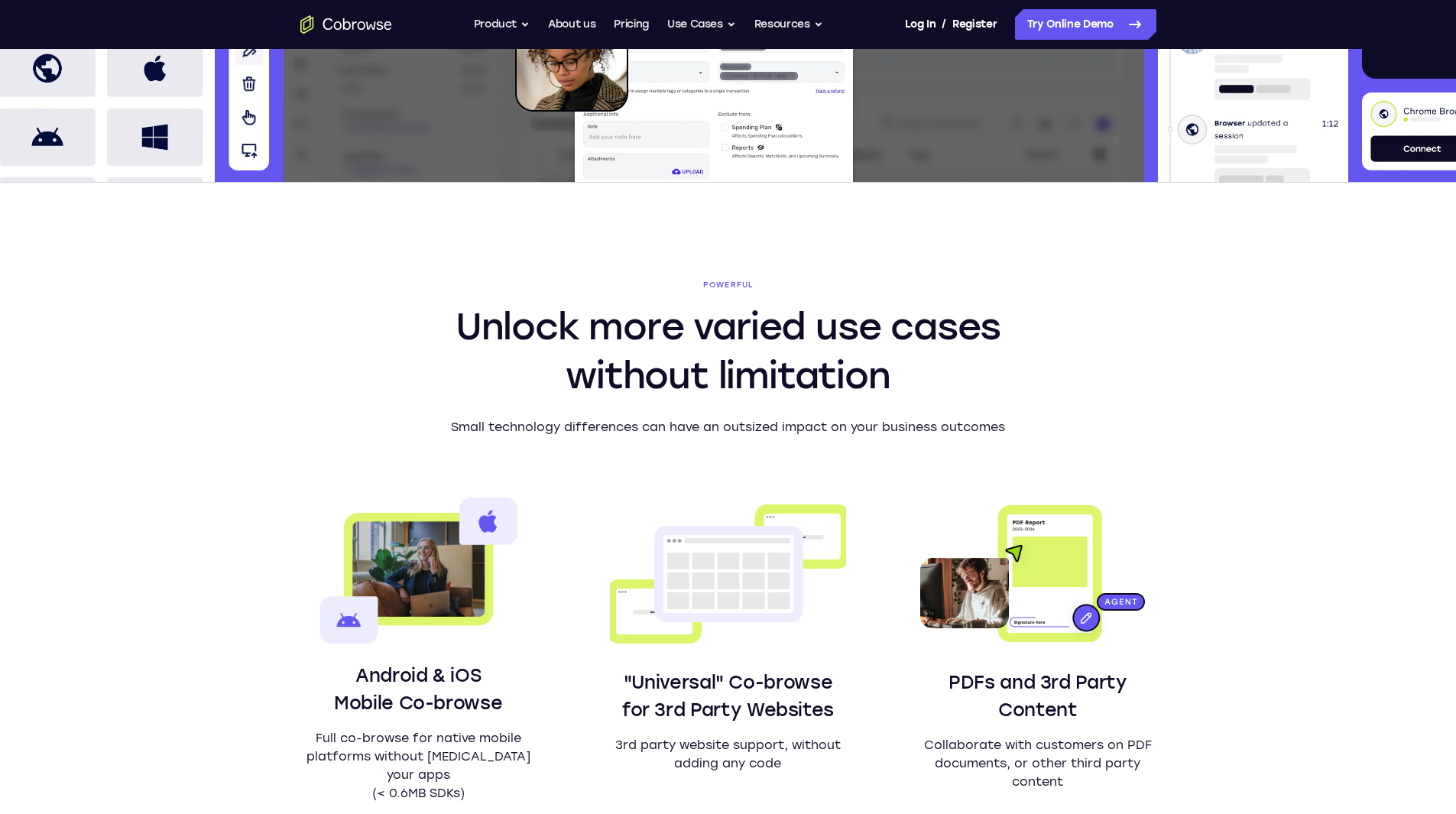
scroll to position [0, 0]
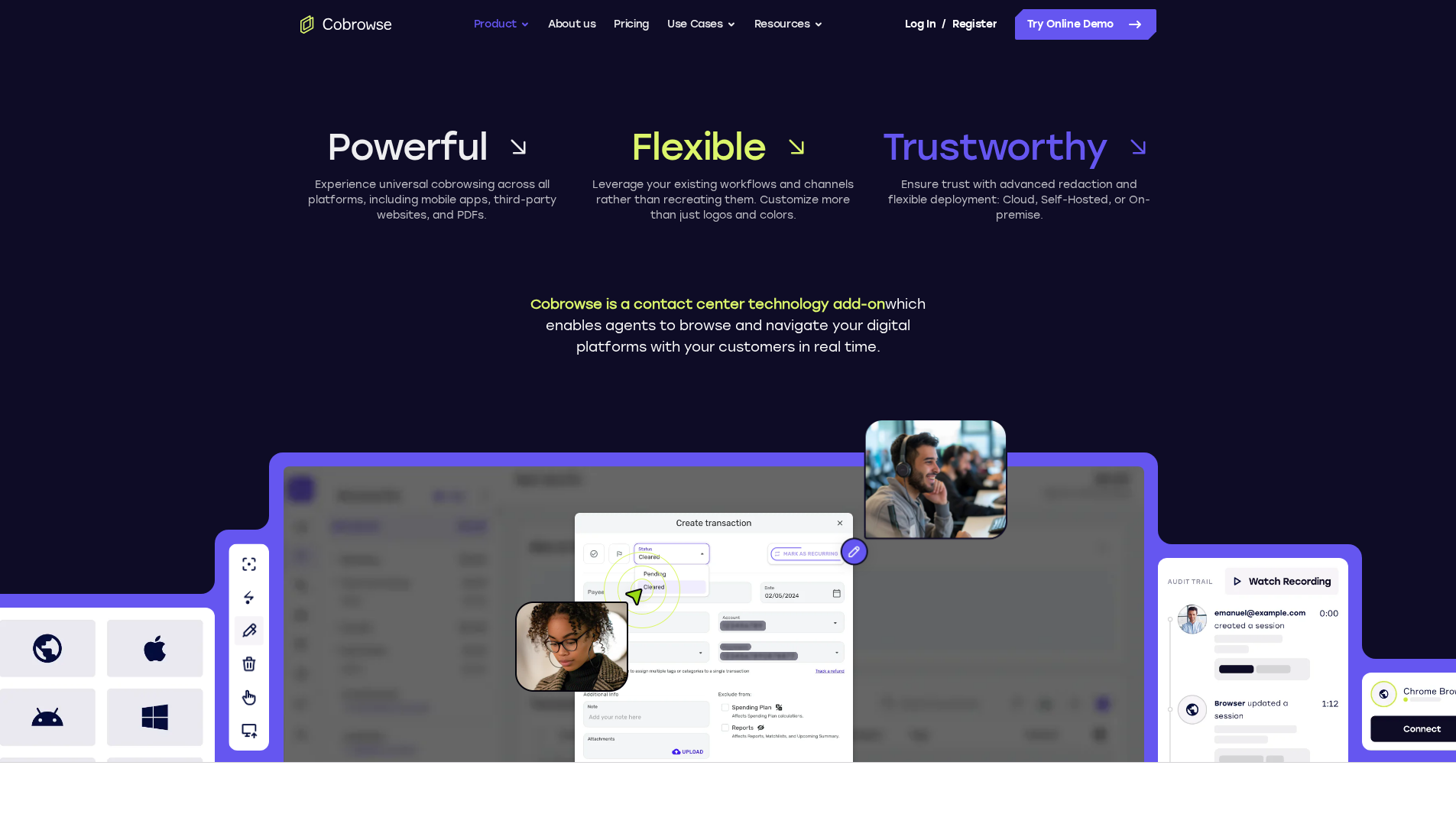
click at [521, 22] on button "Product" at bounding box center [502, 25] width 57 height 30
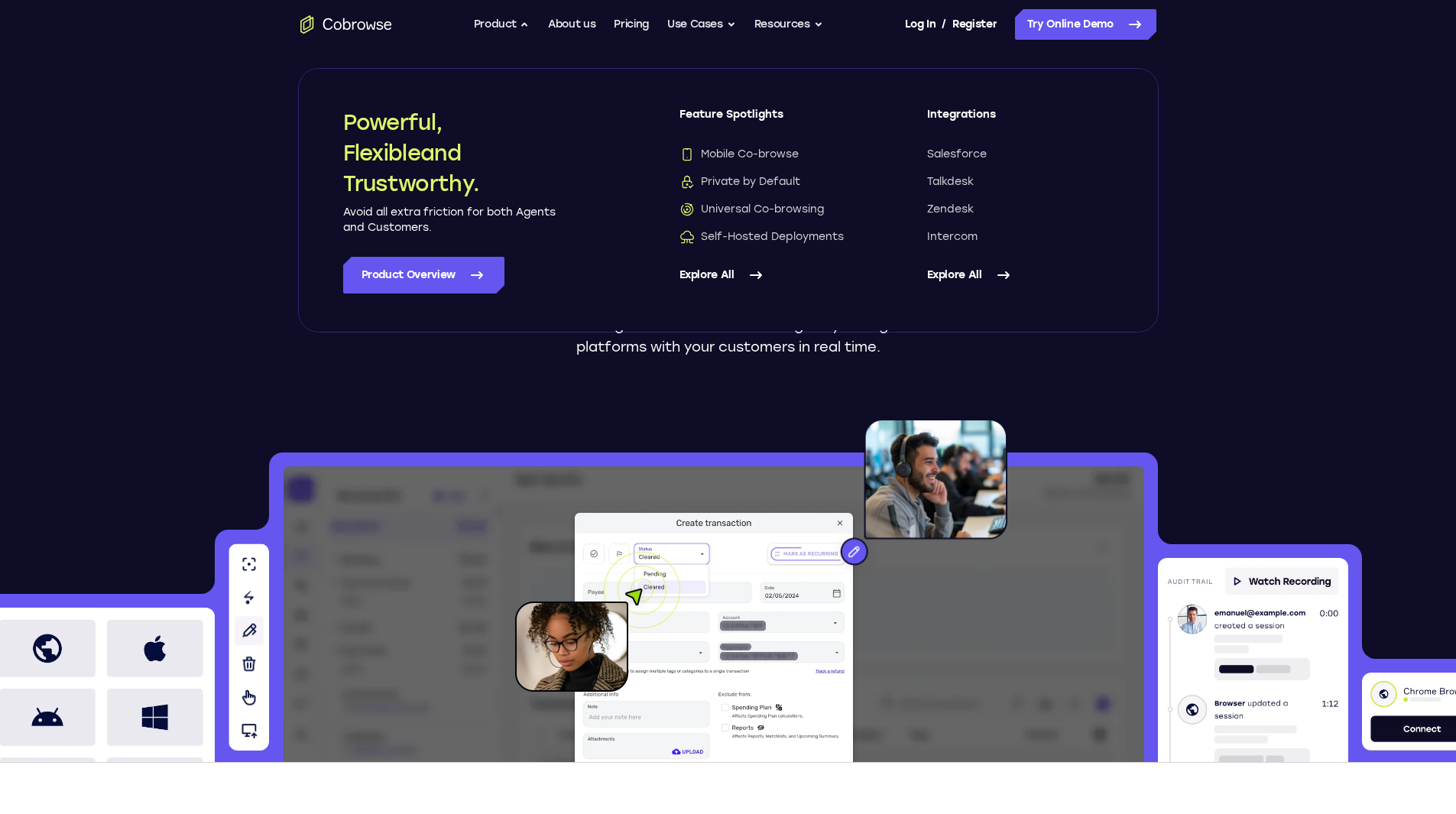
click at [722, 275] on link "Explore All" at bounding box center [773, 274] width 186 height 36
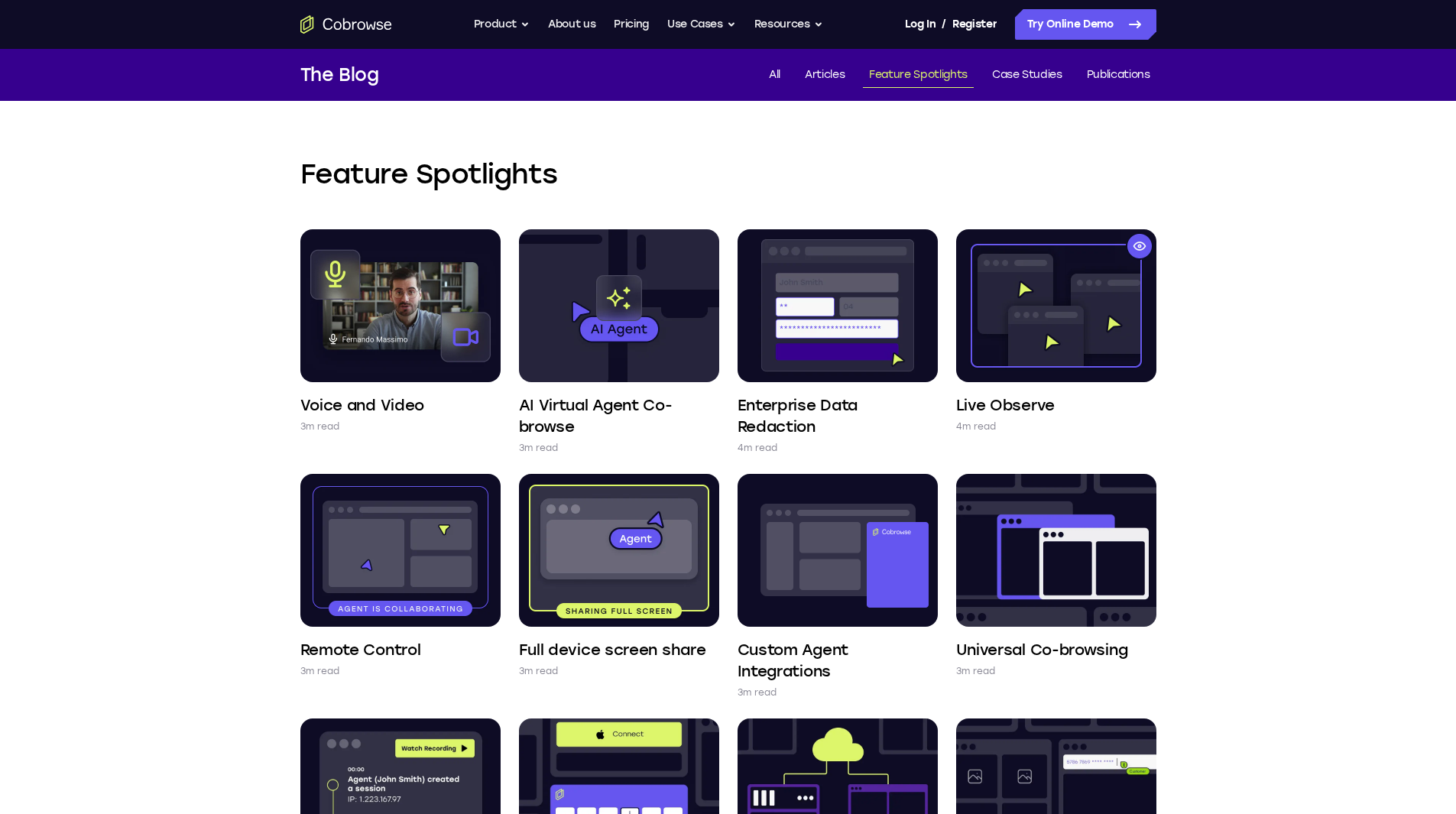
click at [1229, 324] on div "Feature Spotlights Voice and Video 3m read AI Virtual Agent Co-browse 3m read E…" at bounding box center [728, 662] width 1456 height 1122
click at [1251, 551] on div "Feature Spotlights Voice and Video 3m read AI Virtual Agent Co-browse 3m read E…" at bounding box center [728, 662] width 1456 height 1122
